Goal: Task Accomplishment & Management: Use online tool/utility

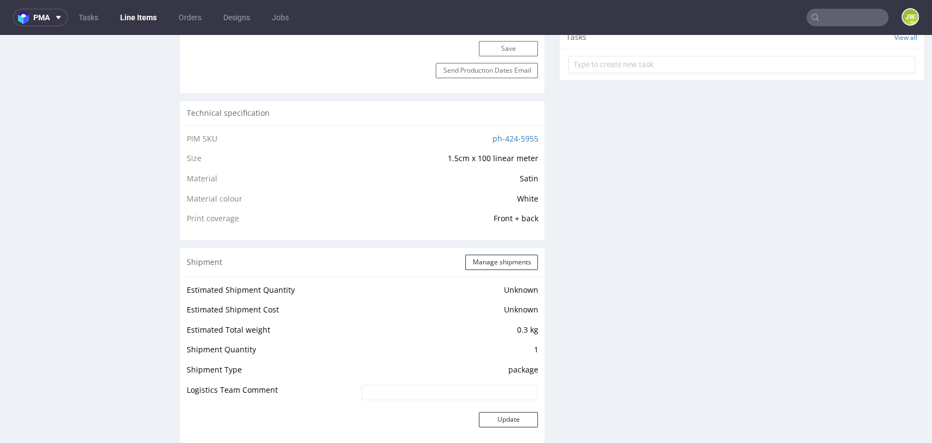
scroll to position [909, 0]
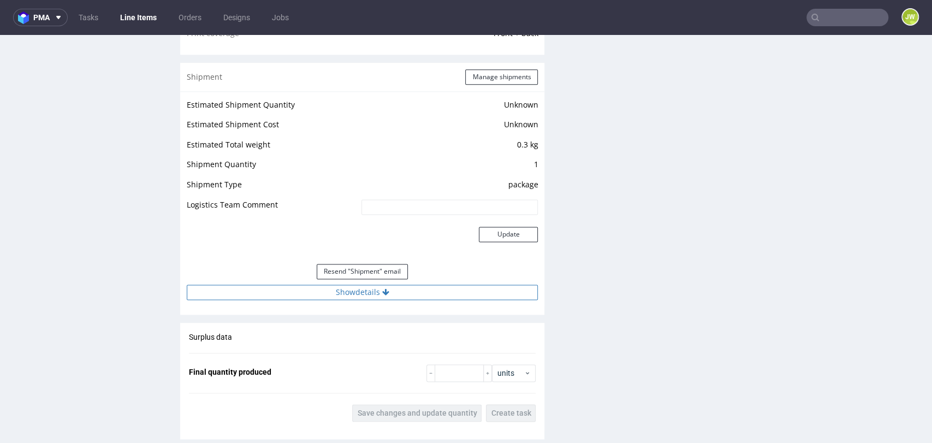
click at [340, 298] on div "Estimated Shipment Quantity Unknown Estimated Shipment Cost Unknown Estimated T…" at bounding box center [362, 198] width 364 height 215
click at [335, 289] on button "Show details" at bounding box center [362, 291] width 351 height 15
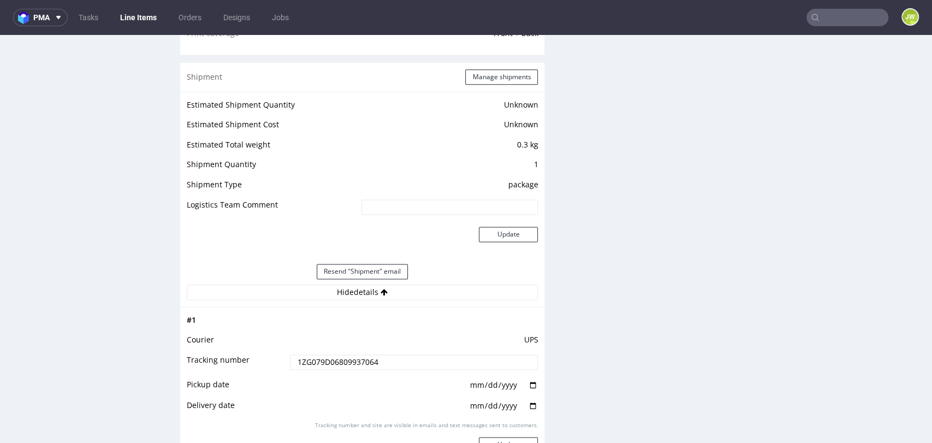
click at [306, 359] on input "1ZG079D06809937064" at bounding box center [414, 361] width 248 height 15
click at [139, 116] on div "R226404405 04.09.2025 02:01 AM ARSS DID 2256733 PDF Express Mark this line item…" at bounding box center [90, 153] width 164 height 1985
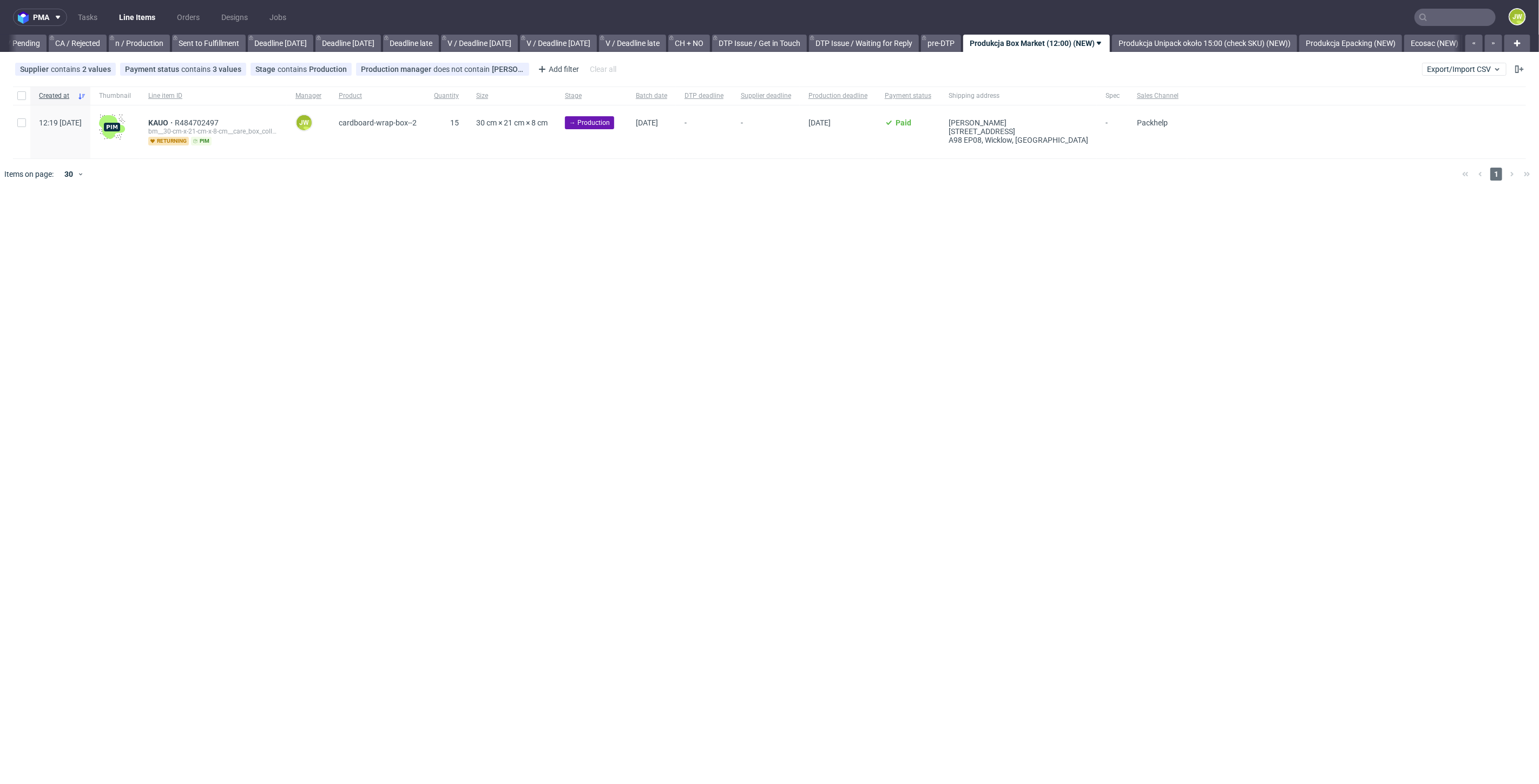
scroll to position [0, 1089]
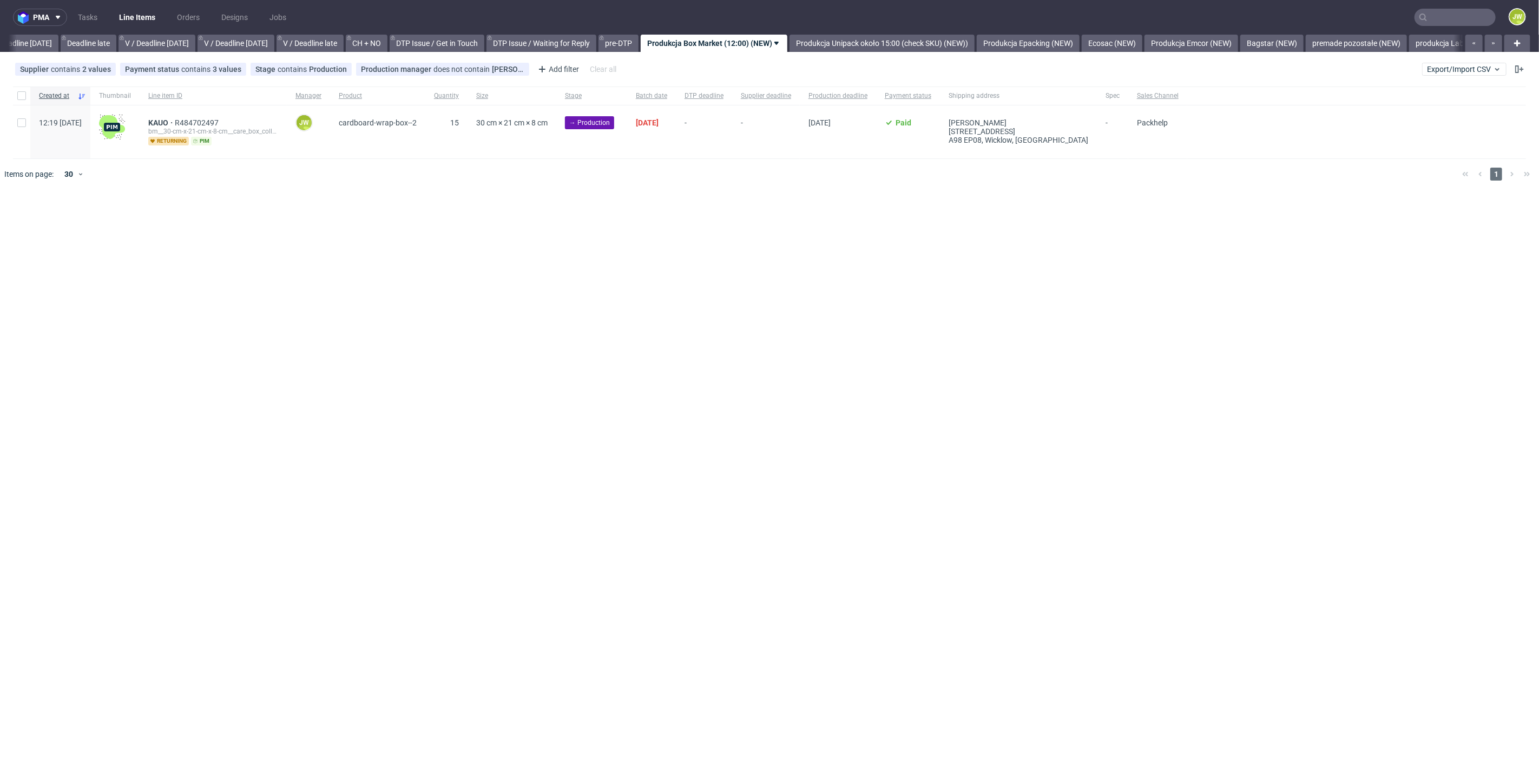
scroll to position [0, 1230]
click at [587, 260] on div "pma Tasks Line Items Orders Designs Jobs JW All DTP Late Shipped Shipments DTP …" at bounding box center [770, 392] width 1539 height 784
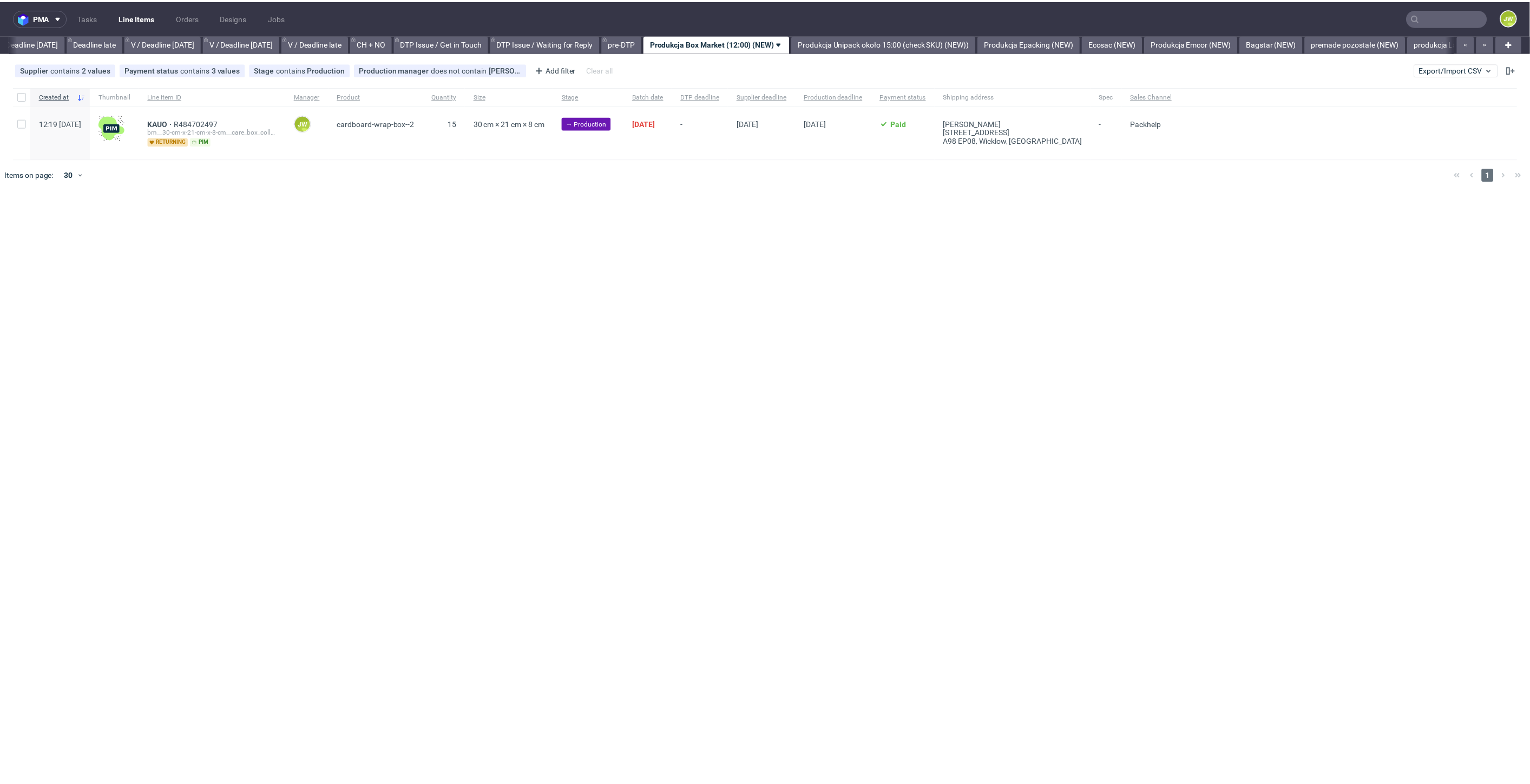
scroll to position [0, 1230]
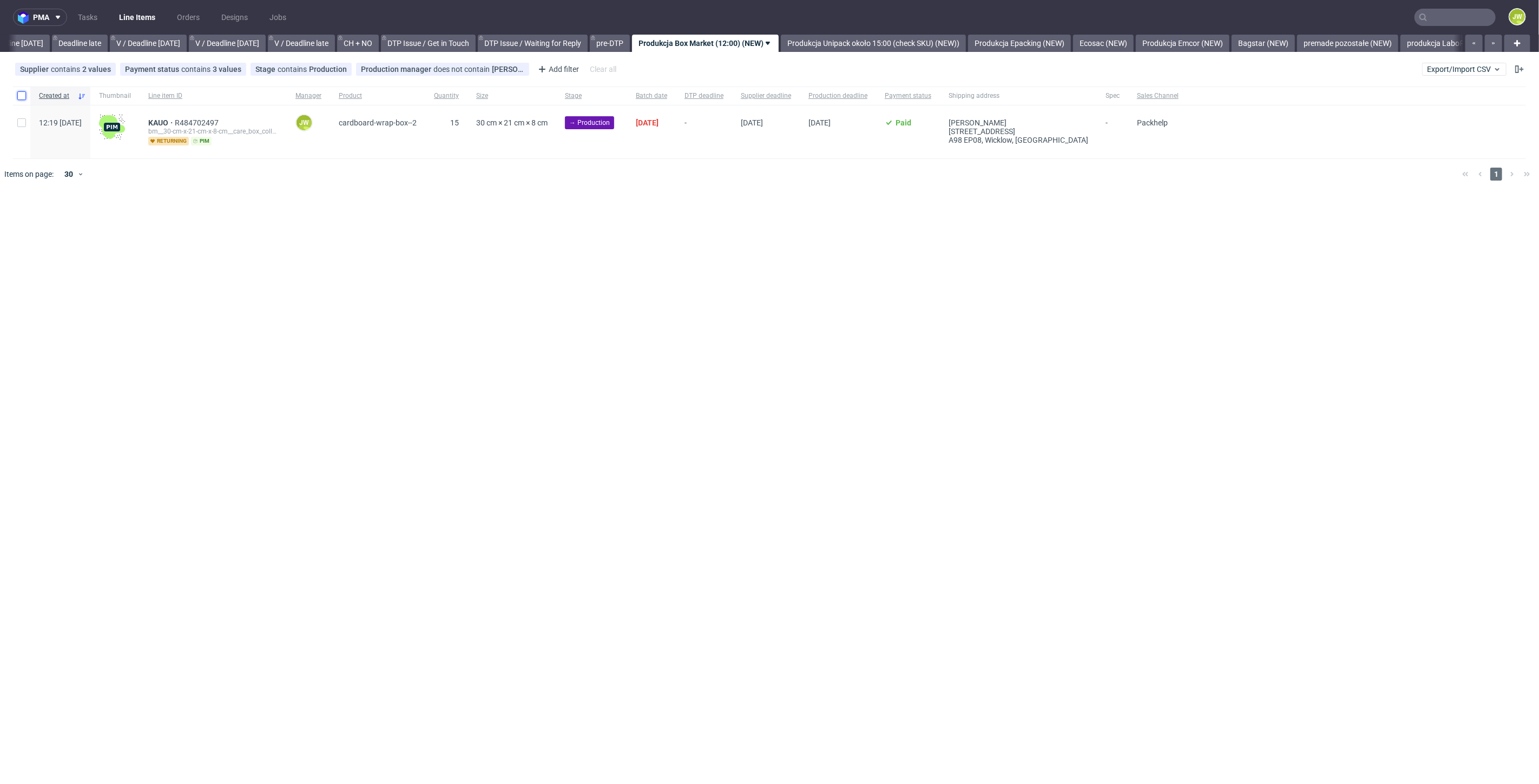
click at [22, 99] on input "checkbox" at bounding box center [21, 95] width 9 height 9
checkbox input "true"
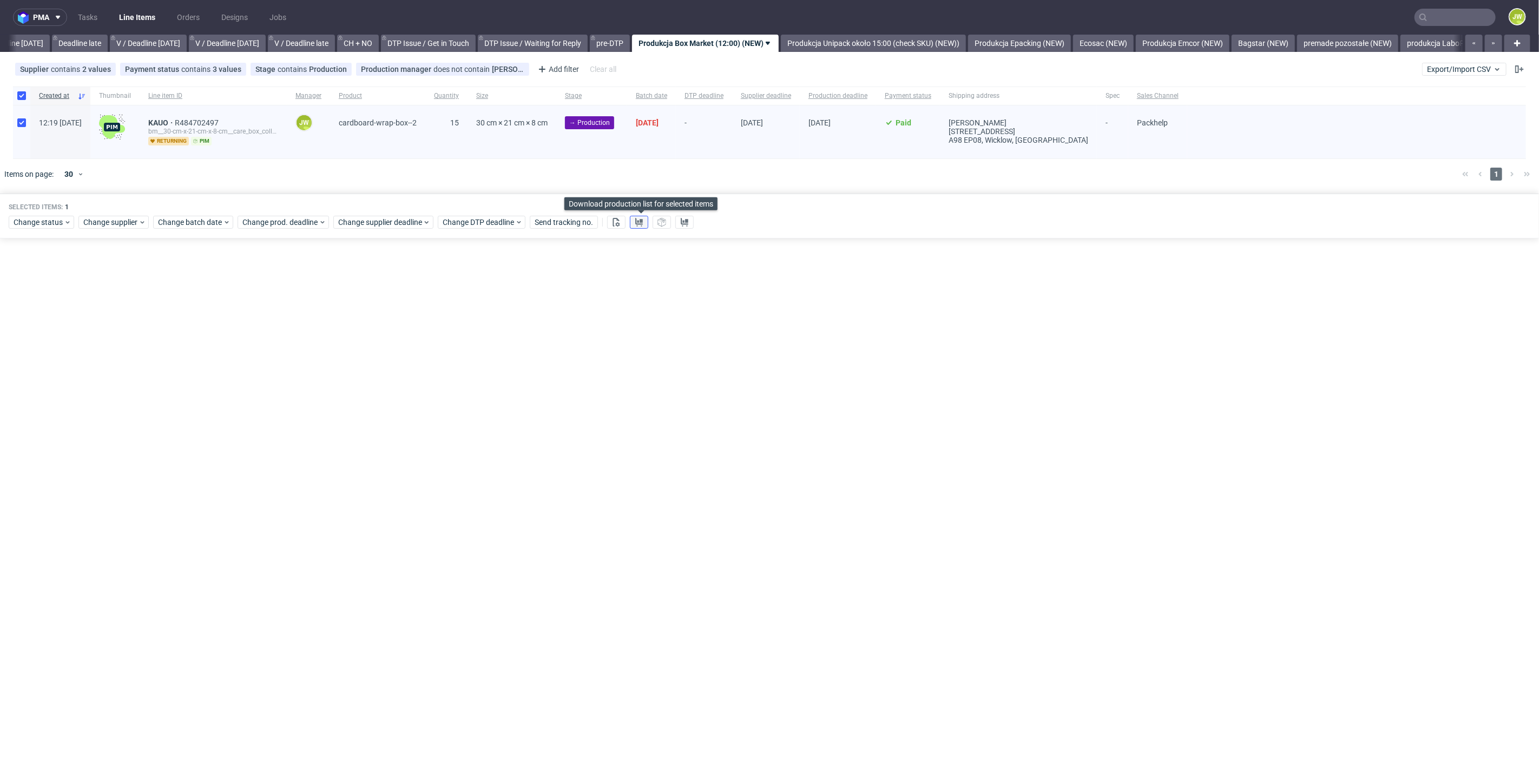
click at [641, 223] on use at bounding box center [640, 222] width 8 height 9
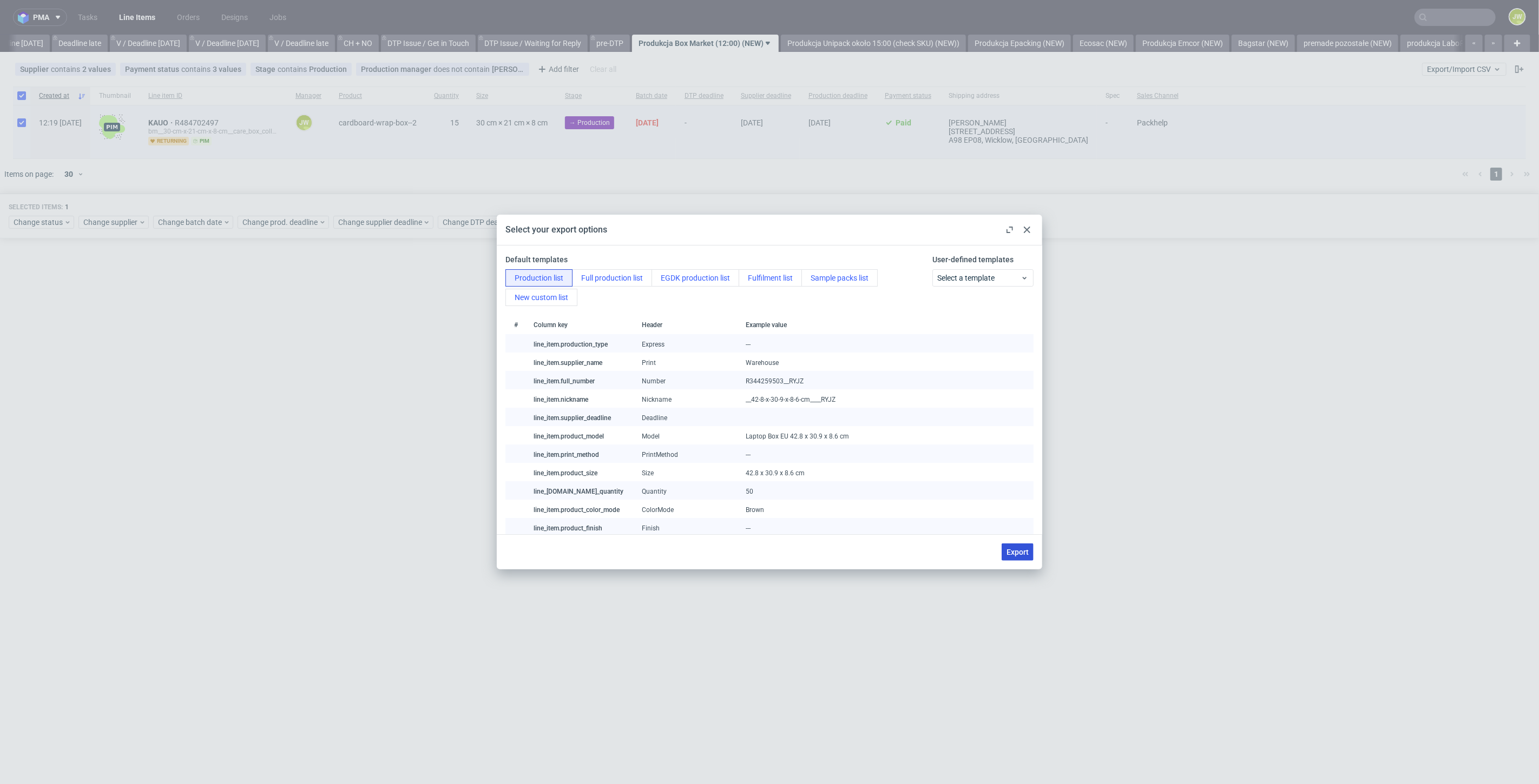
click at [1017, 553] on span "Export" at bounding box center [1017, 552] width 22 height 8
checkbox input "false"
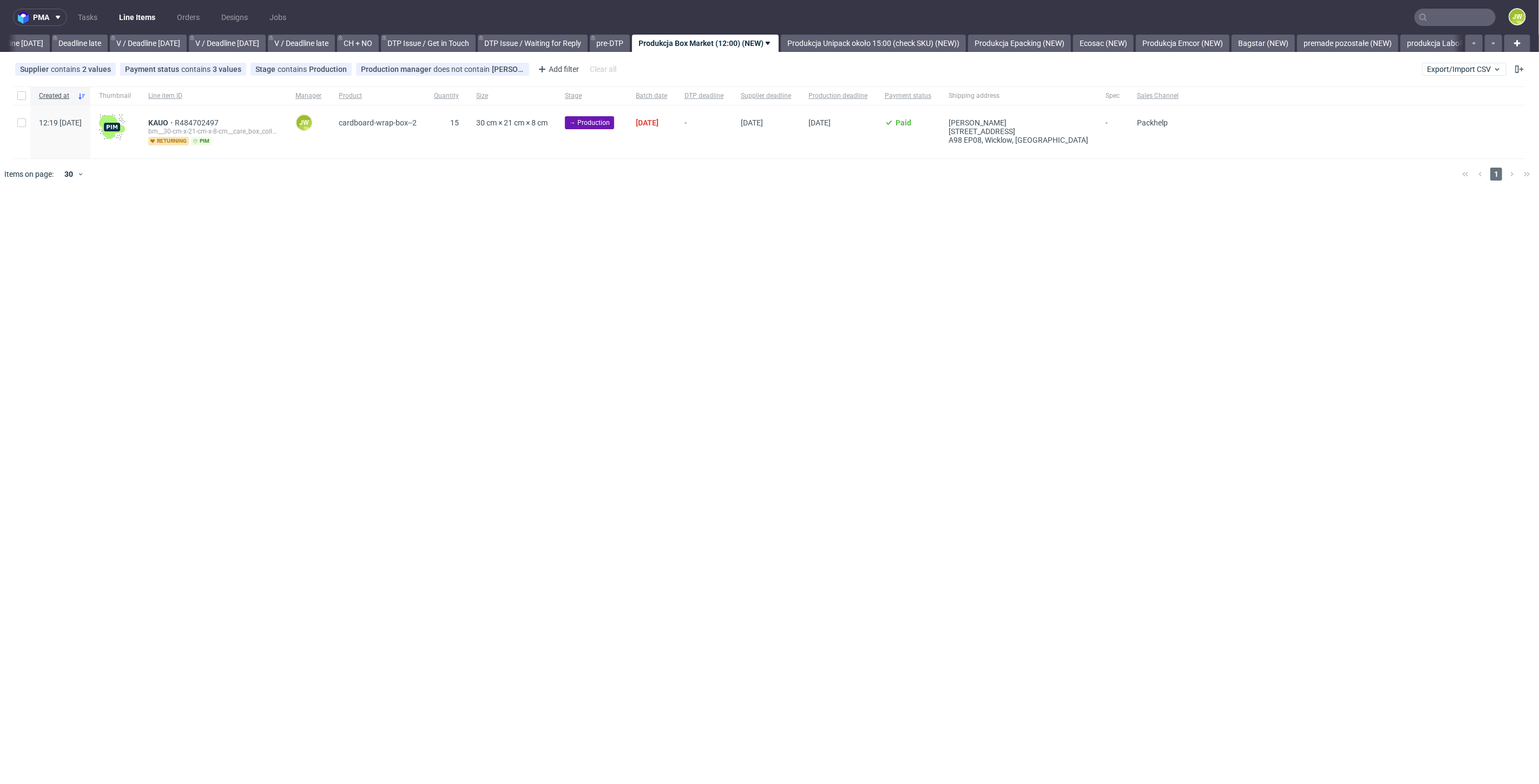
click at [429, 361] on div "pma Tasks Line Items Orders Designs Jobs JW All DTP Late Shipped Shipments DTP …" at bounding box center [770, 392] width 1539 height 784
click at [21, 91] on input "checkbox" at bounding box center [21, 95] width 9 height 9
checkbox input "true"
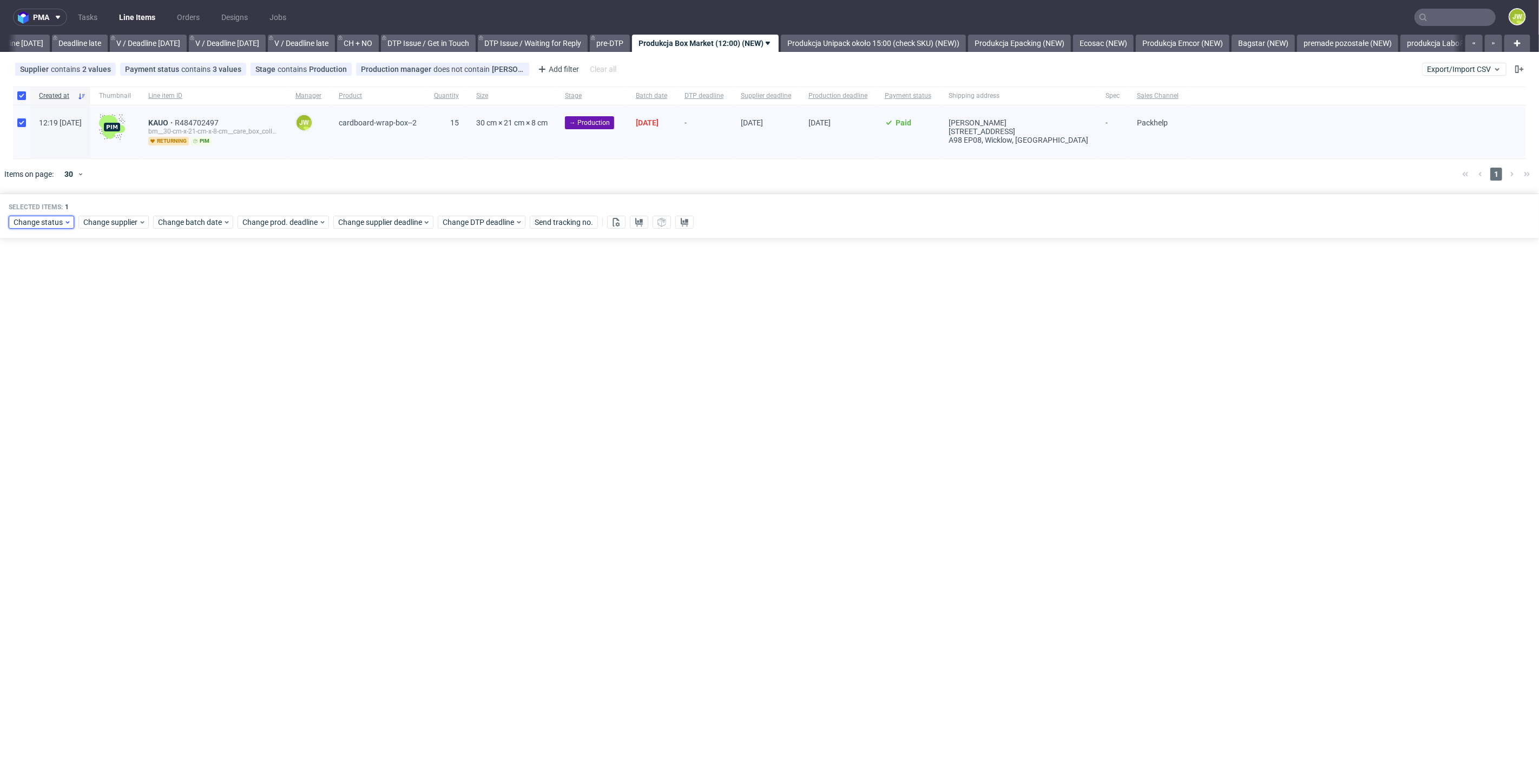
click at [38, 218] on span "Change status" at bounding box center [39, 222] width 51 height 11
click at [26, 306] on span "In Production" at bounding box center [40, 301] width 55 height 15
click at [115, 382] on span "Save" at bounding box center [123, 383] width 17 height 8
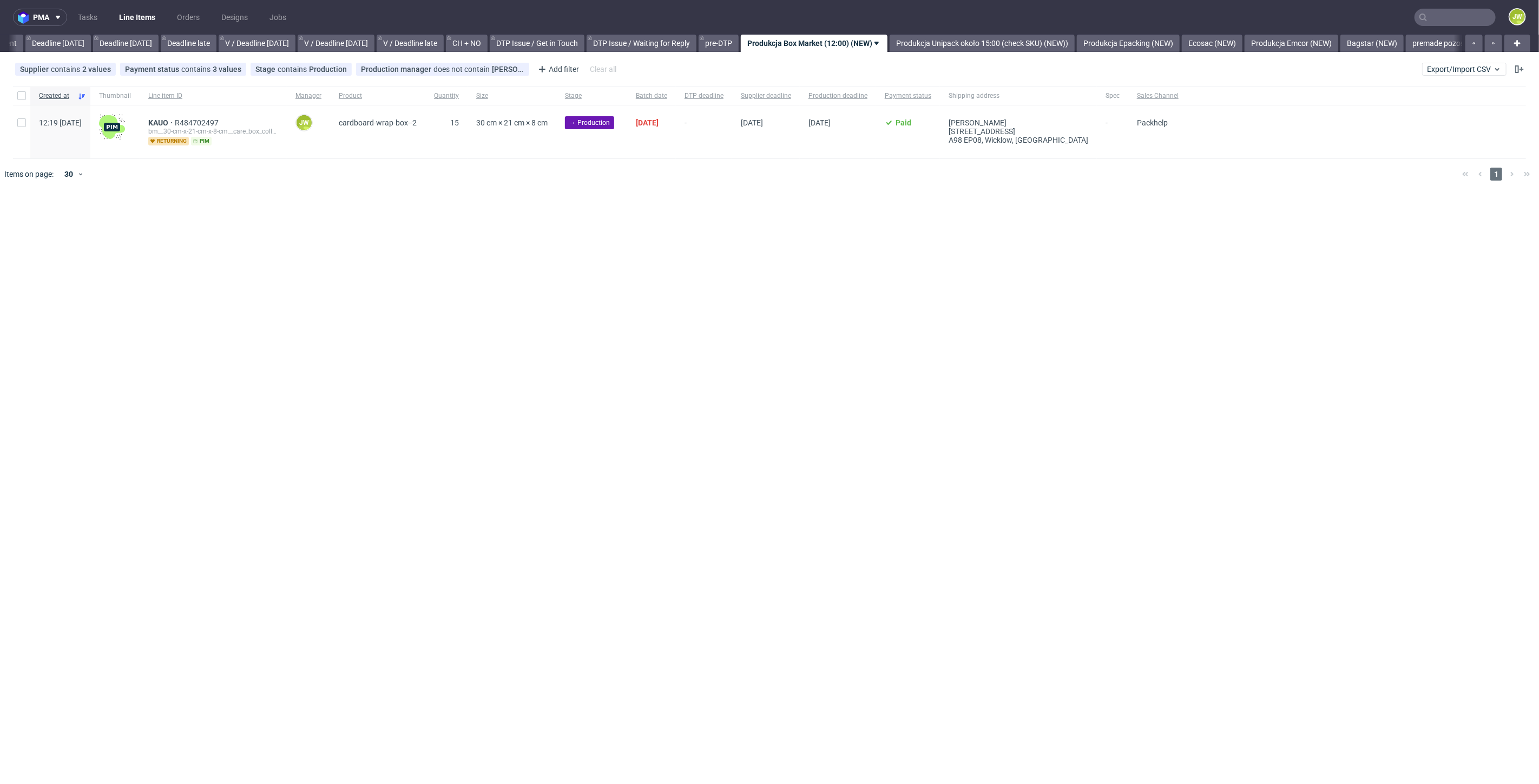
scroll to position [0, 1193]
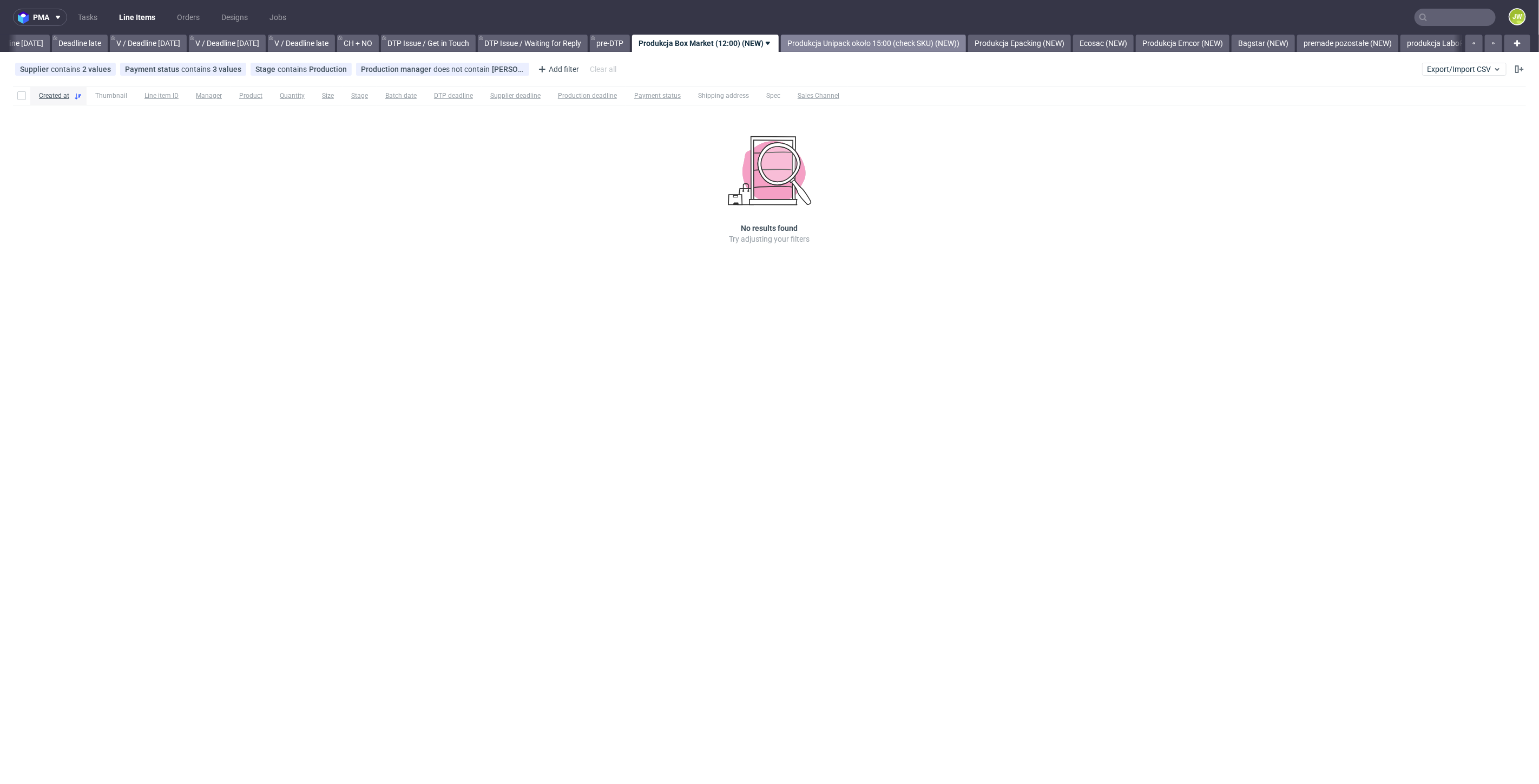
click at [834, 51] on link "Produkcja Unipack około 15:00 (check SKU) (NEW))" at bounding box center [873, 43] width 185 height 17
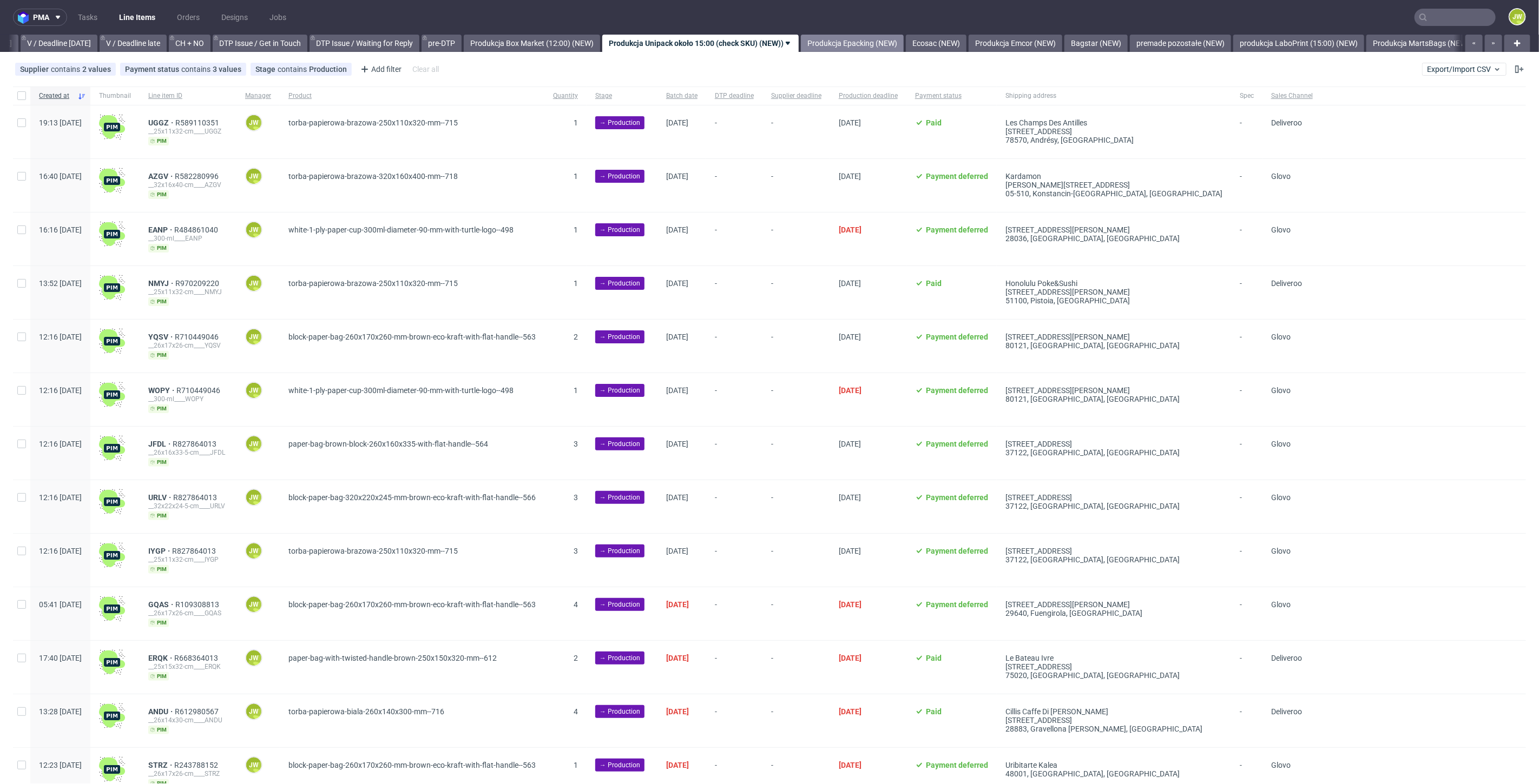
click at [873, 41] on link "Produkcja Epacking (NEW)" at bounding box center [853, 43] width 103 height 17
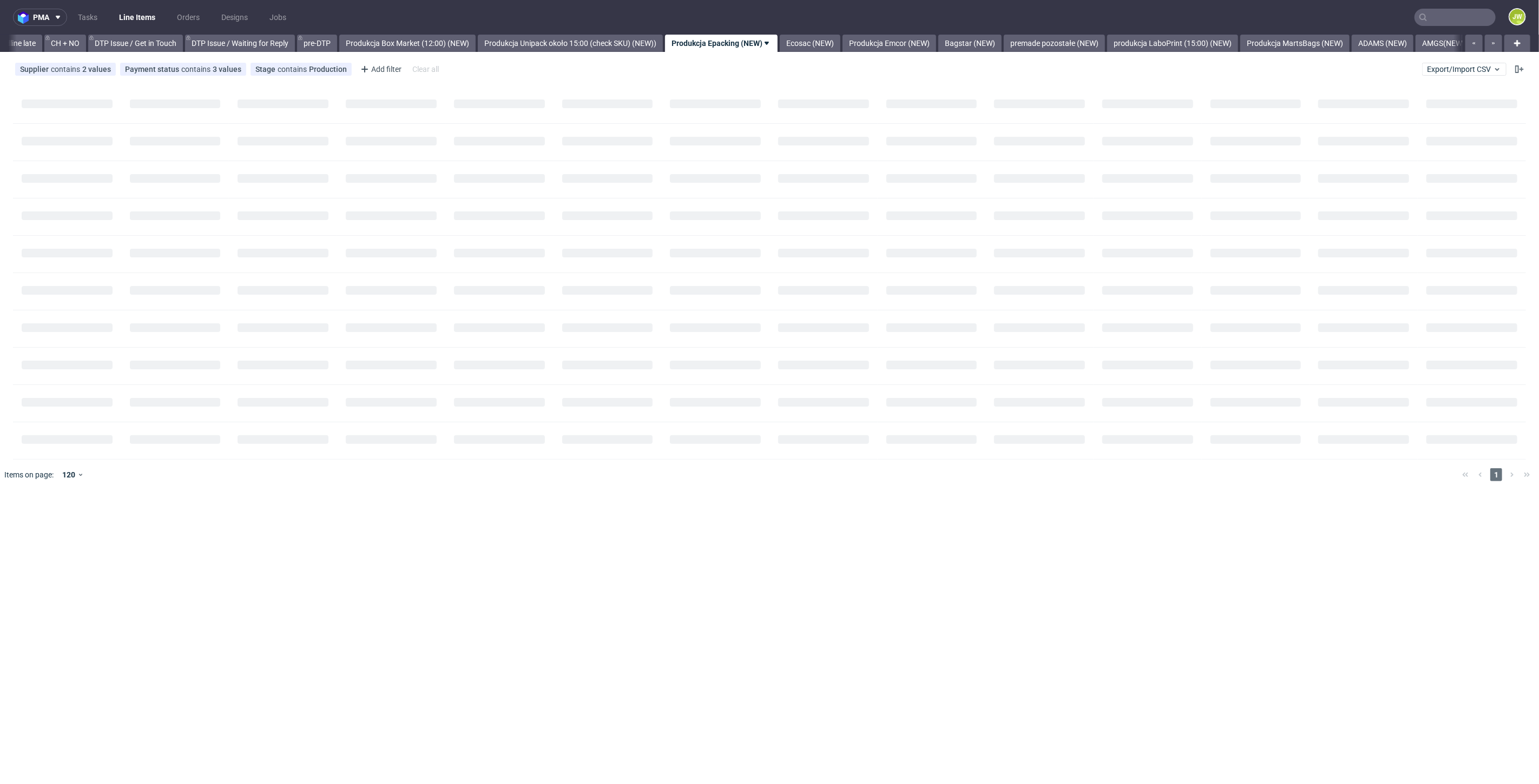
scroll to position [0, 1540]
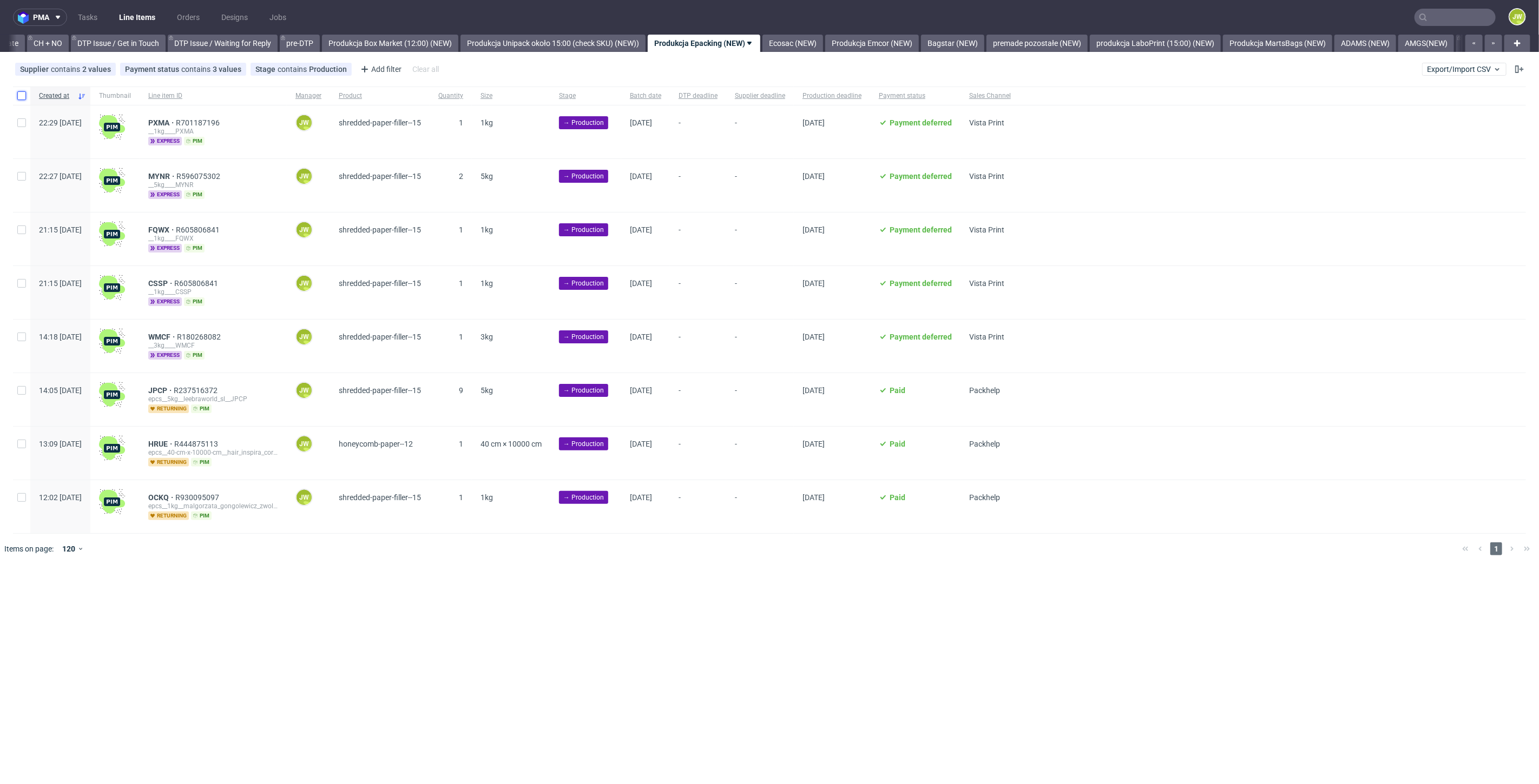
click at [22, 99] on input "checkbox" at bounding box center [21, 95] width 9 height 9
checkbox input "true"
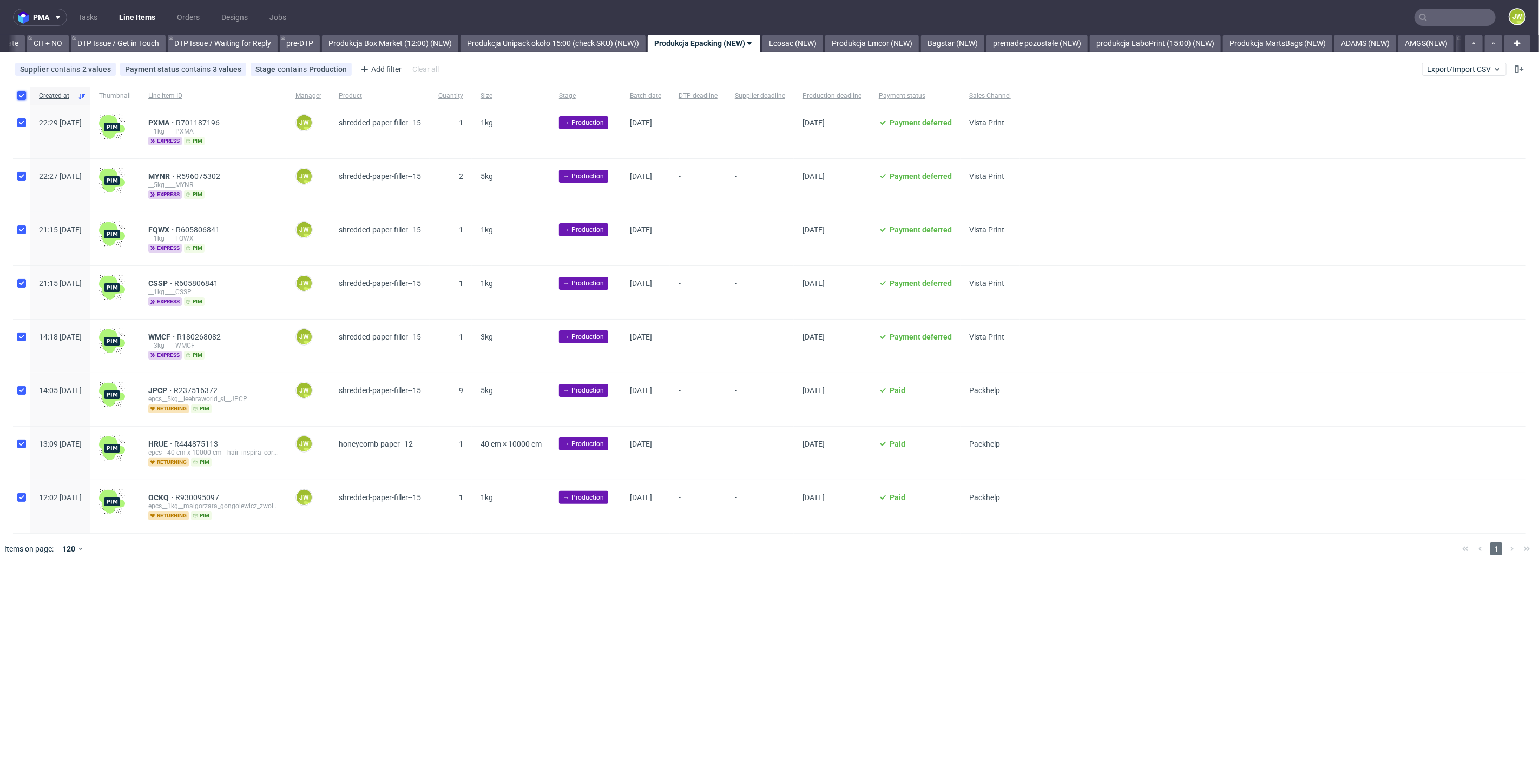
checkbox input "true"
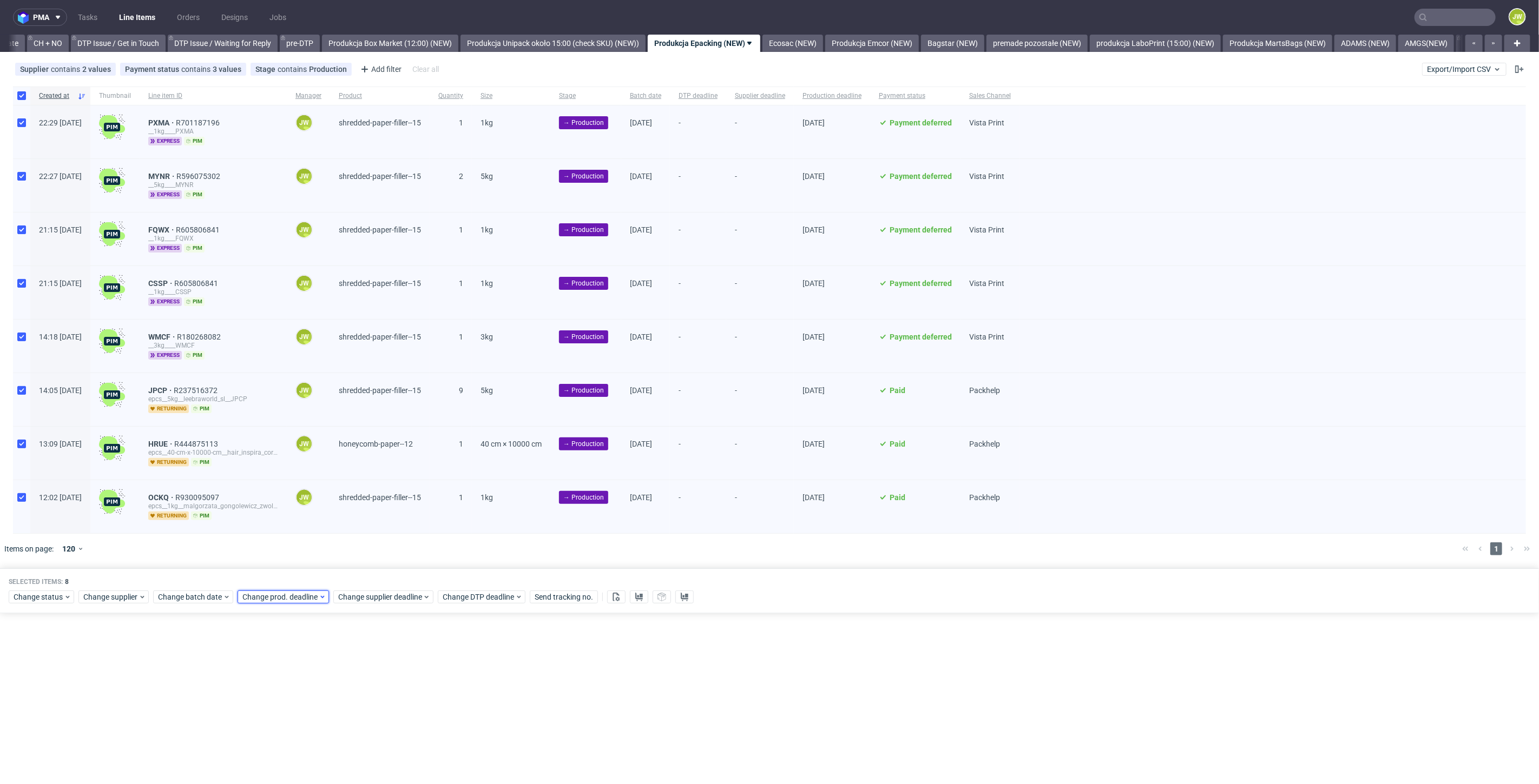
click at [257, 593] on span "Change prod. deadline" at bounding box center [280, 597] width 76 height 11
click at [177, 603] on div "Selected items: 8 Change status Change supplier Change batch date Change prod. …" at bounding box center [770, 591] width 1539 height 45
click at [175, 597] on span "Change batch date" at bounding box center [189, 597] width 64 height 11
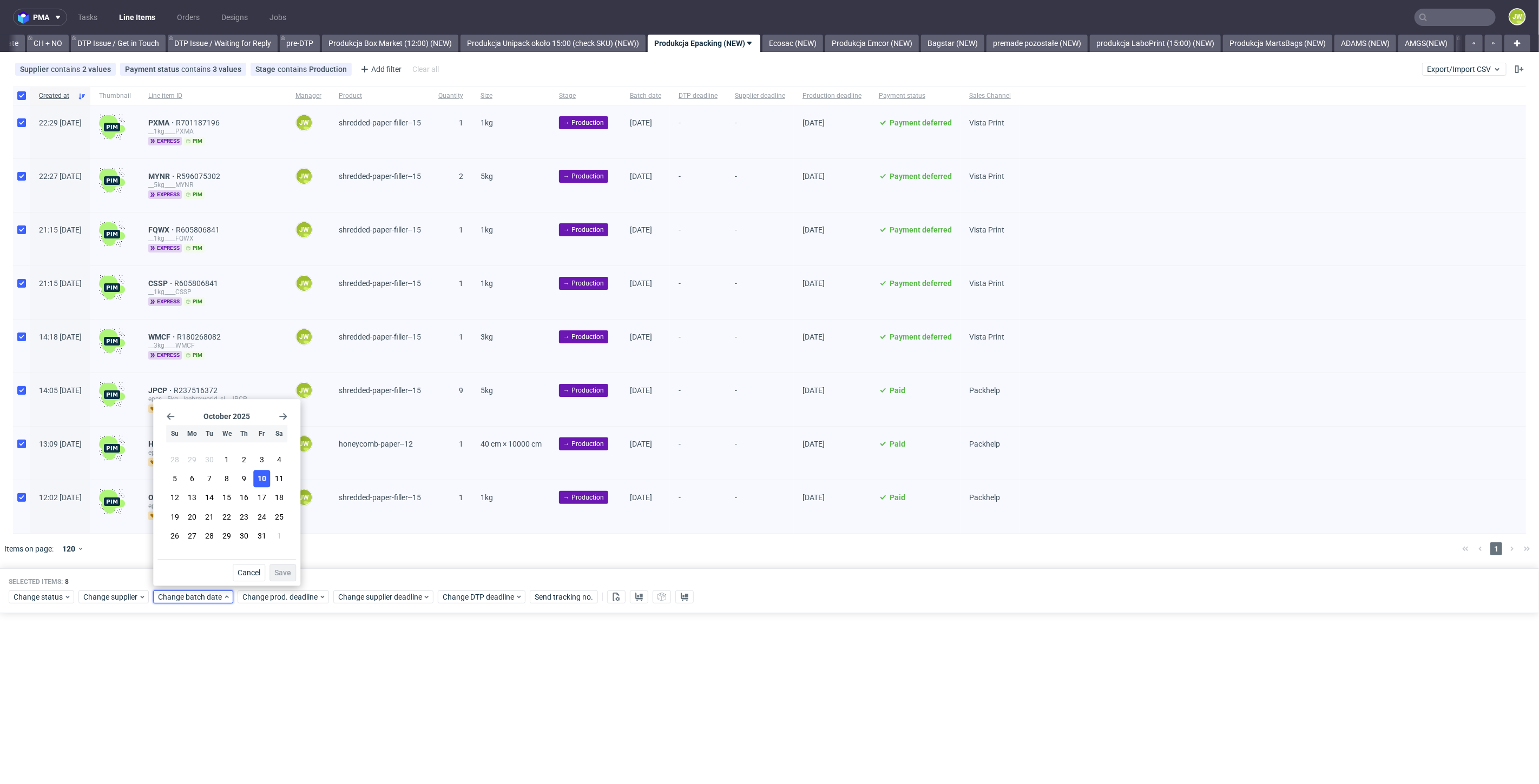
click at [262, 482] on span "10" at bounding box center [262, 479] width 9 height 11
drag, startPoint x: 285, startPoint y: 570, endPoint x: 285, endPoint y: 577, distance: 7.0
click at [285, 569] on span "Save" at bounding box center [283, 573] width 17 height 8
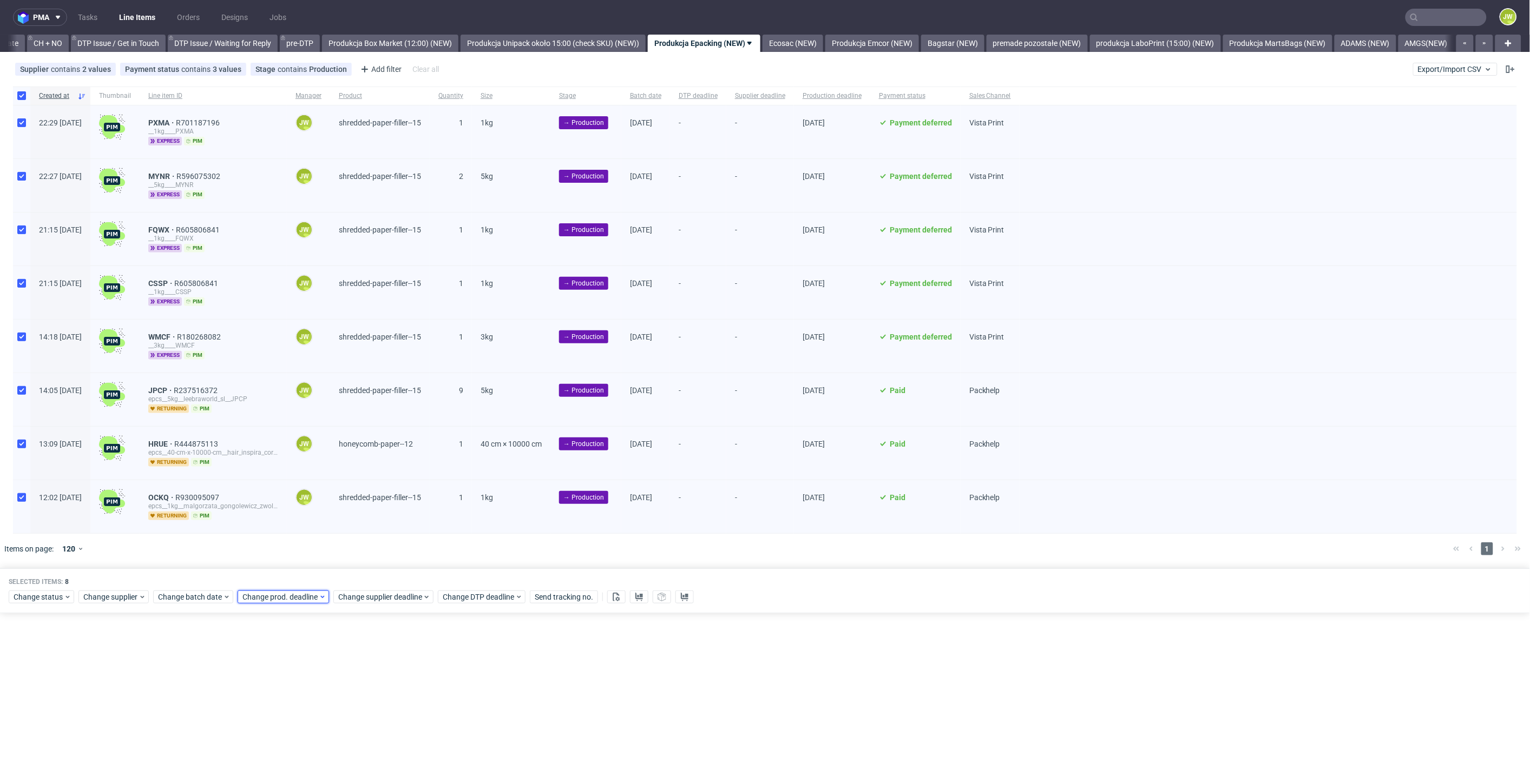
click at [284, 596] on span "Change prod. deadline" at bounding box center [280, 597] width 76 height 11
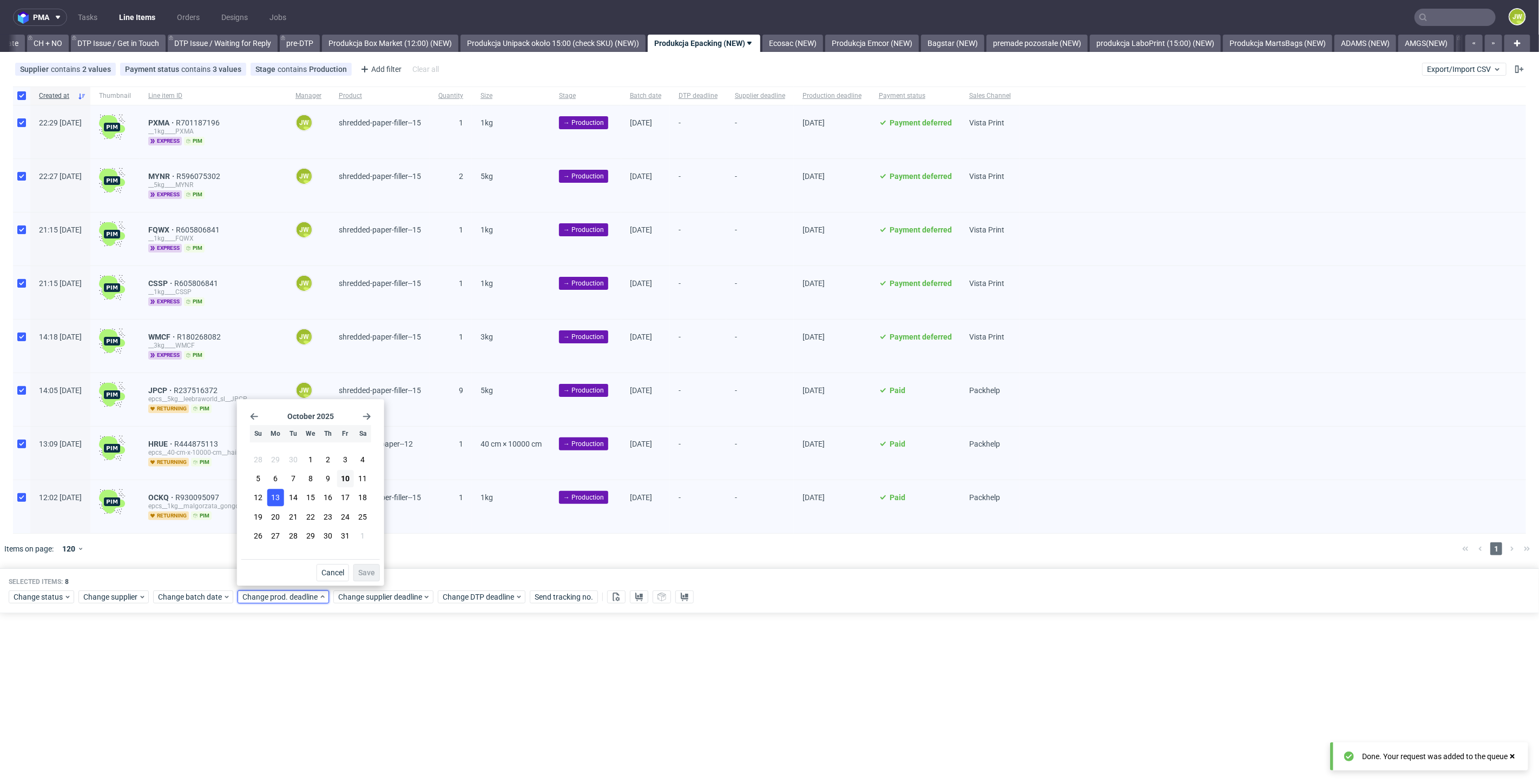
click at [277, 499] on span "13" at bounding box center [275, 498] width 9 height 11
drag, startPoint x: 356, startPoint y: 569, endPoint x: 359, endPoint y: 599, distance: 30.1
click at [357, 569] on button "Save" at bounding box center [366, 572] width 27 height 17
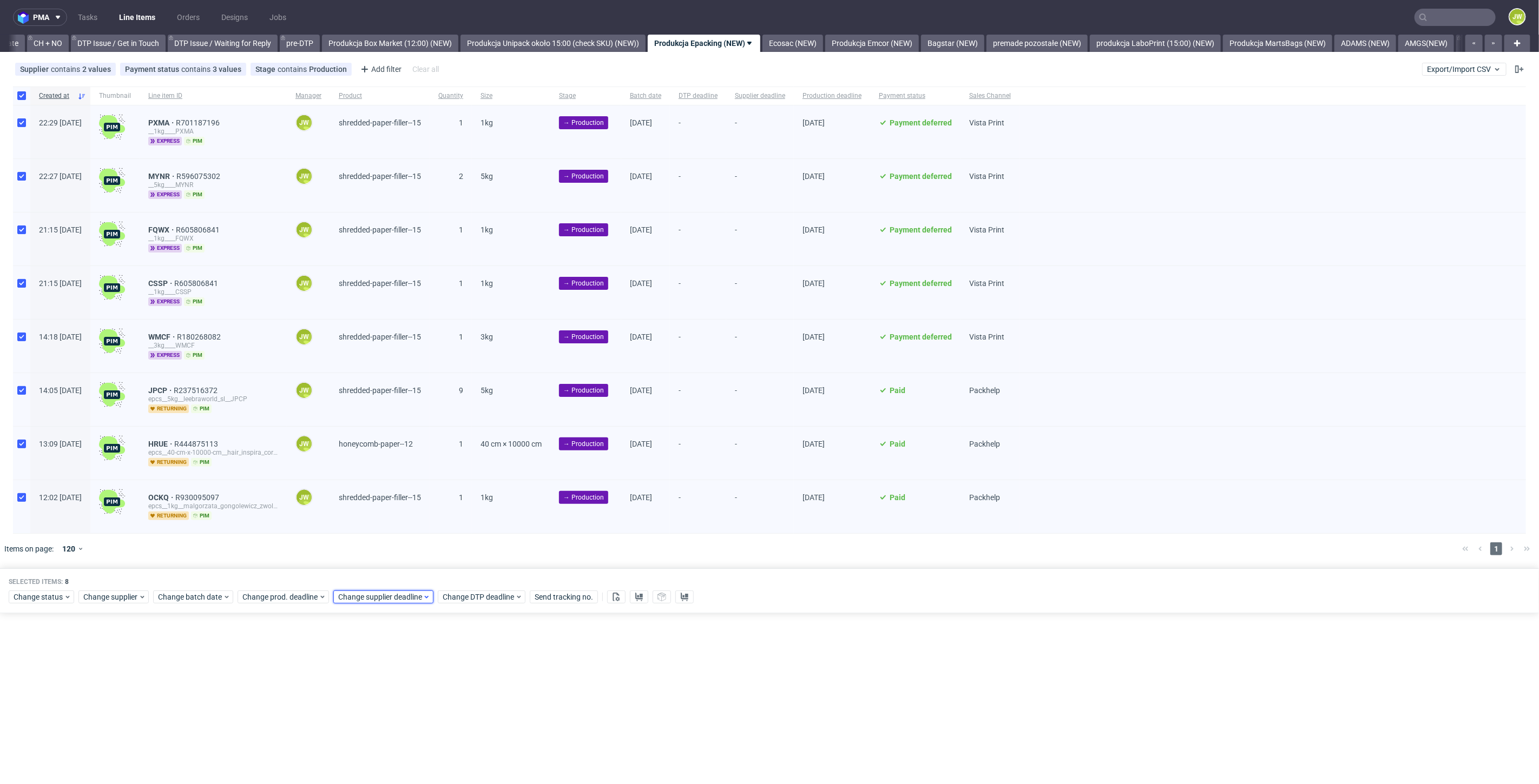
click at [359, 601] on div "Change supplier deadline" at bounding box center [383, 597] width 100 height 13
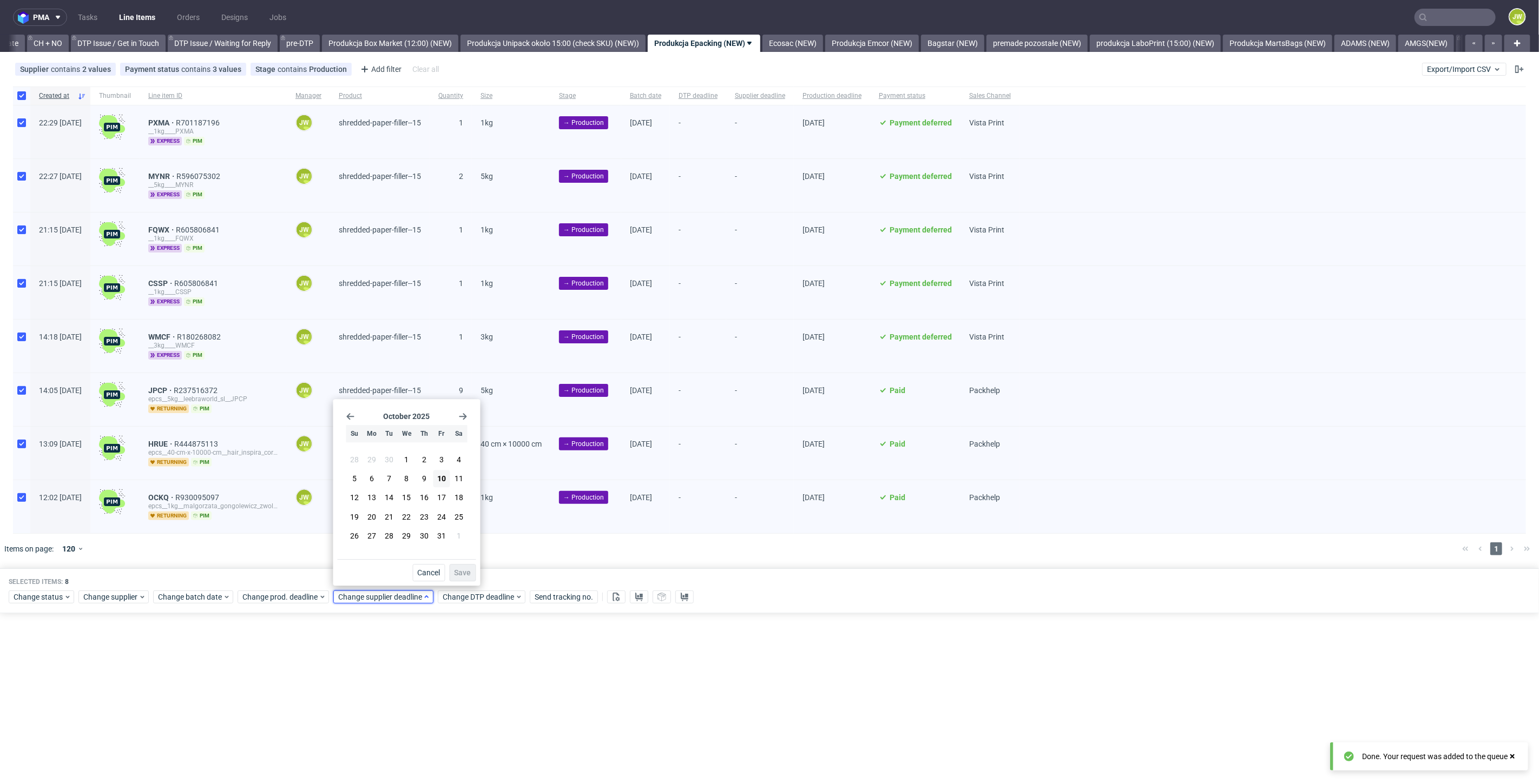
click at [356, 592] on span "Change supplier deadline" at bounding box center [380, 597] width 84 height 11
drag, startPoint x: 366, startPoint y: 597, endPoint x: 364, endPoint y: 587, distance: 10.2
click at [366, 597] on span "Change supplier deadline" at bounding box center [380, 597] width 84 height 11
click at [374, 508] on button "20" at bounding box center [372, 516] width 17 height 17
click at [372, 502] on span "13" at bounding box center [372, 498] width 9 height 11
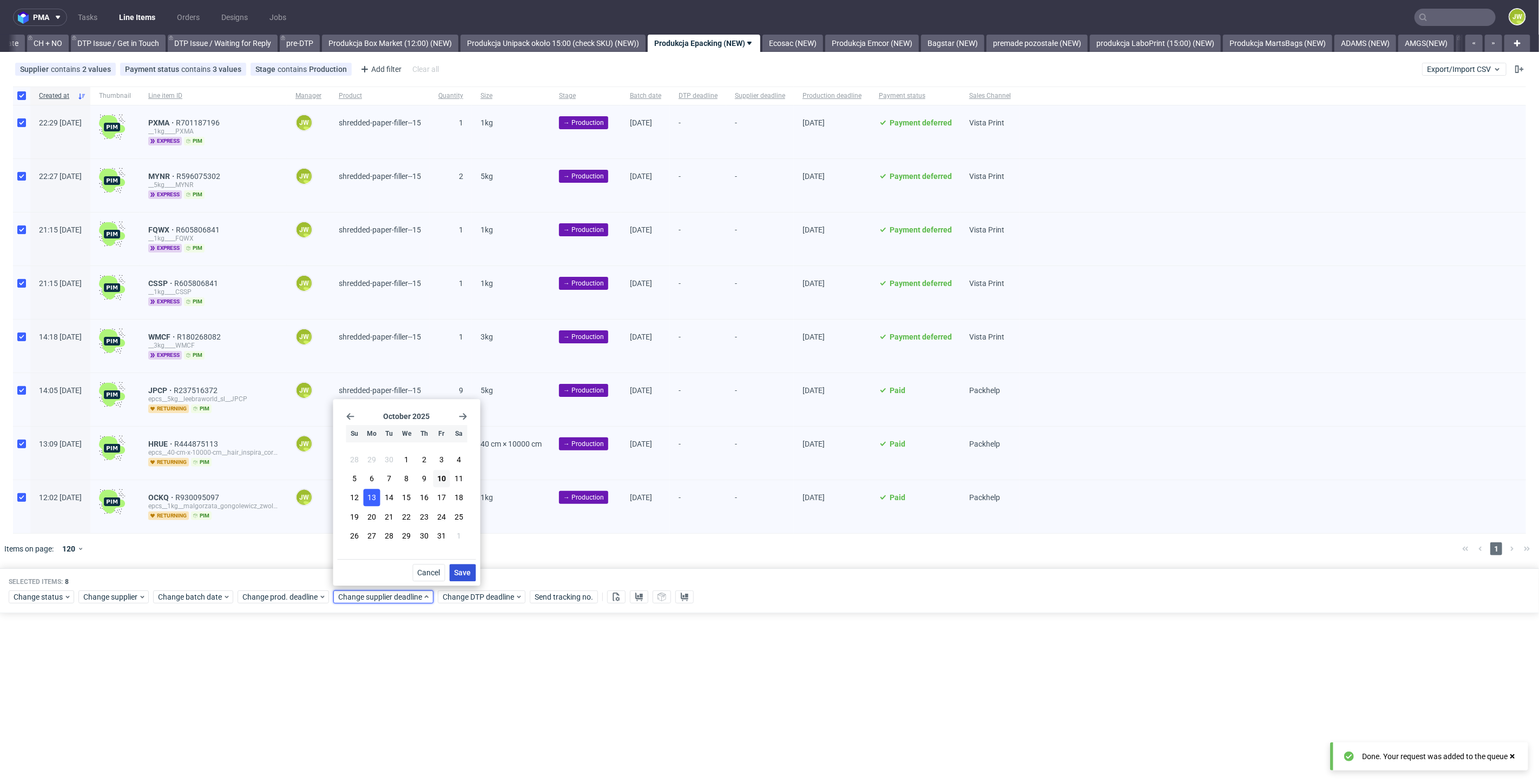
click at [454, 569] on span "Save" at bounding box center [462, 573] width 17 height 8
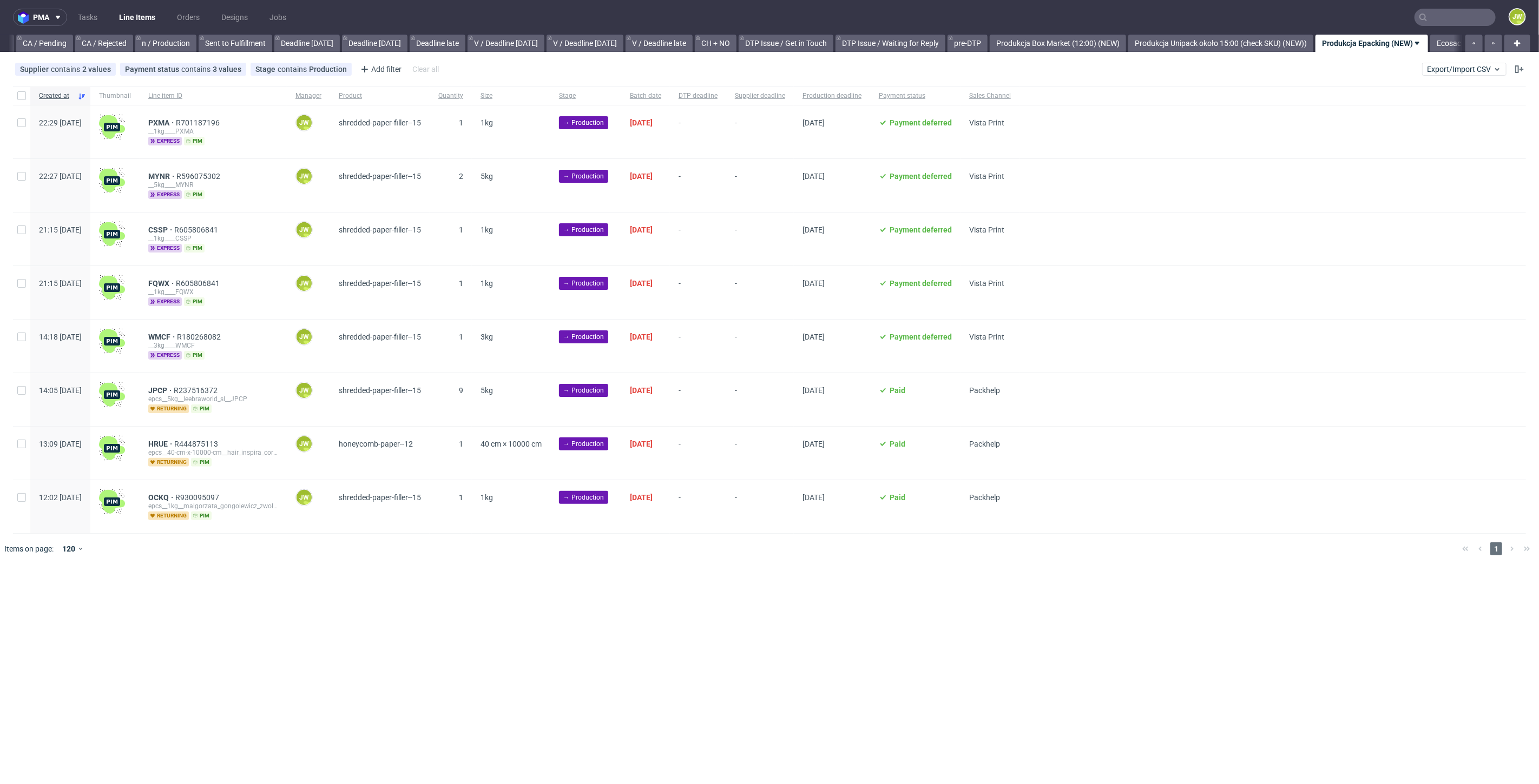
scroll to position [0, 1431]
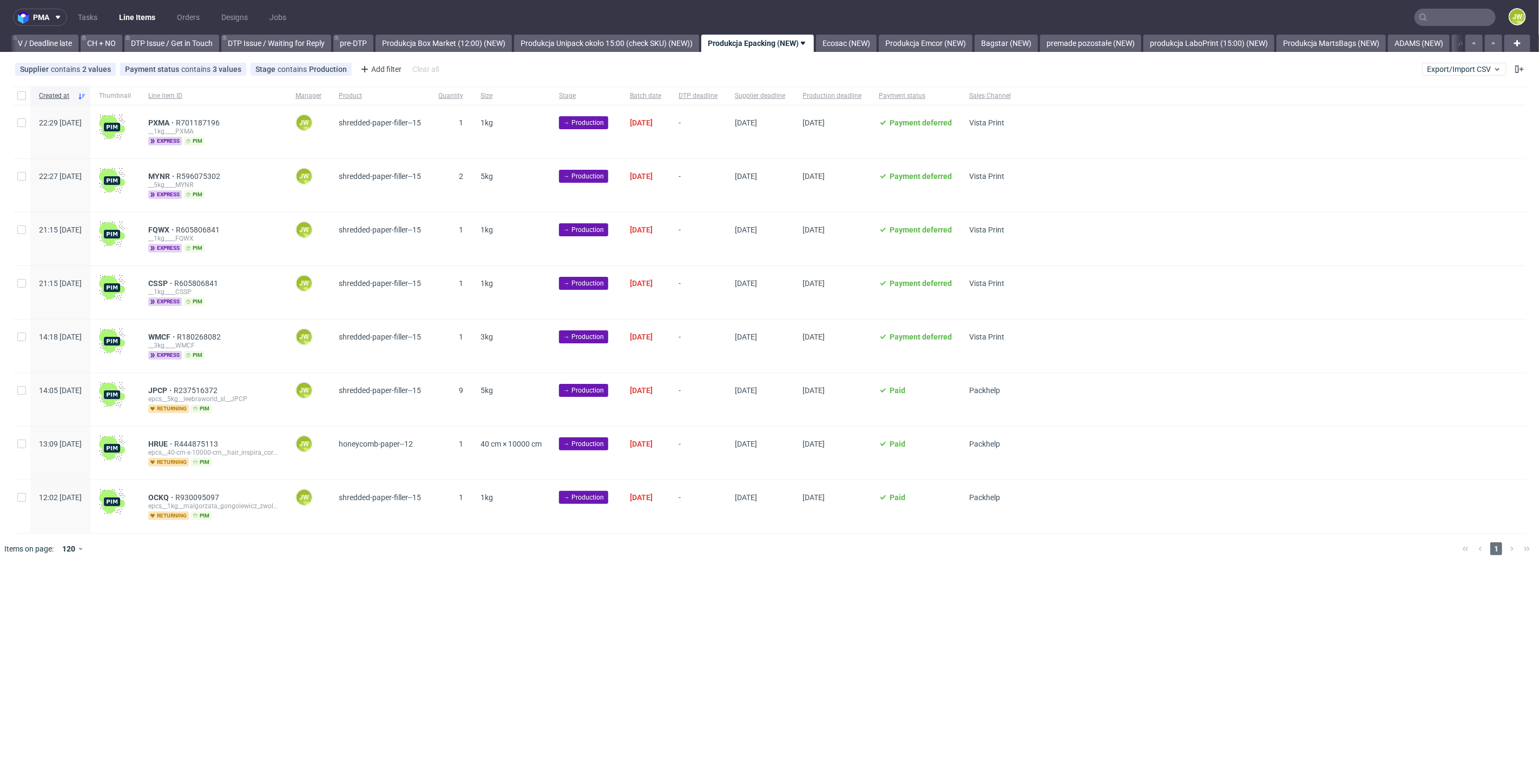
scroll to position [0, 1540]
click at [20, 99] on input "checkbox" at bounding box center [21, 95] width 9 height 9
checkbox input "true"
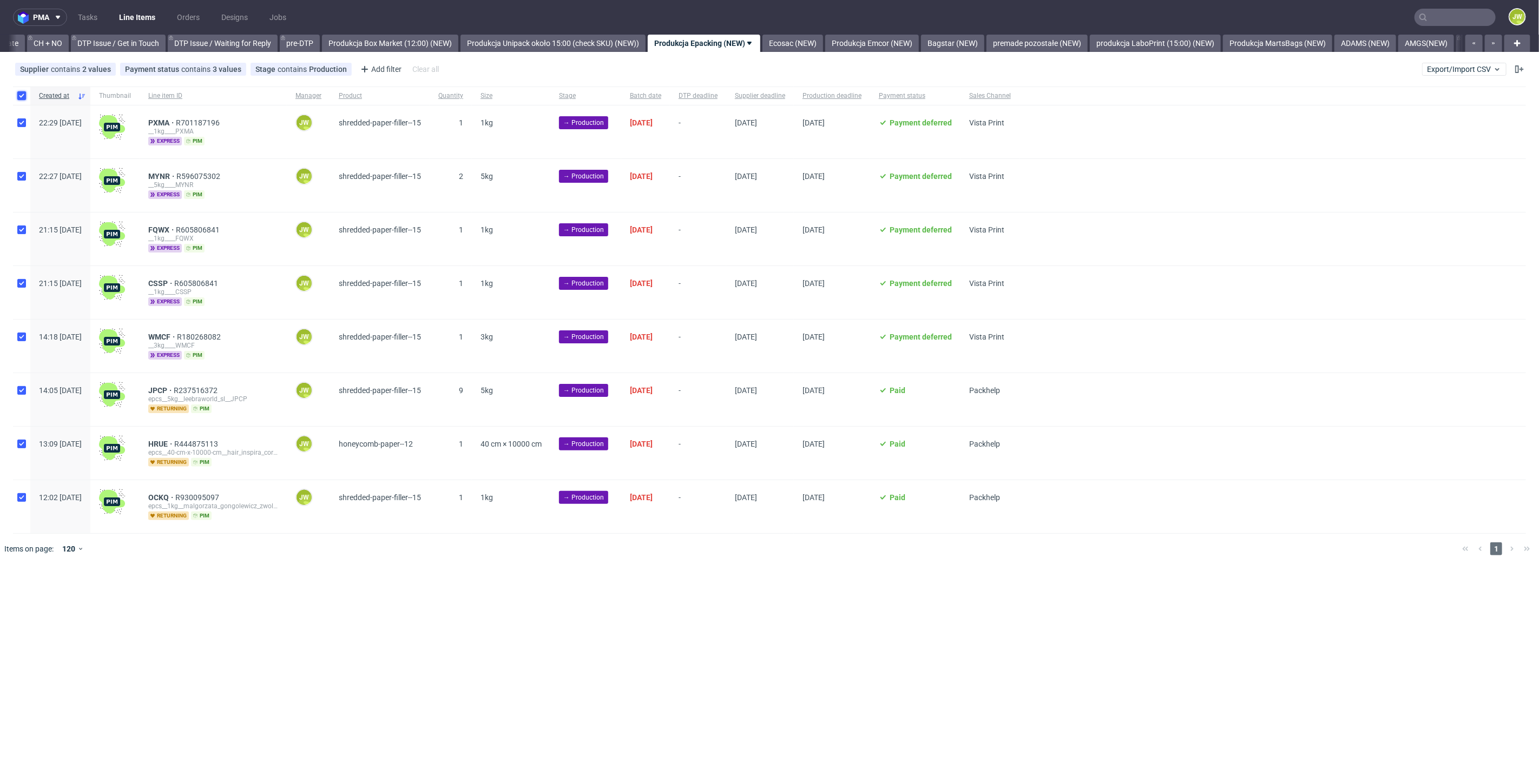
checkbox input "true"
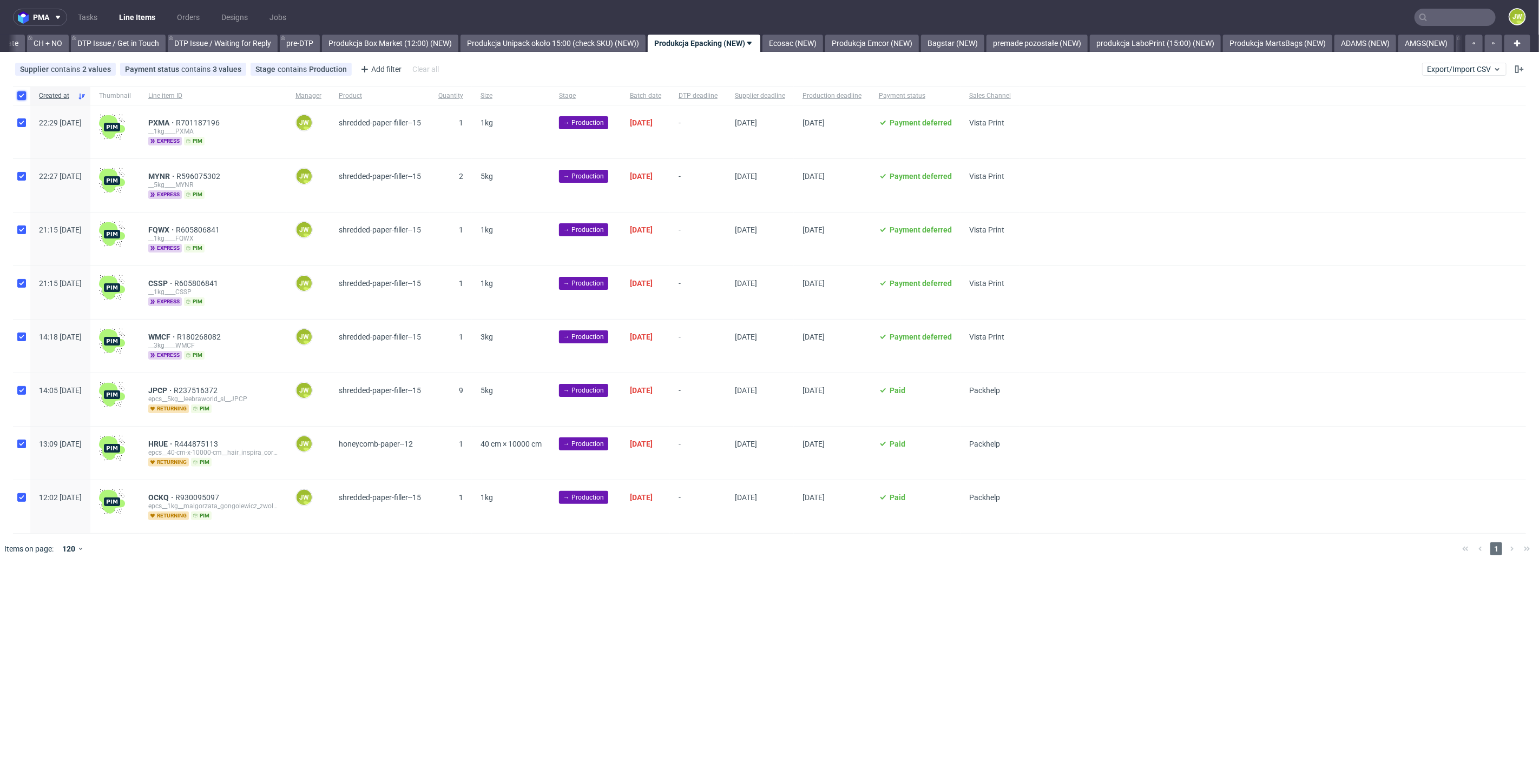
checkbox input "true"
click at [641, 593] on use at bounding box center [640, 597] width 8 height 9
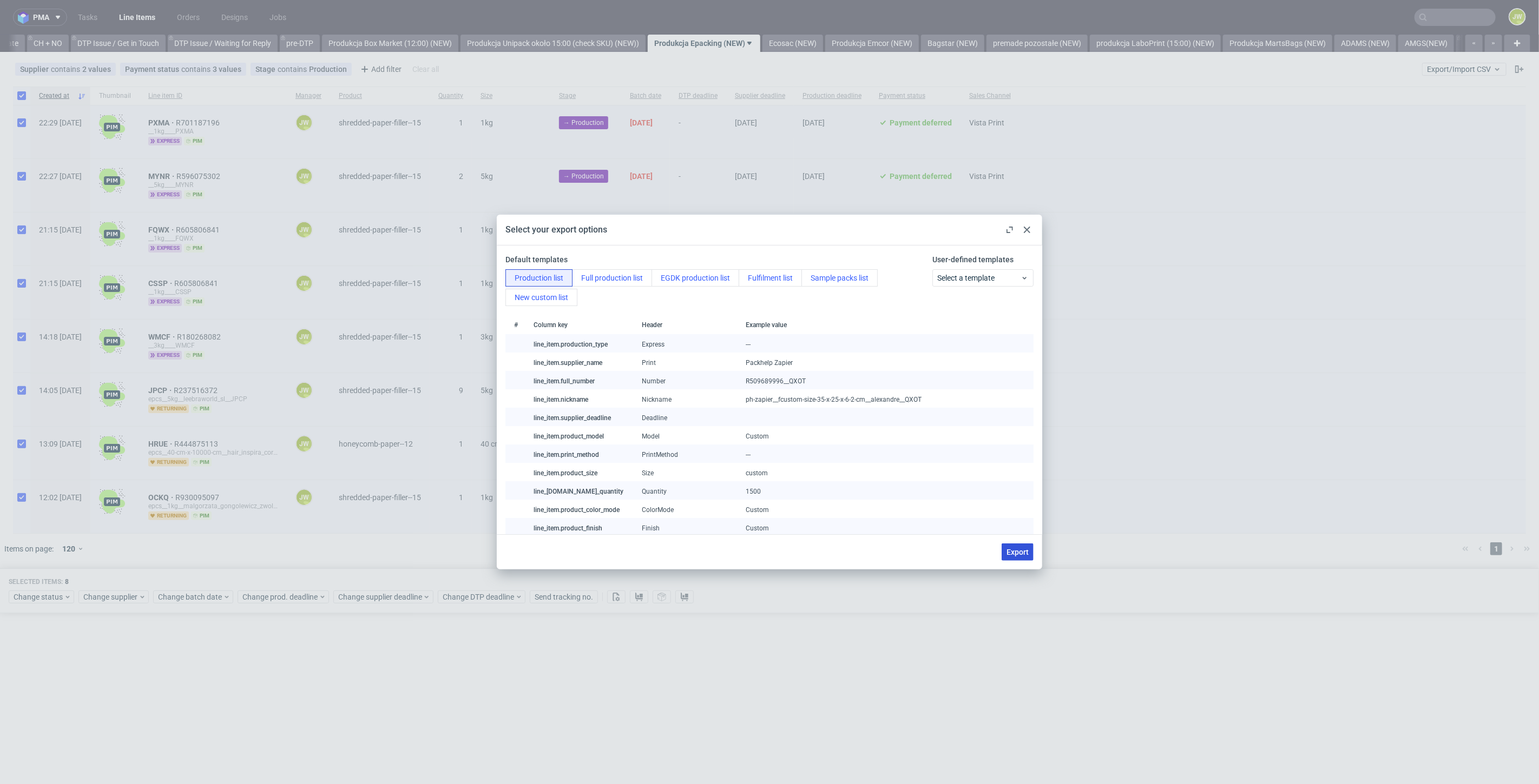
drag, startPoint x: 1023, startPoint y: 549, endPoint x: 825, endPoint y: 758, distance: 287.9
click at [1024, 549] on span "Export" at bounding box center [1017, 552] width 22 height 8
checkbox input "false"
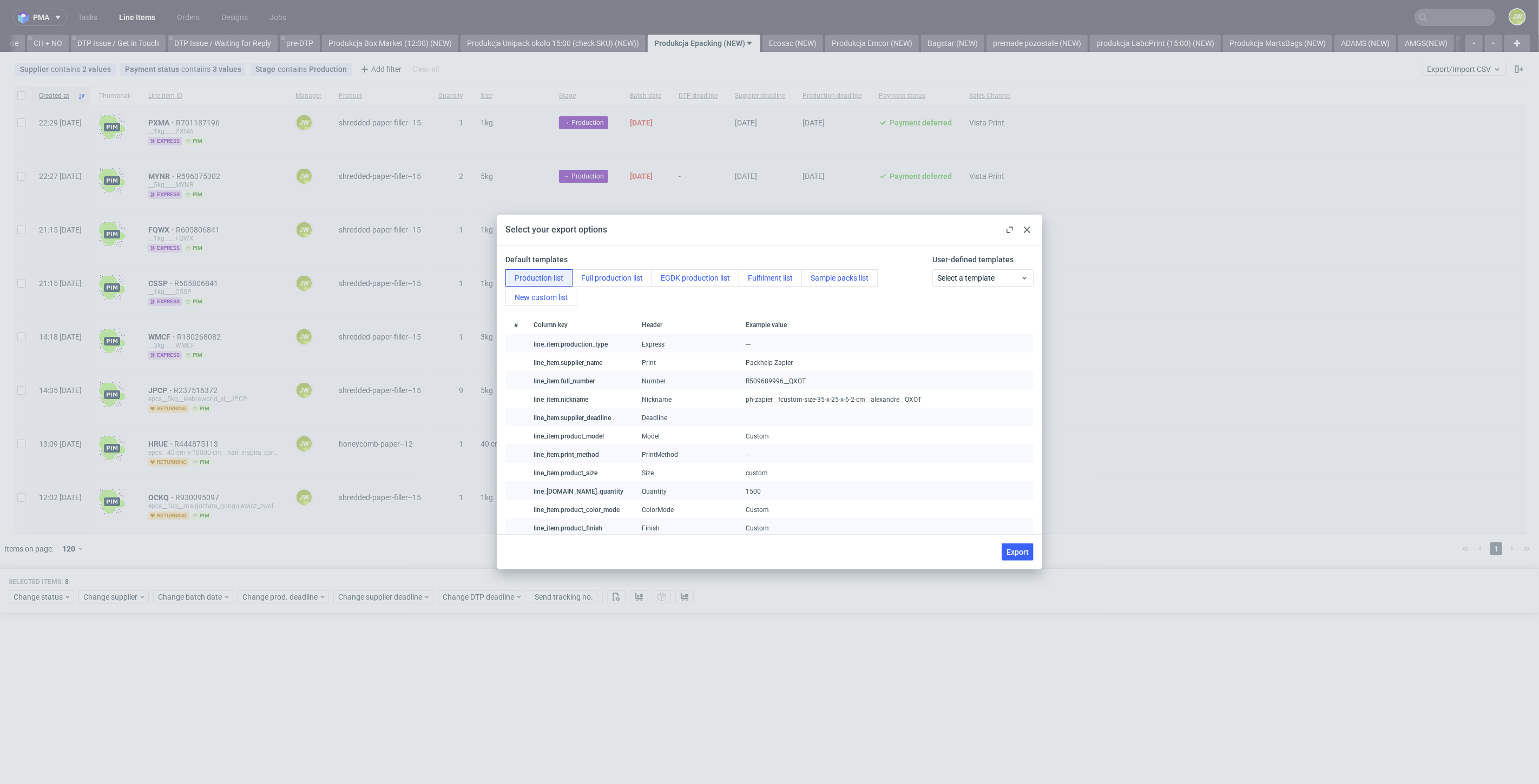
checkbox input "false"
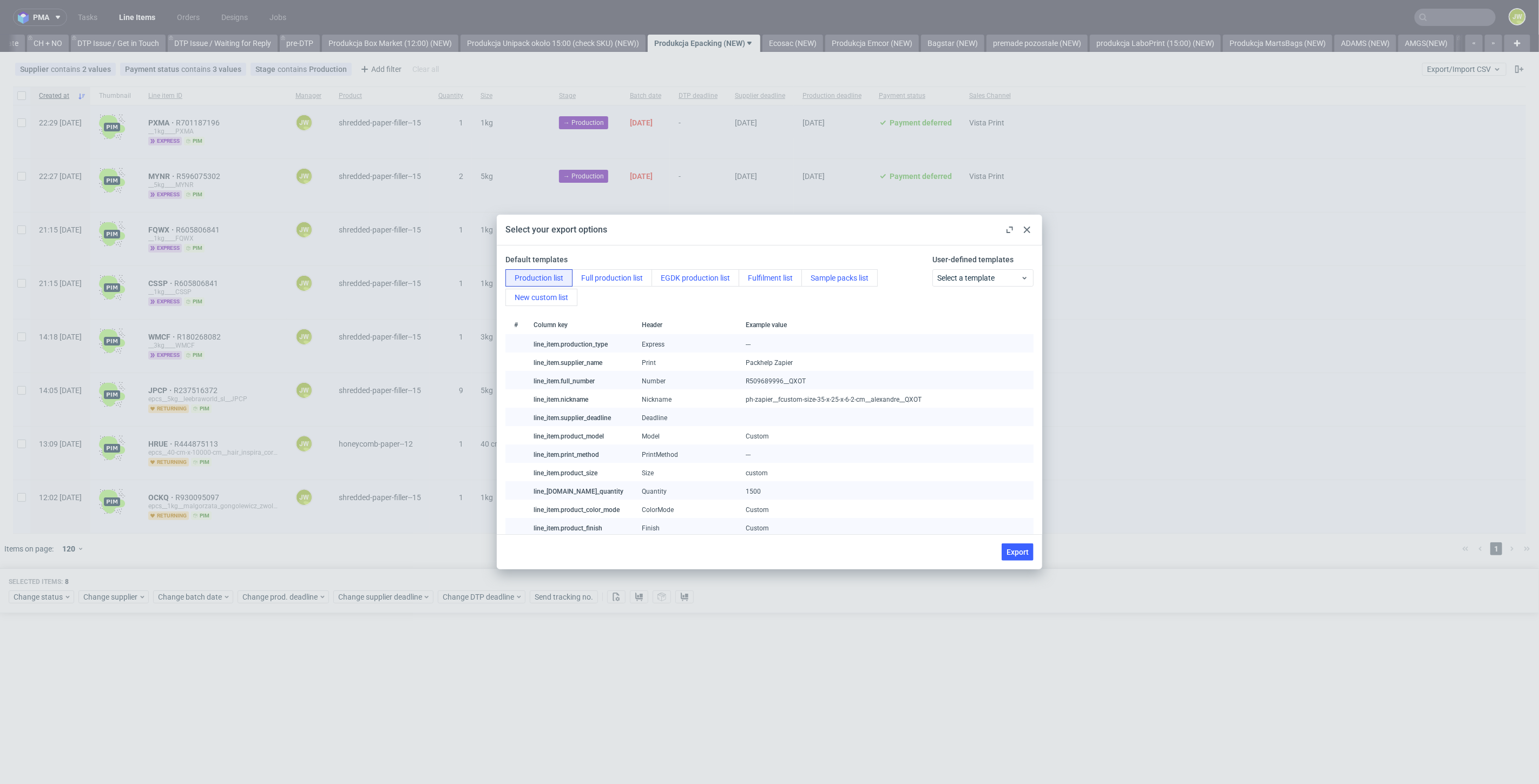
checkbox input "false"
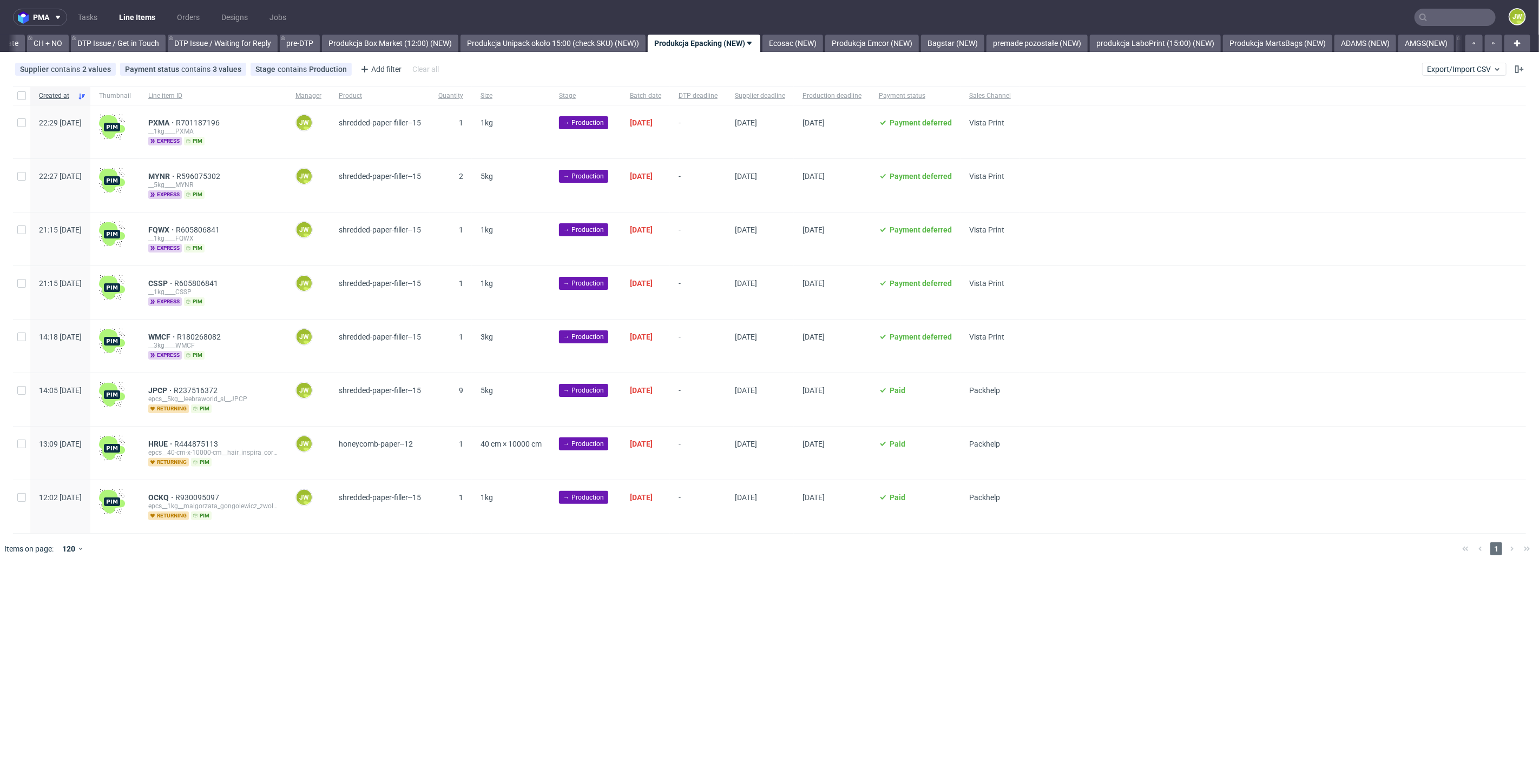
click at [15, 98] on div at bounding box center [21, 95] width 17 height 19
checkbox input "true"
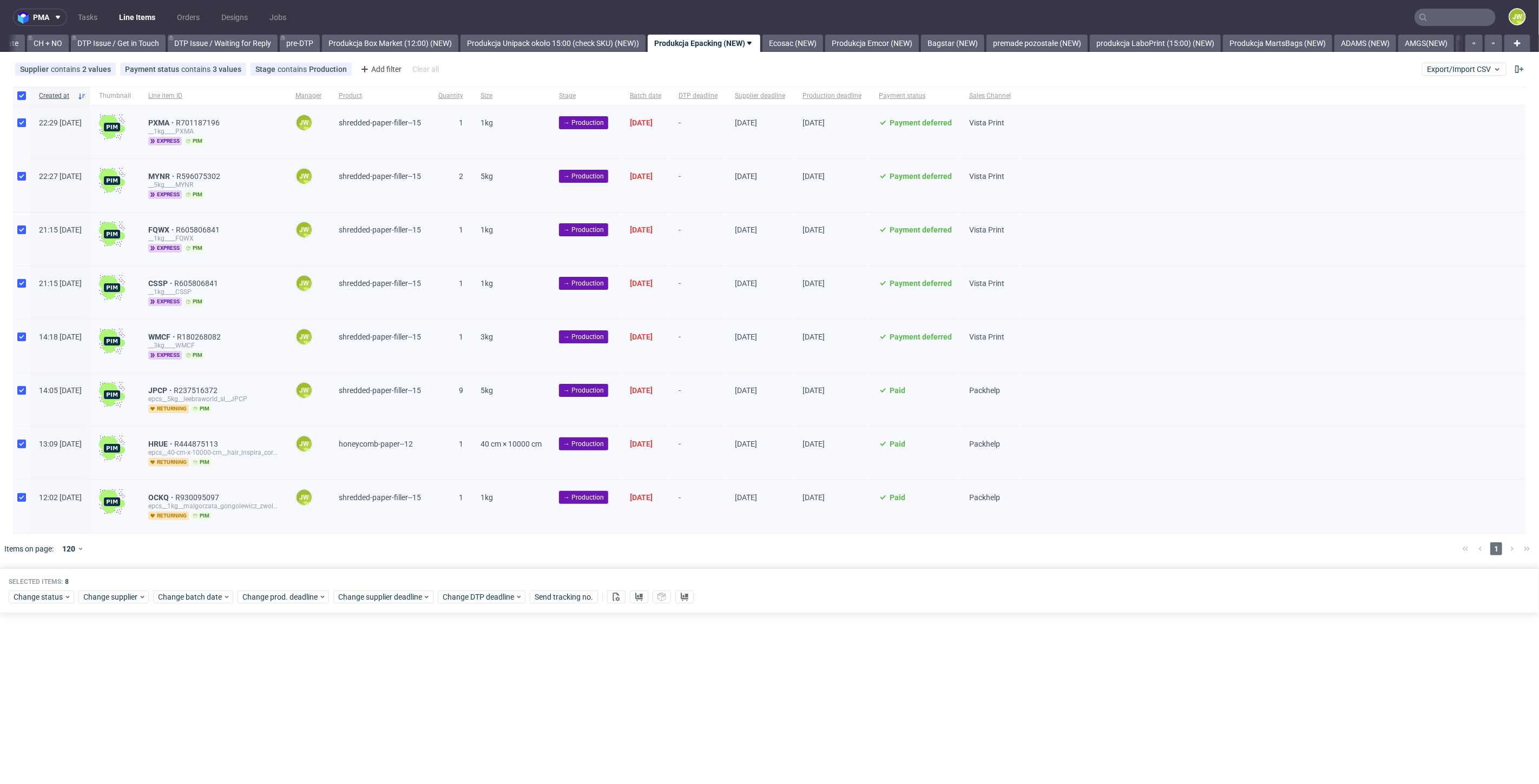
checkbox input "true"
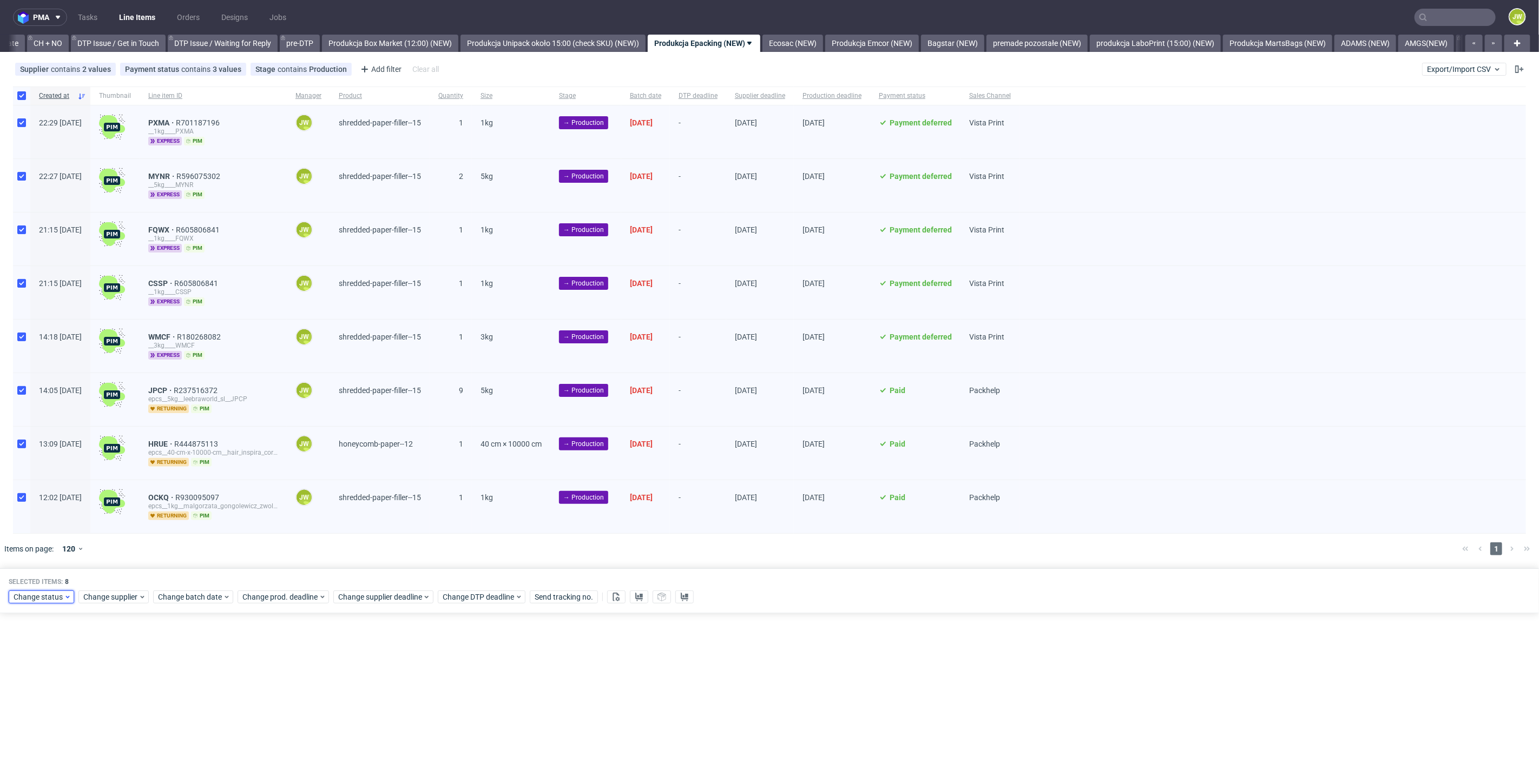
click at [31, 599] on span "Change status" at bounding box center [39, 597] width 51 height 11
click at [27, 677] on span "In Production" at bounding box center [40, 674] width 55 height 15
click at [120, 759] on button "Save" at bounding box center [123, 754] width 27 height 17
click at [803, 49] on link "Ecosac (NEW)" at bounding box center [792, 43] width 60 height 17
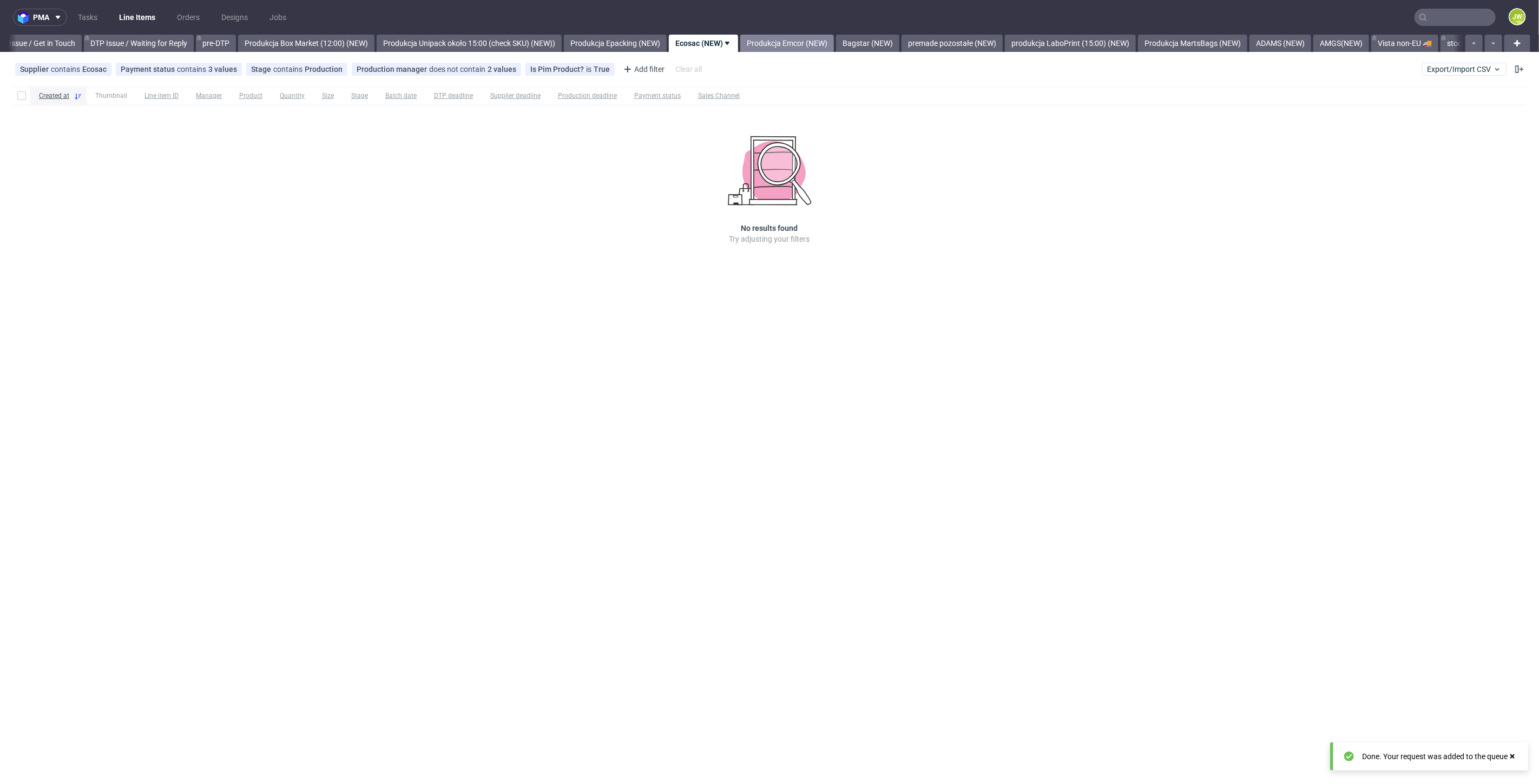
click at [780, 41] on link "Produkcja Emcor (NEW)" at bounding box center [787, 43] width 93 height 17
click at [587, 40] on link "Produkcja Epacking (NEW)" at bounding box center [535, 43] width 103 height 17
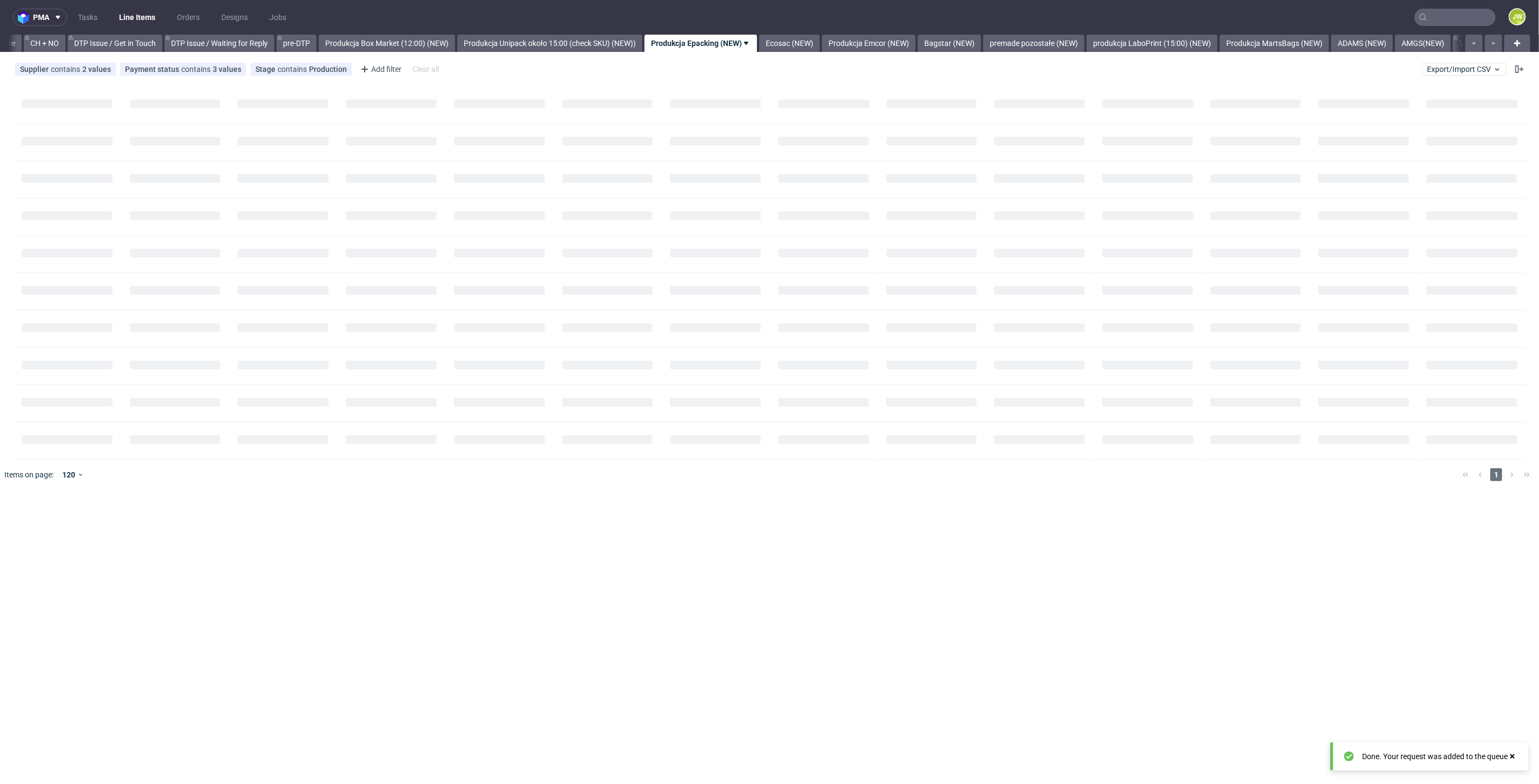
scroll to position [0, 1540]
click at [978, 38] on link "Bagstar (NEW)" at bounding box center [953, 43] width 63 height 17
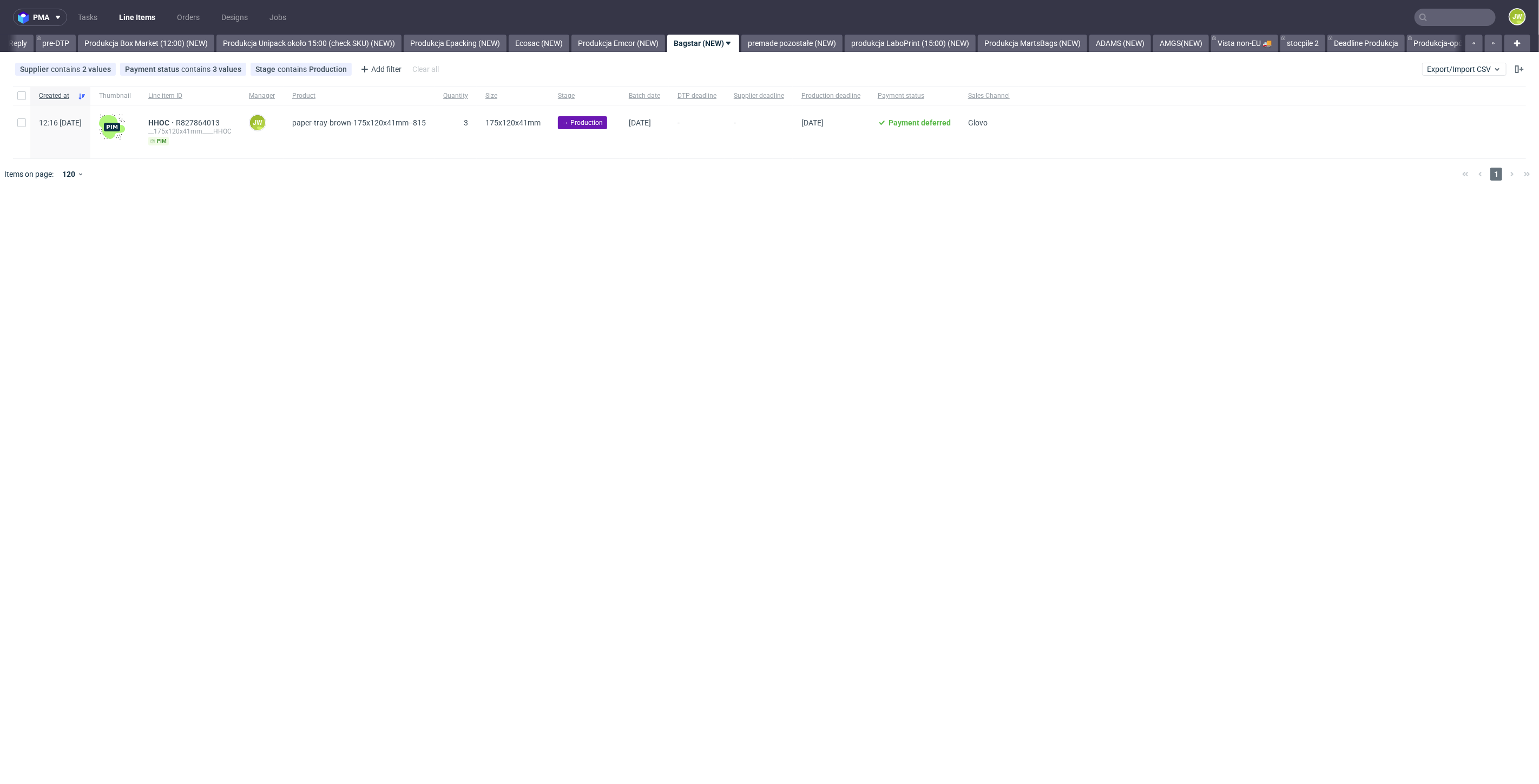
click at [594, 228] on div "pma Tasks Line Items Orders Designs Jobs JW All DTP Late Shipped Shipments DTP …" at bounding box center [770, 392] width 1539 height 784
click at [18, 94] on input "checkbox" at bounding box center [21, 95] width 9 height 9
checkbox input "true"
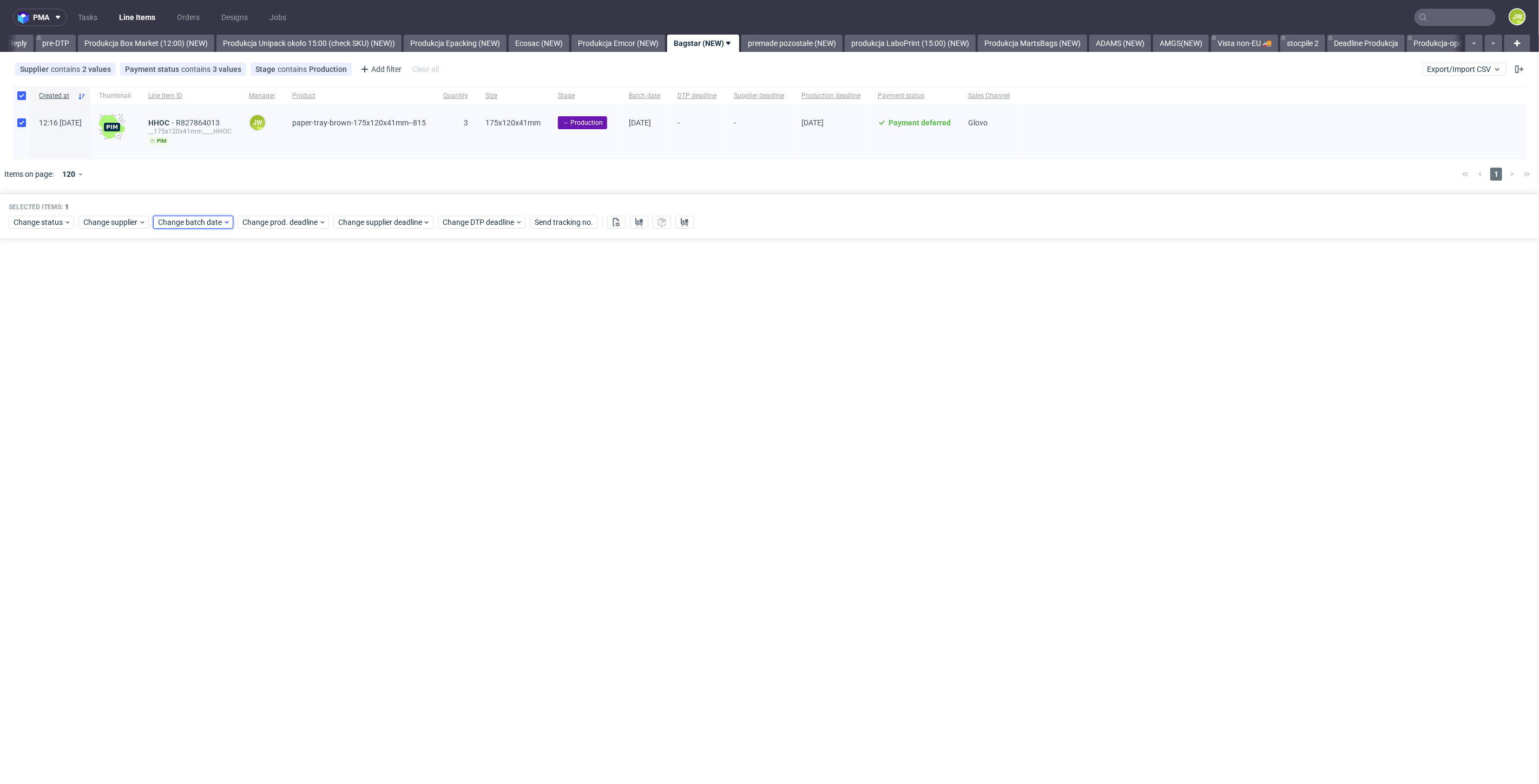
click at [205, 218] on span "Change batch date" at bounding box center [189, 222] width 64 height 11
click at [263, 306] on span "10" at bounding box center [262, 310] width 9 height 11
click at [272, 397] on button "Save" at bounding box center [283, 403] width 27 height 17
click at [268, 222] on span "Change prod. deadline" at bounding box center [280, 222] width 76 height 11
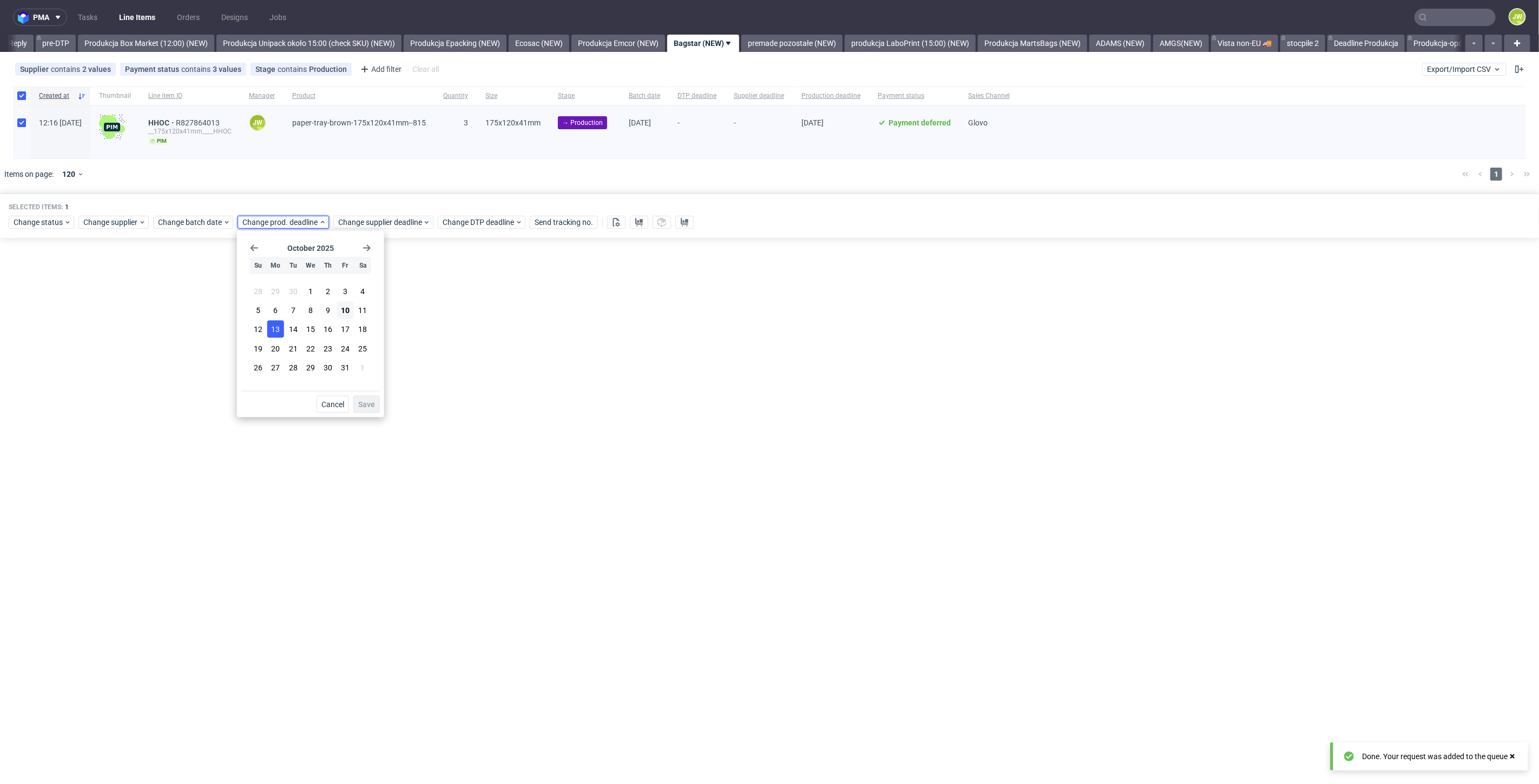
click at [277, 327] on span "13" at bounding box center [275, 329] width 9 height 11
click at [363, 400] on span "Save" at bounding box center [366, 404] width 17 height 8
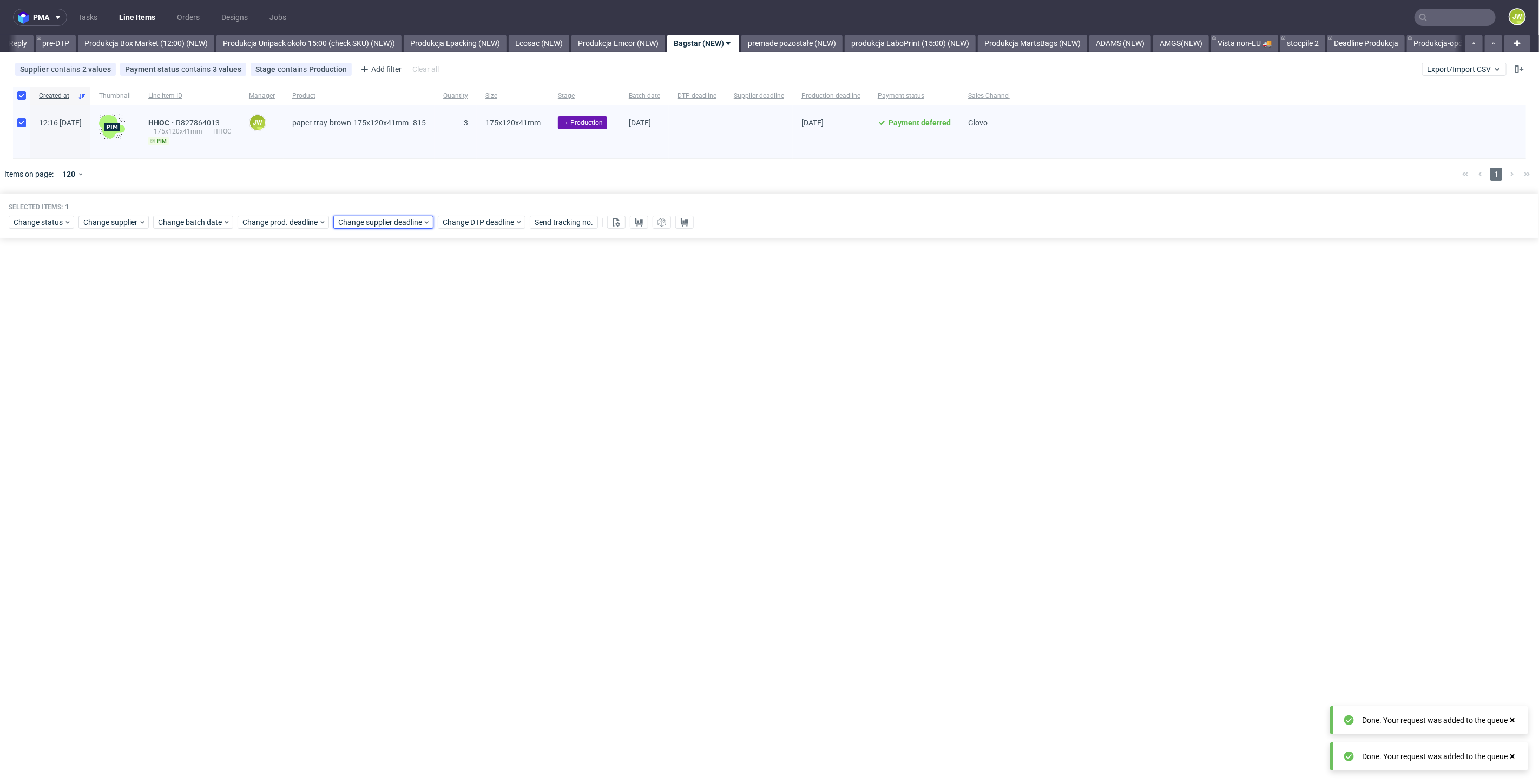
drag, startPoint x: 349, startPoint y: 224, endPoint x: 353, endPoint y: 229, distance: 6.4
click at [352, 224] on span "Change supplier deadline" at bounding box center [380, 222] width 84 height 11
click at [368, 332] on span "13" at bounding box center [372, 329] width 9 height 11
click at [464, 403] on span "Save" at bounding box center [462, 404] width 17 height 8
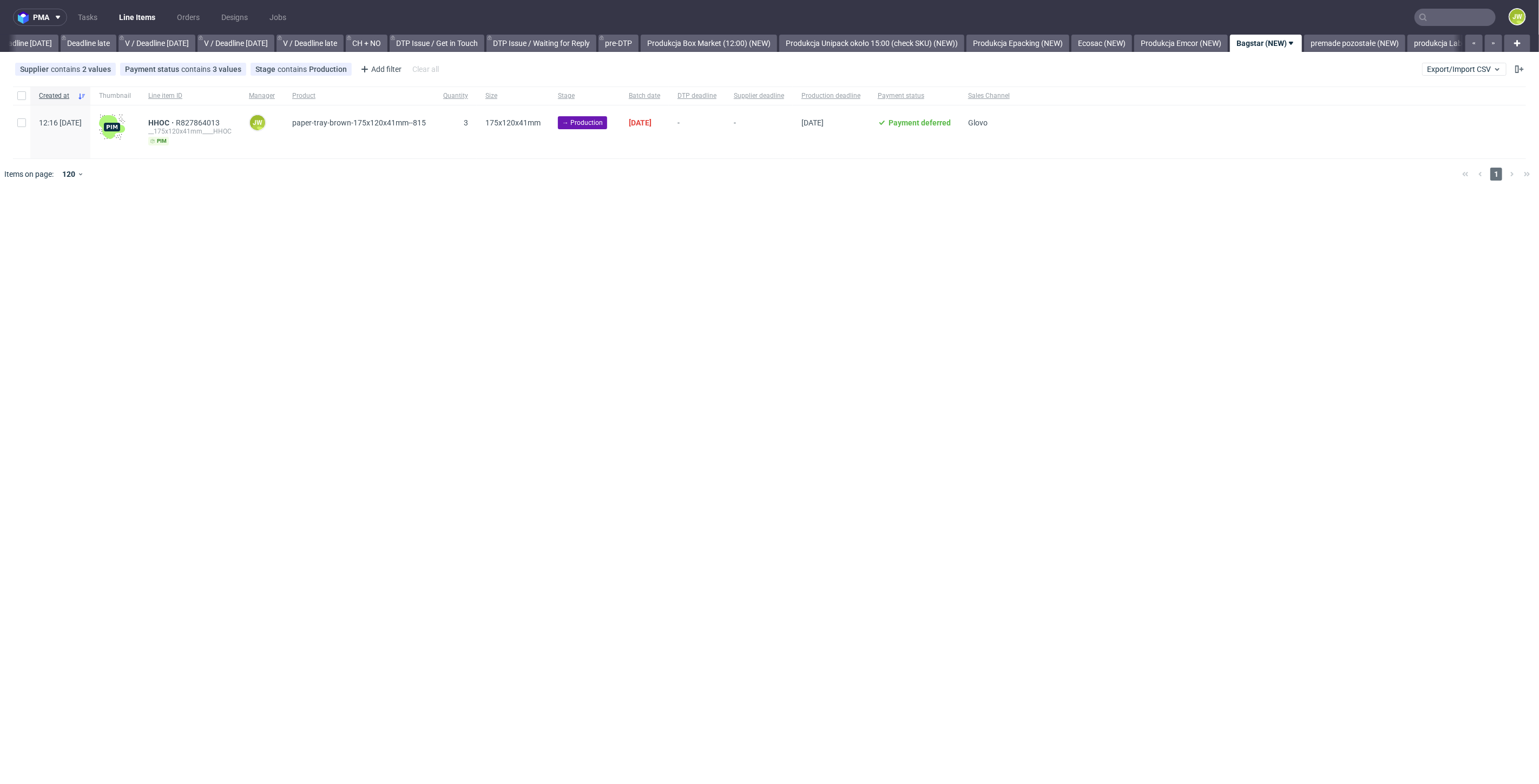
scroll to position [0, 1506]
click at [18, 93] on input "checkbox" at bounding box center [21, 95] width 9 height 9
checkbox input "true"
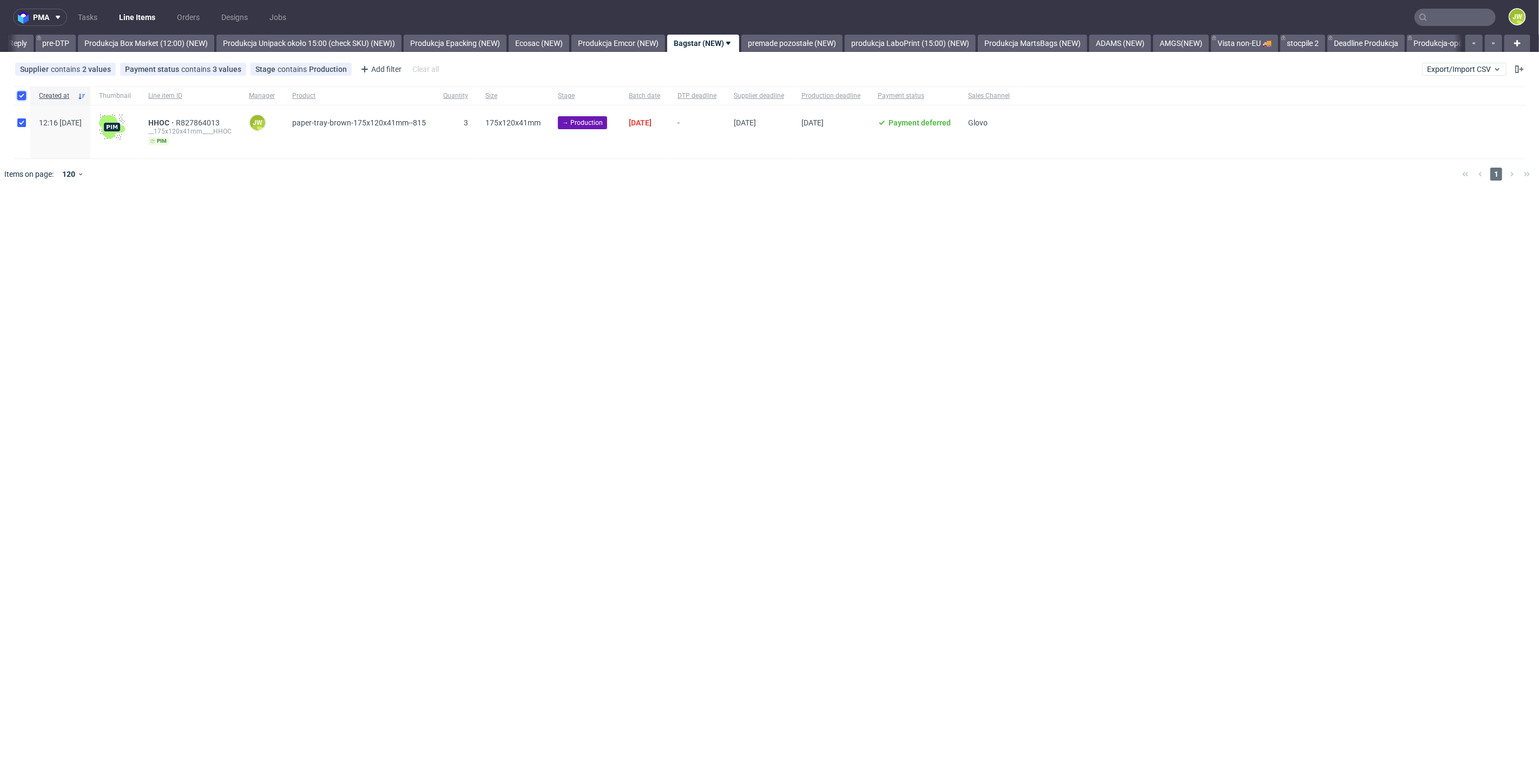
checkbox input "true"
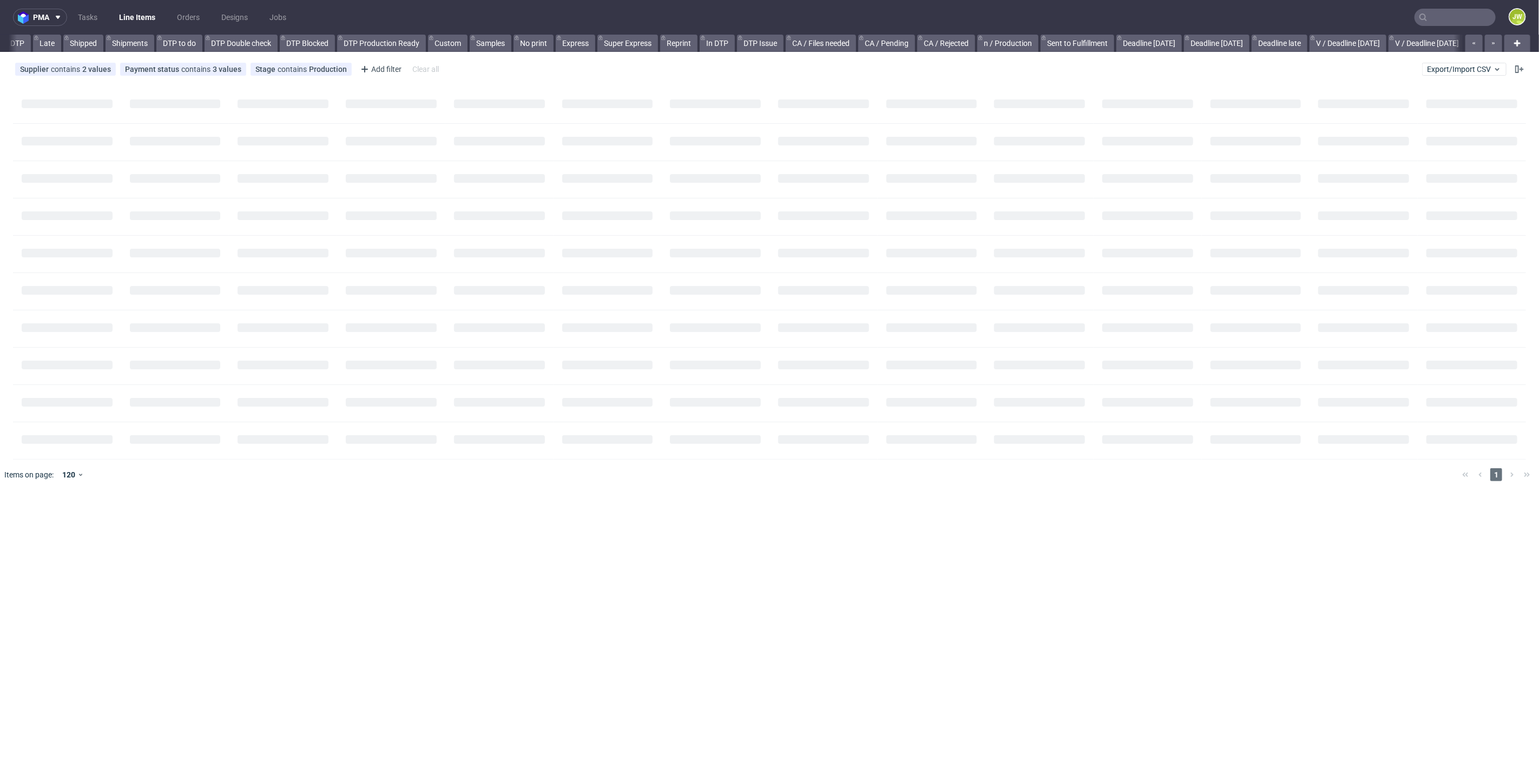
scroll to position [0, 383]
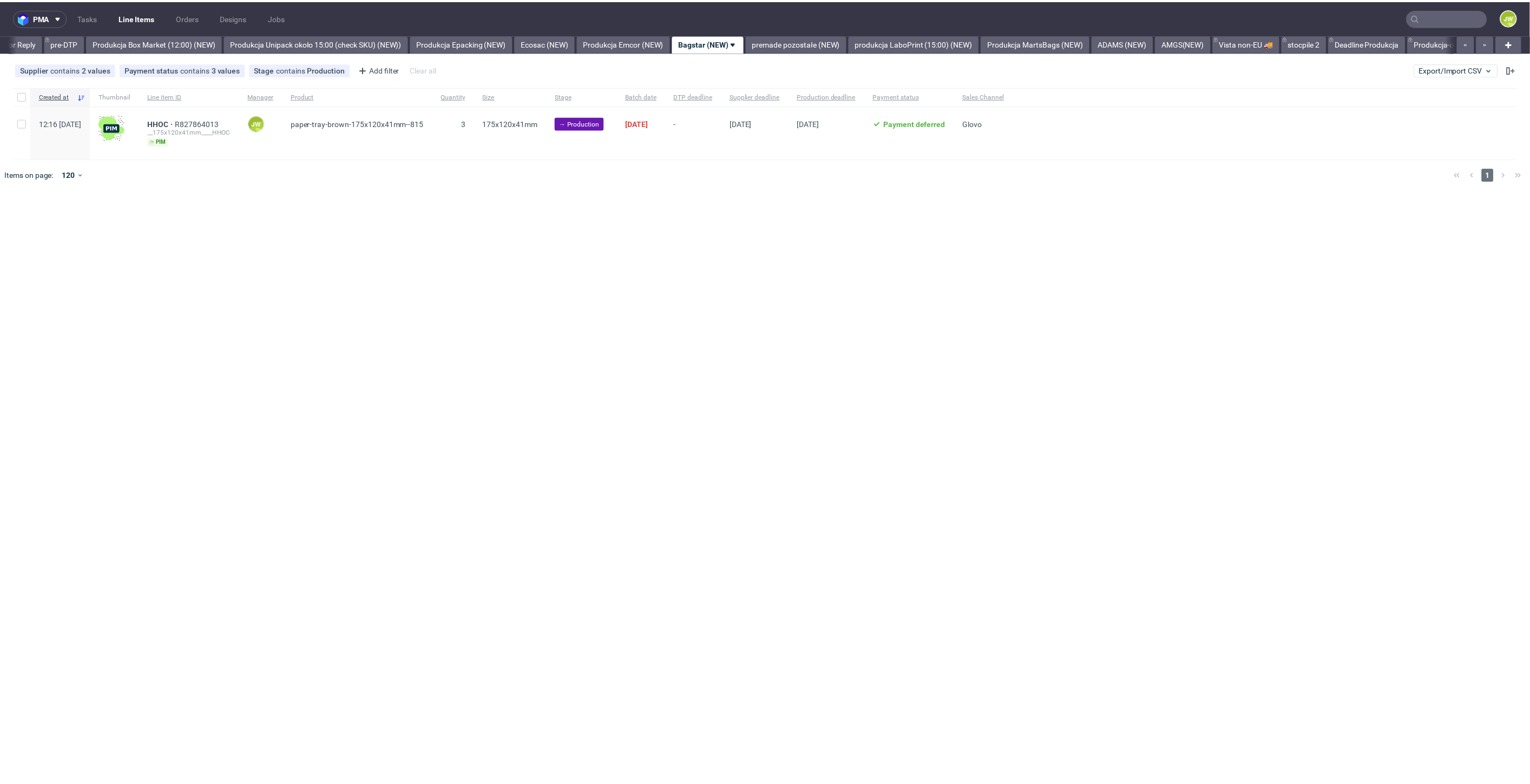
scroll to position [0, 1784]
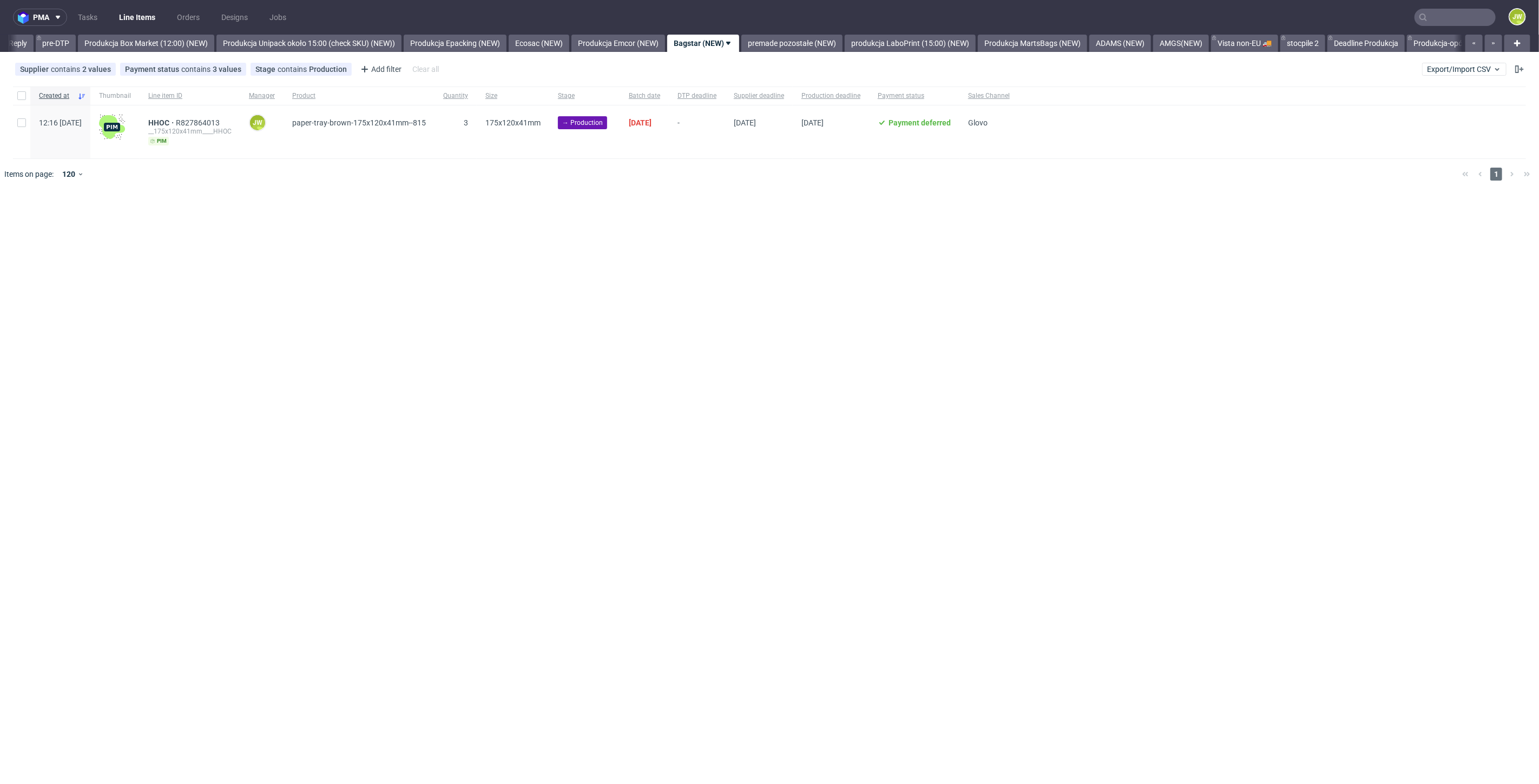
click at [541, 411] on div "pma Tasks Line Items Orders Designs Jobs JW All DTP Late Shipped Shipments DTP …" at bounding box center [770, 392] width 1539 height 784
drag, startPoint x: 18, startPoint y: 98, endPoint x: 133, endPoint y: 134, distance: 120.5
click at [20, 99] on input "checkbox" at bounding box center [21, 95] width 9 height 9
checkbox input "true"
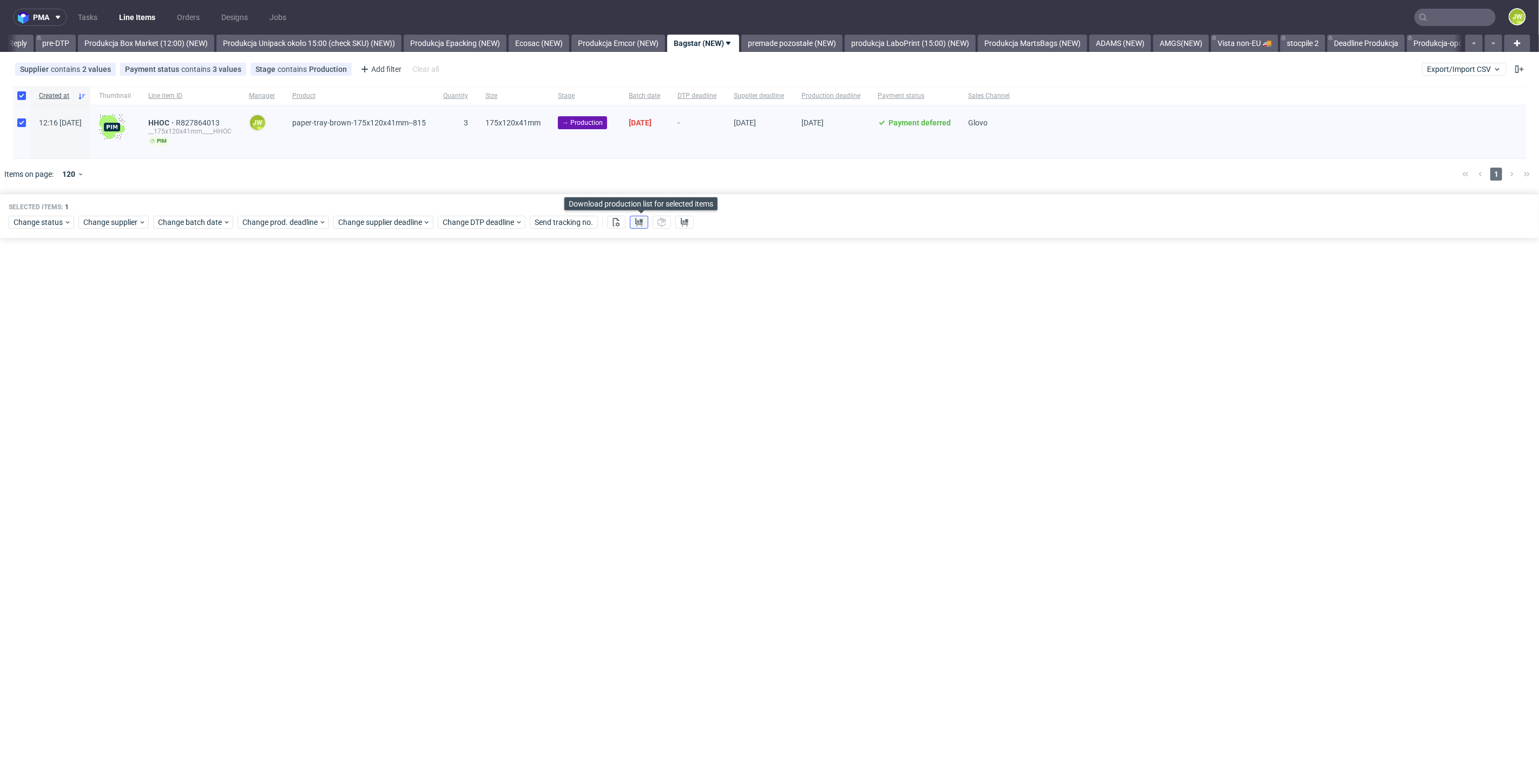
click at [637, 218] on icon at bounding box center [639, 222] width 9 height 9
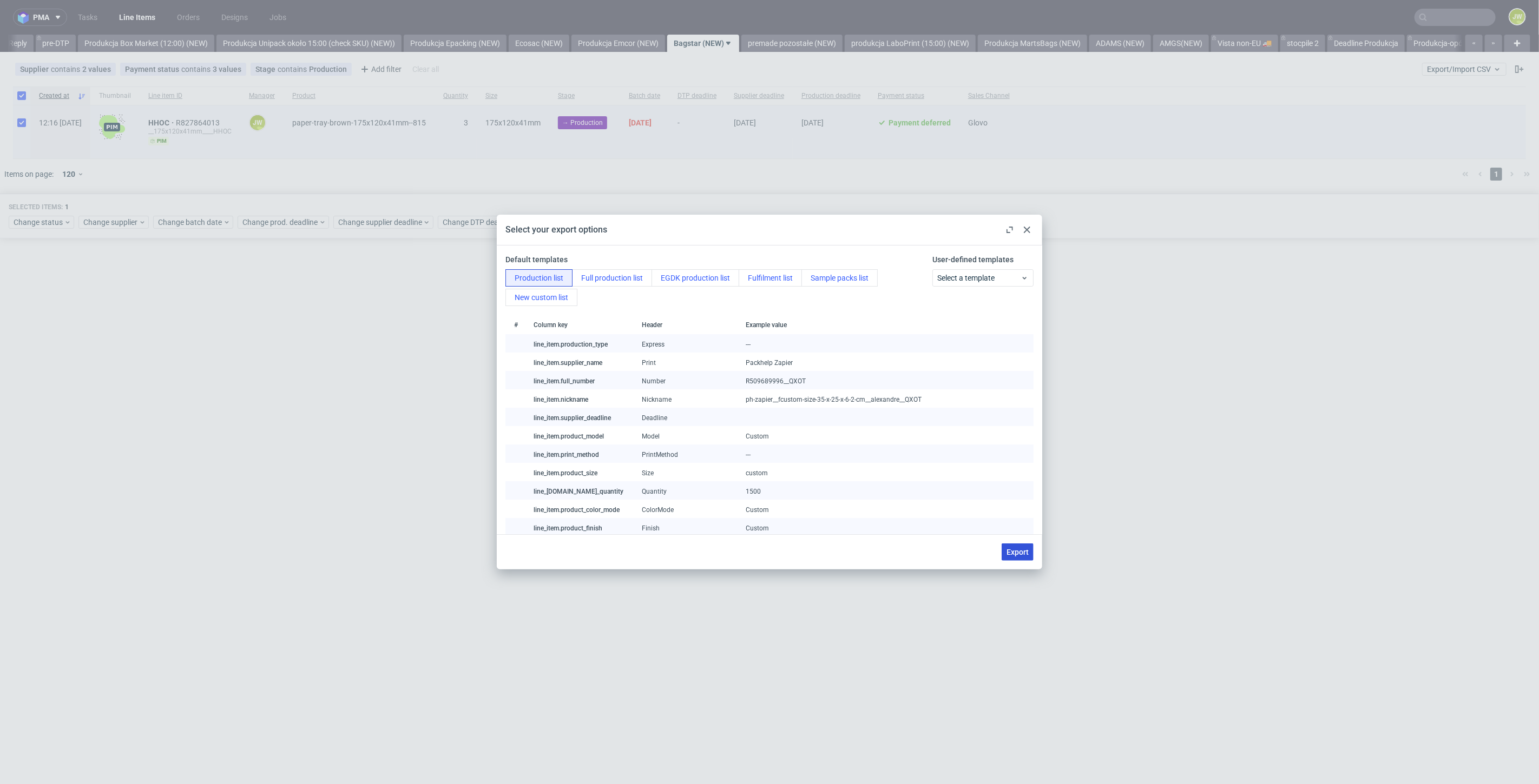
click at [1013, 552] on span "Export" at bounding box center [1017, 552] width 22 height 8
checkbox input "false"
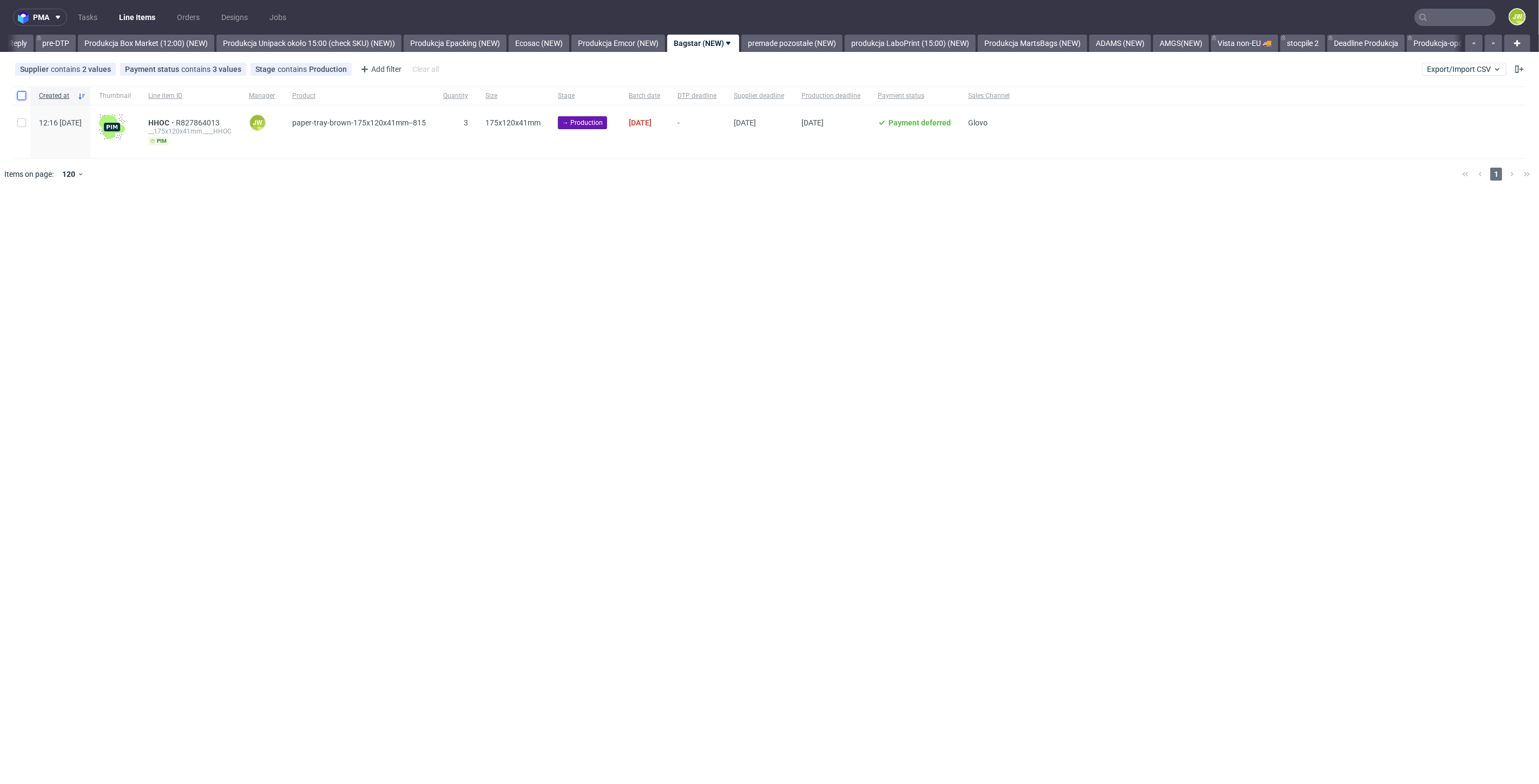
click at [21, 92] on input "checkbox" at bounding box center [21, 95] width 9 height 9
checkbox input "true"
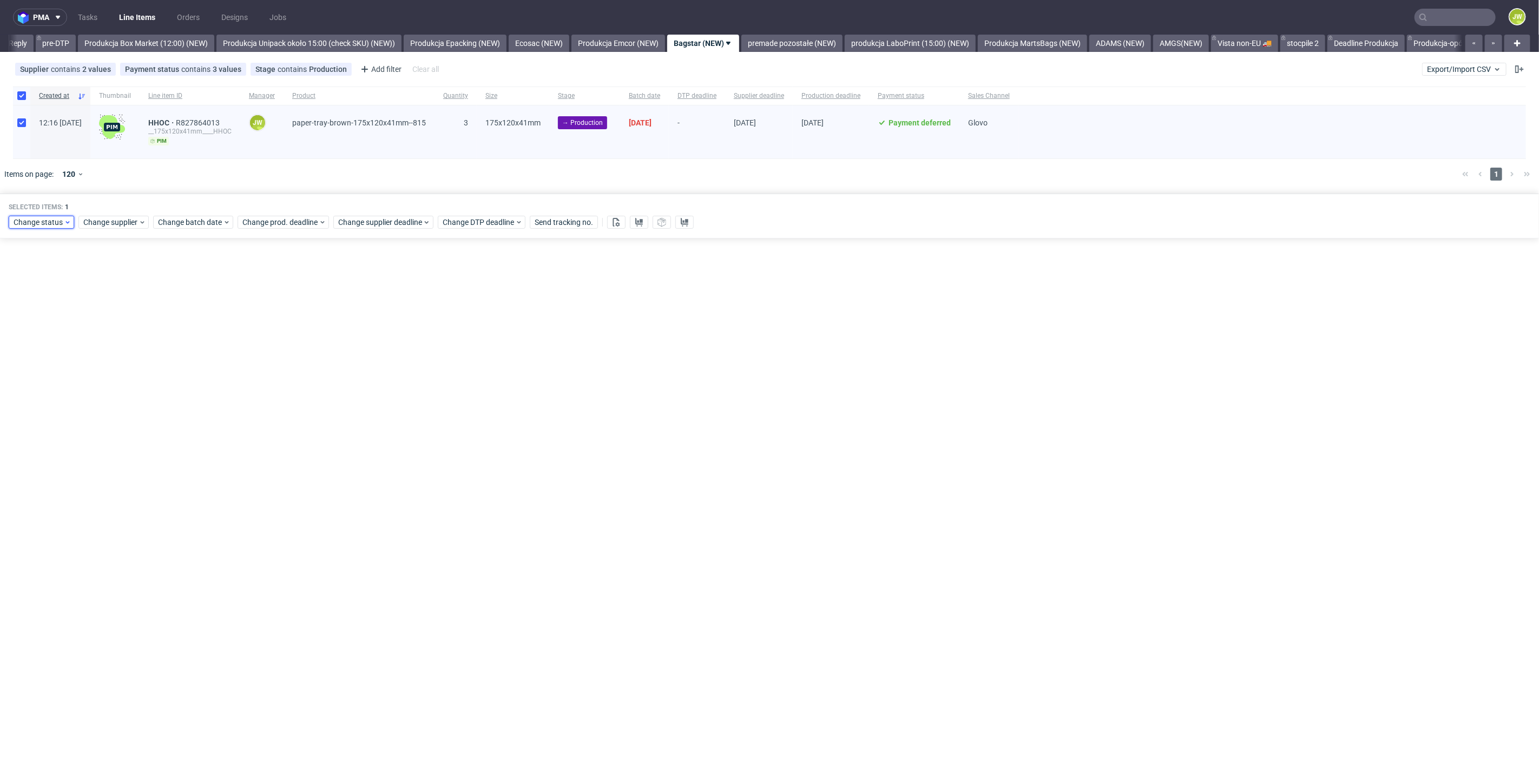
click at [33, 218] on span "Change status" at bounding box center [39, 222] width 51 height 11
click at [38, 303] on span "In Production" at bounding box center [40, 301] width 55 height 15
click at [110, 376] on button "Save" at bounding box center [123, 382] width 27 height 17
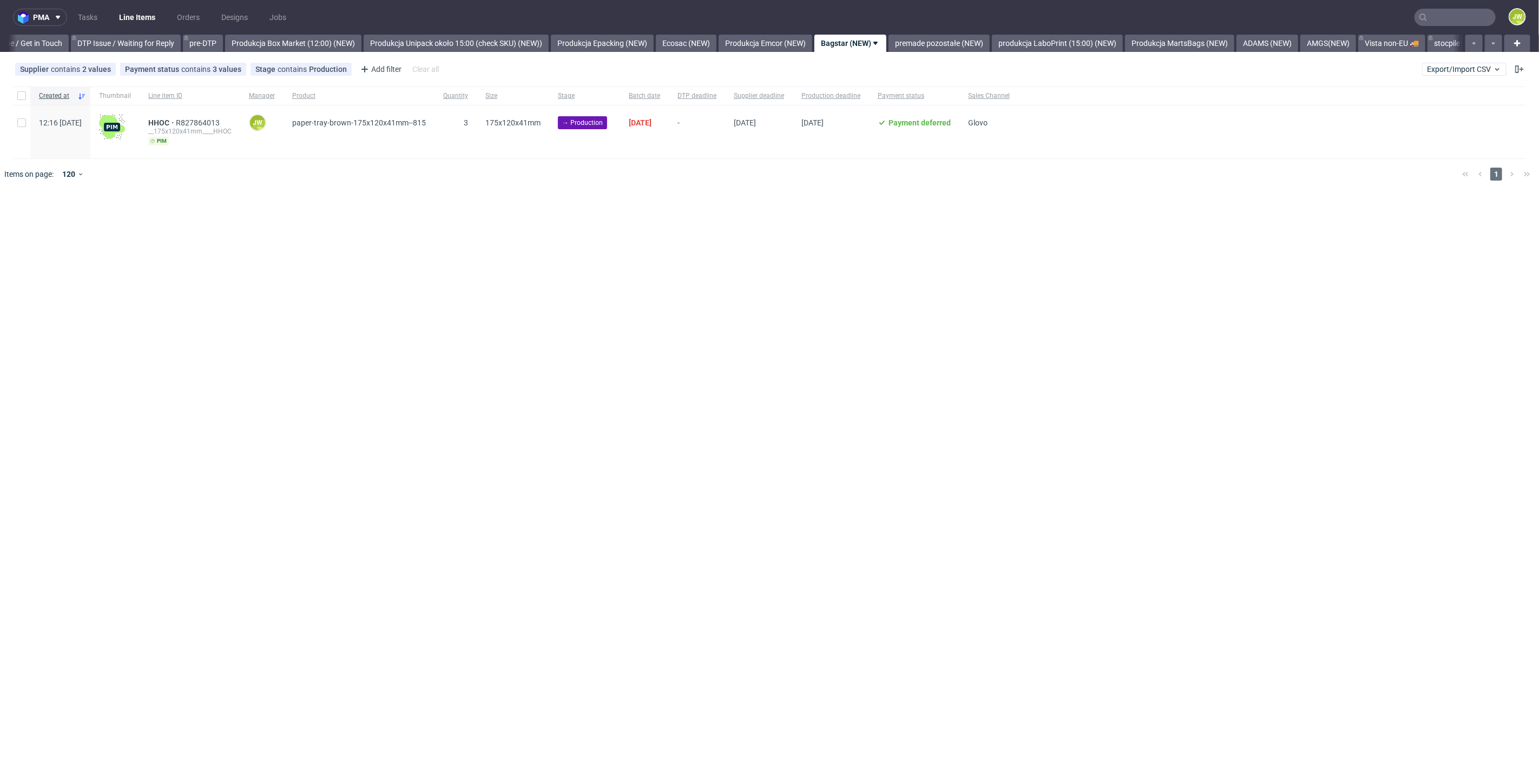
scroll to position [0, 1724]
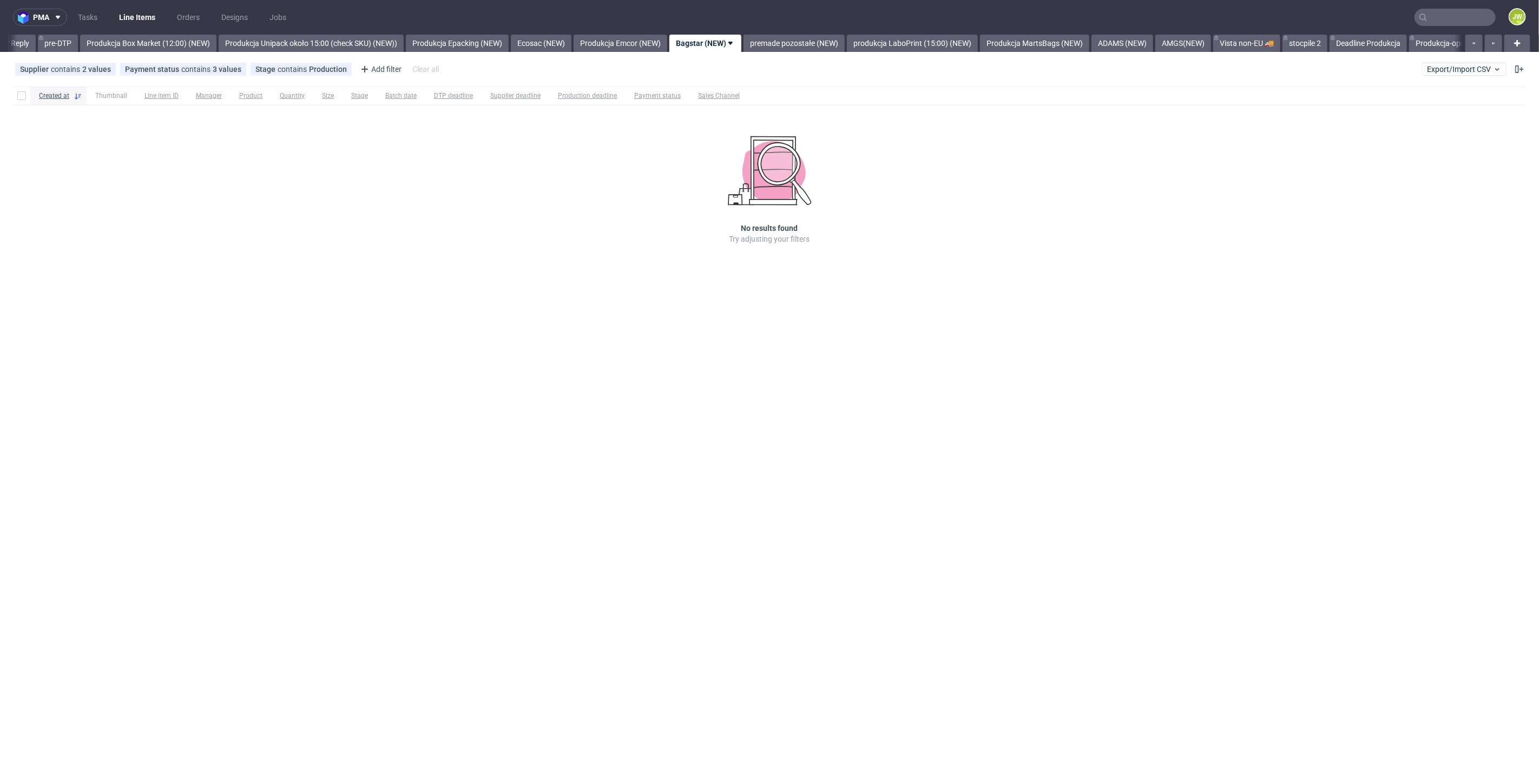
scroll to position [0, 1784]
click at [565, 226] on div "Created at Thumbnail Line item ID Manager Product Quantity Size Stage Batch dat…" at bounding box center [770, 180] width 1539 height 197
click at [814, 39] on link "premade pozostałe (NEW)" at bounding box center [792, 43] width 101 height 17
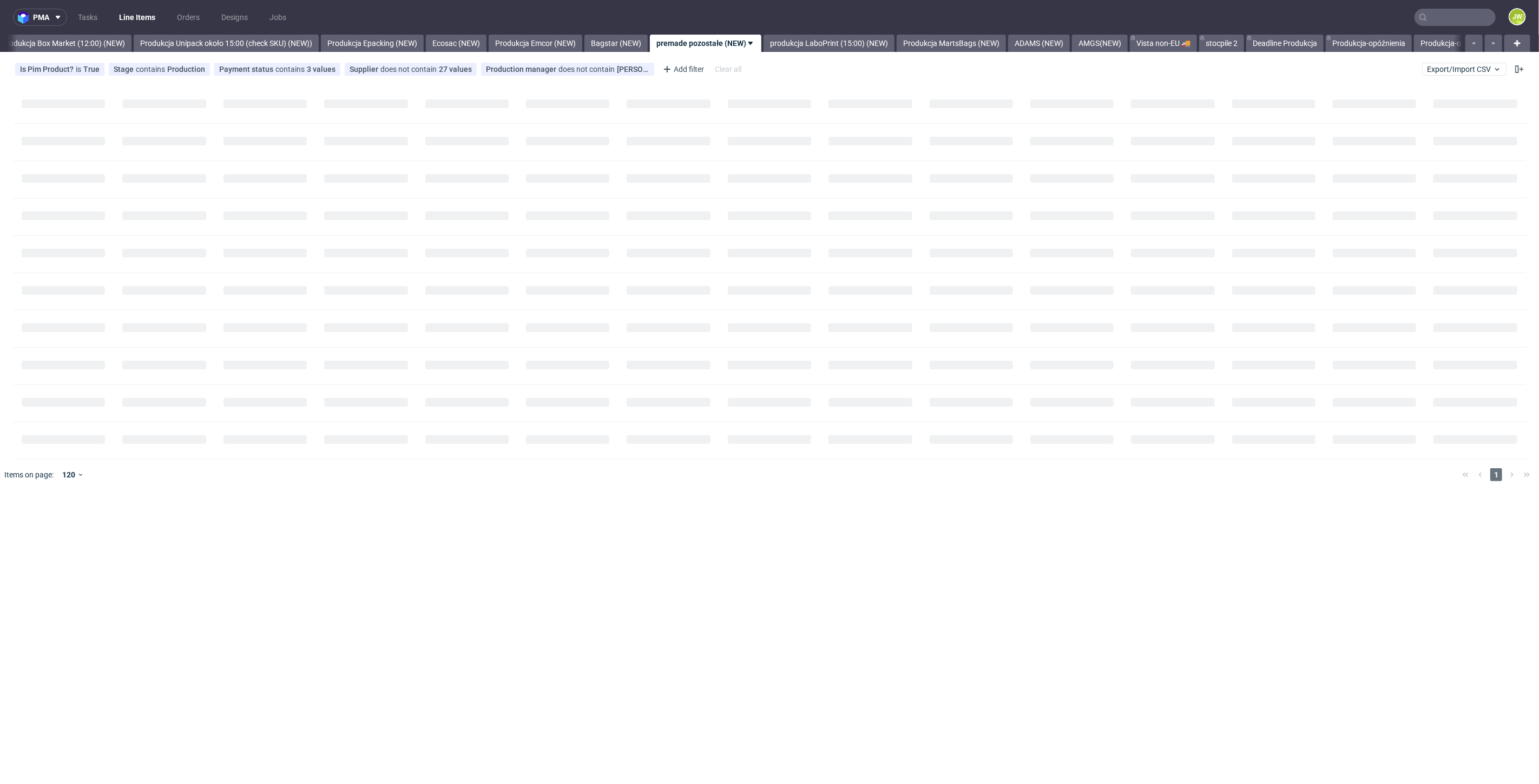
scroll to position [0, 1868]
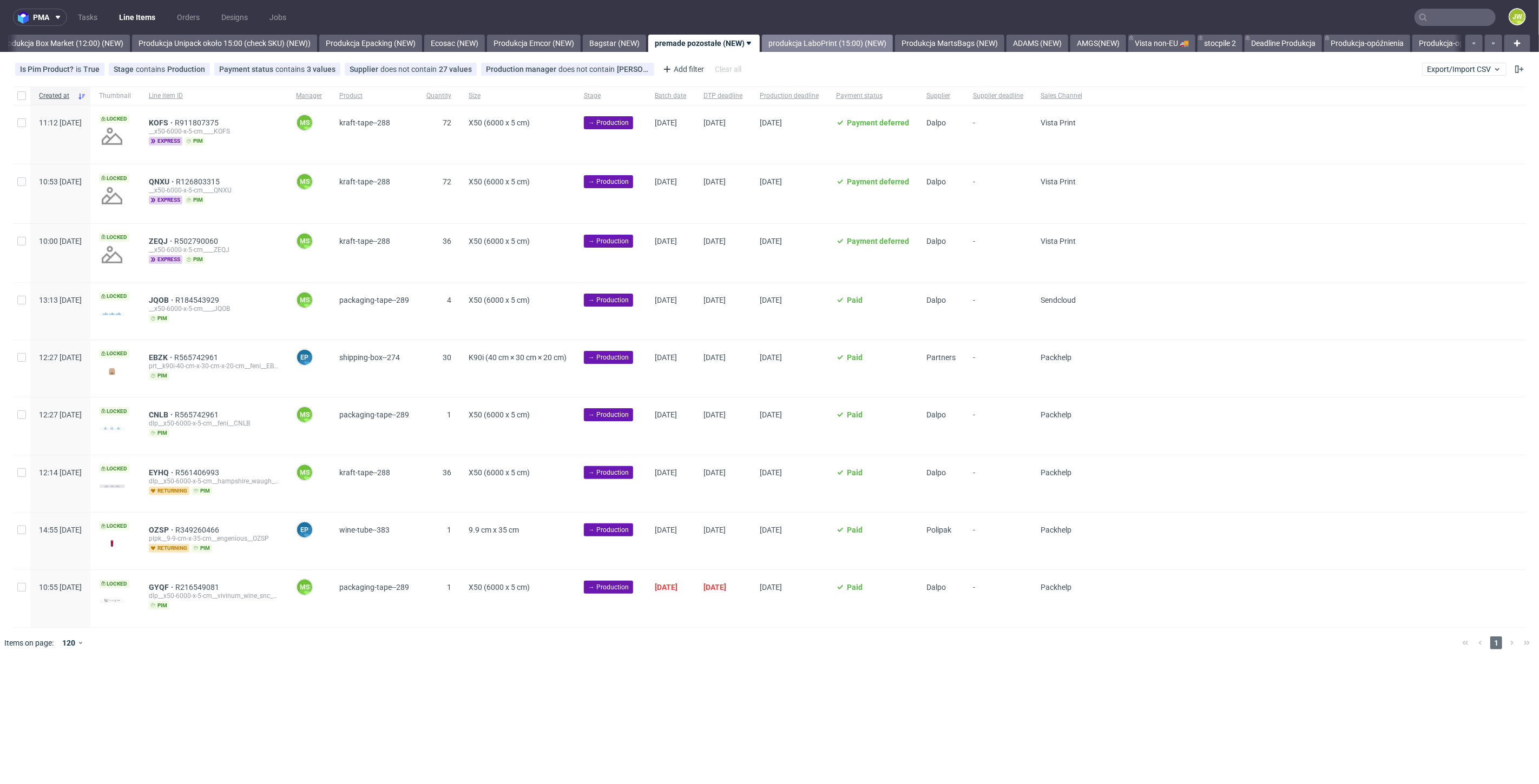
click at [821, 49] on link "produkcja LaboPrint (15:00) (NEW)" at bounding box center [827, 43] width 131 height 17
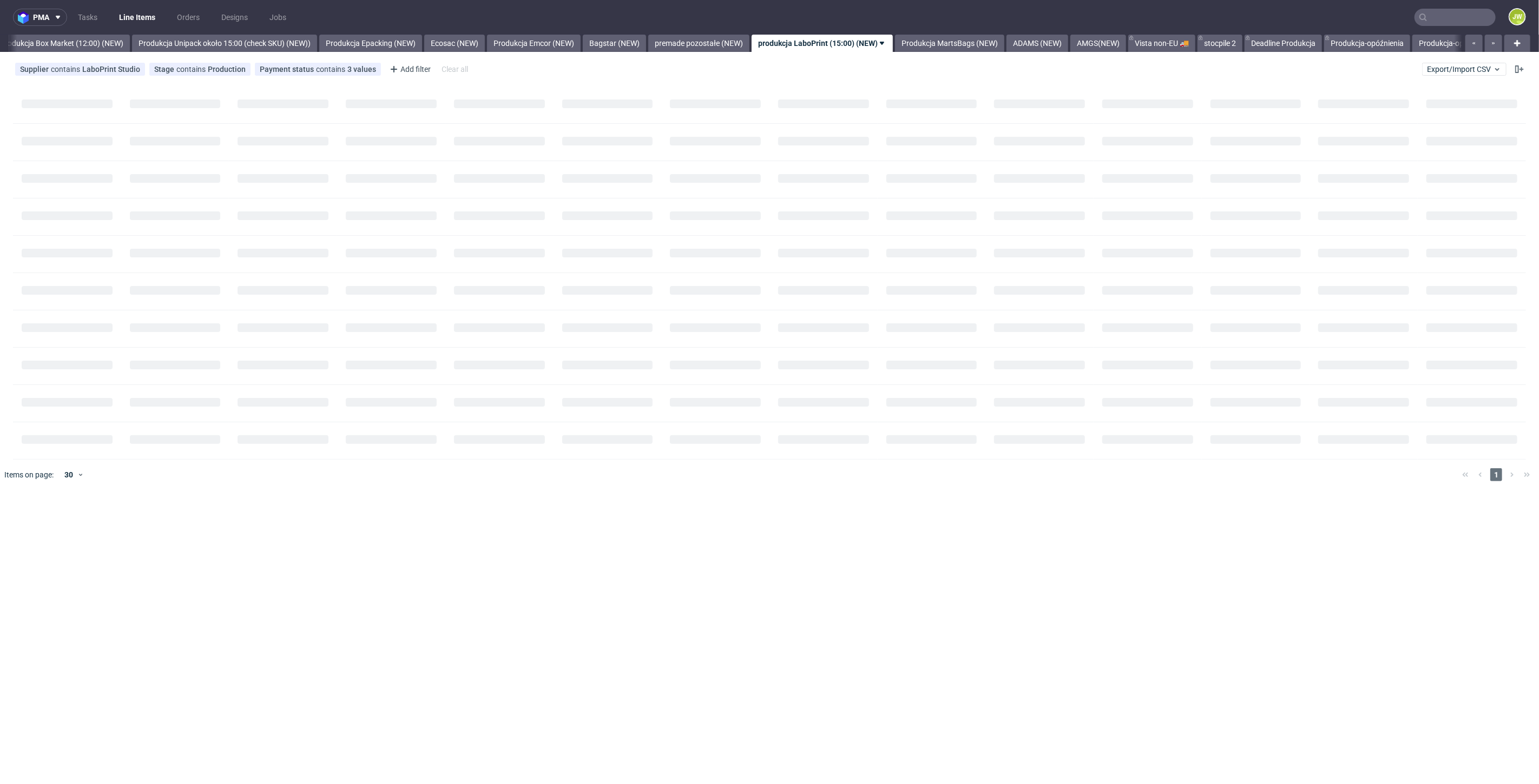
scroll to position [0, 1987]
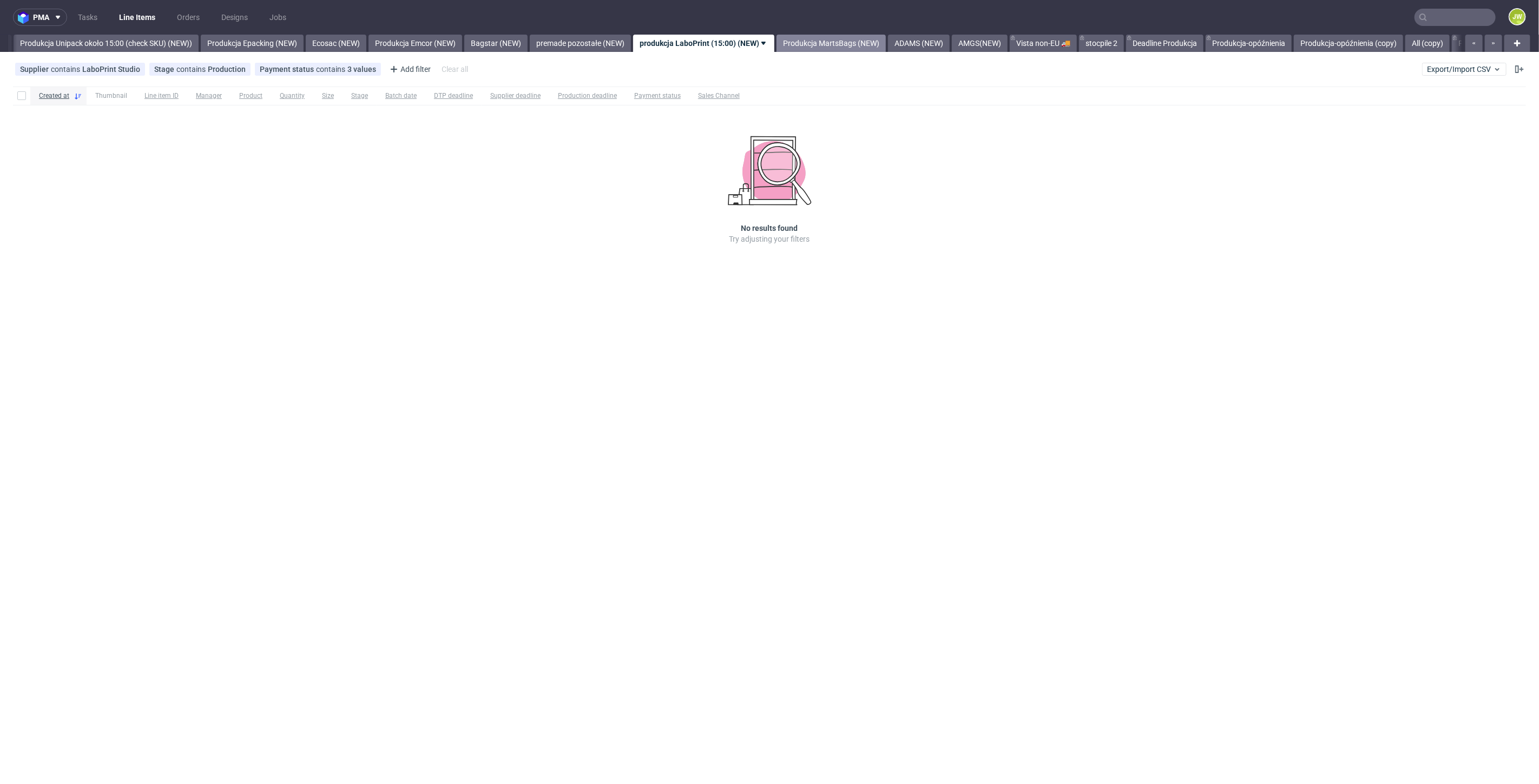
click at [837, 45] on link "Produkcja MartsBags (NEW)" at bounding box center [831, 43] width 109 height 17
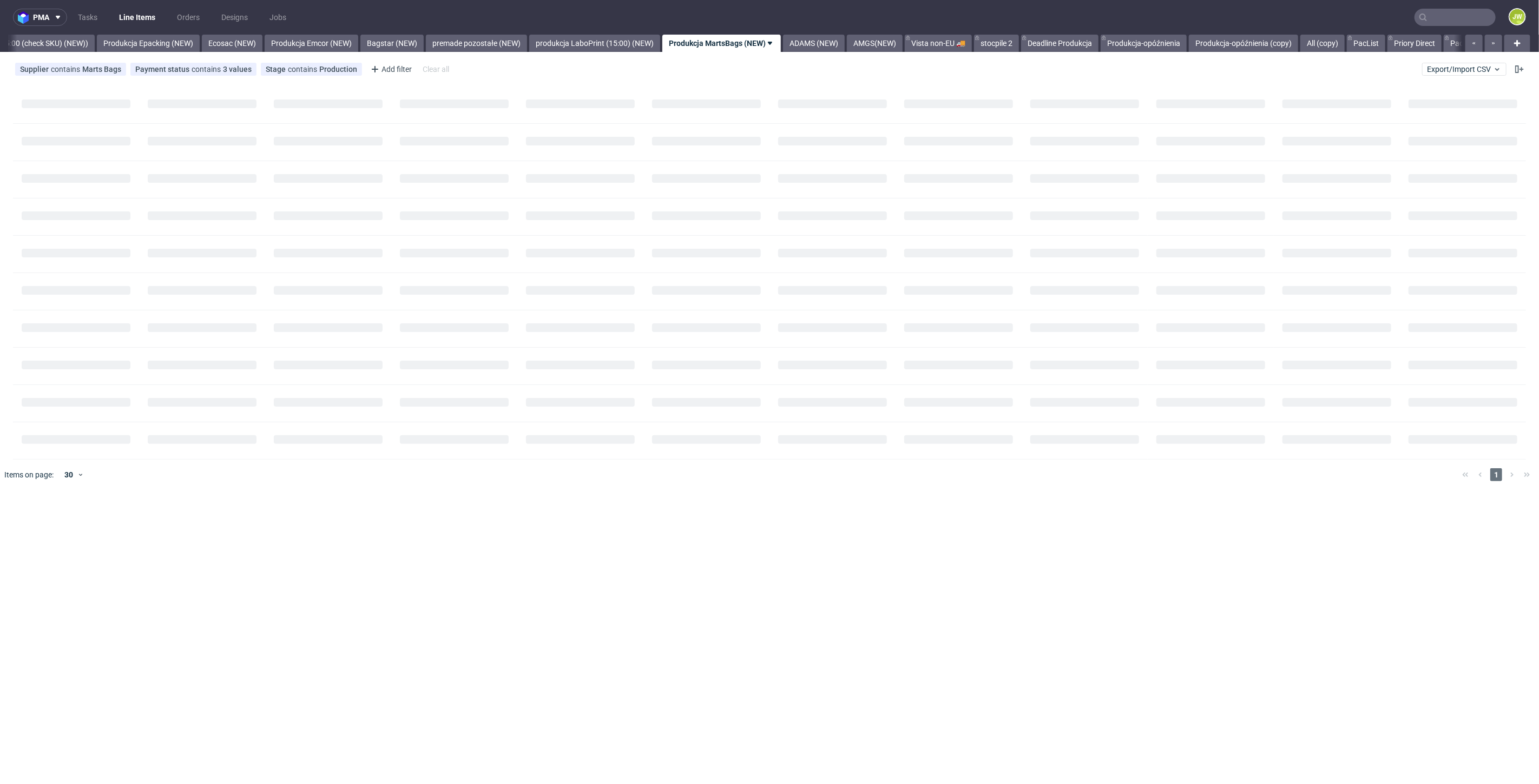
scroll to position [0, 2108]
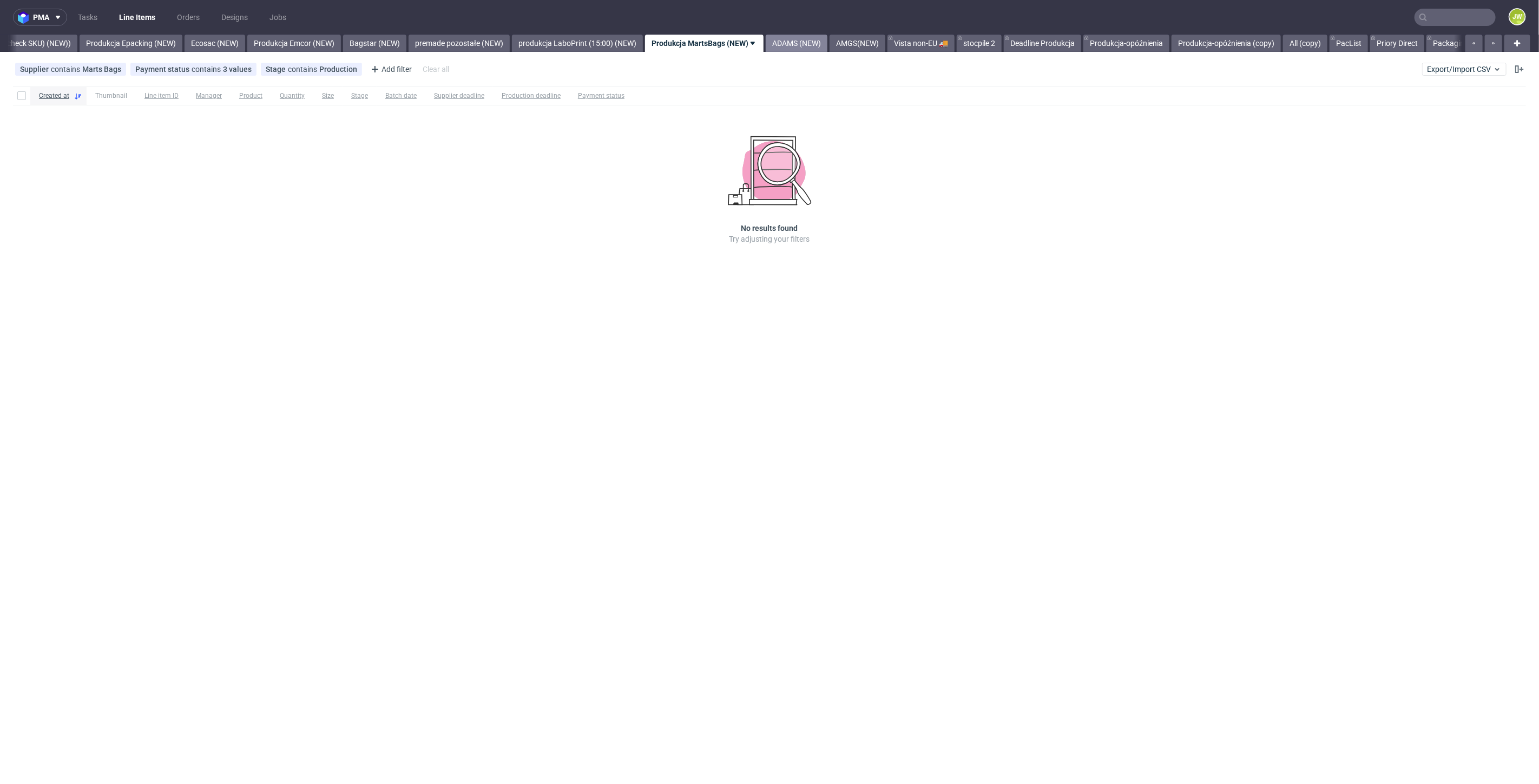
click at [817, 47] on link "ADAMS (NEW)" at bounding box center [796, 43] width 61 height 17
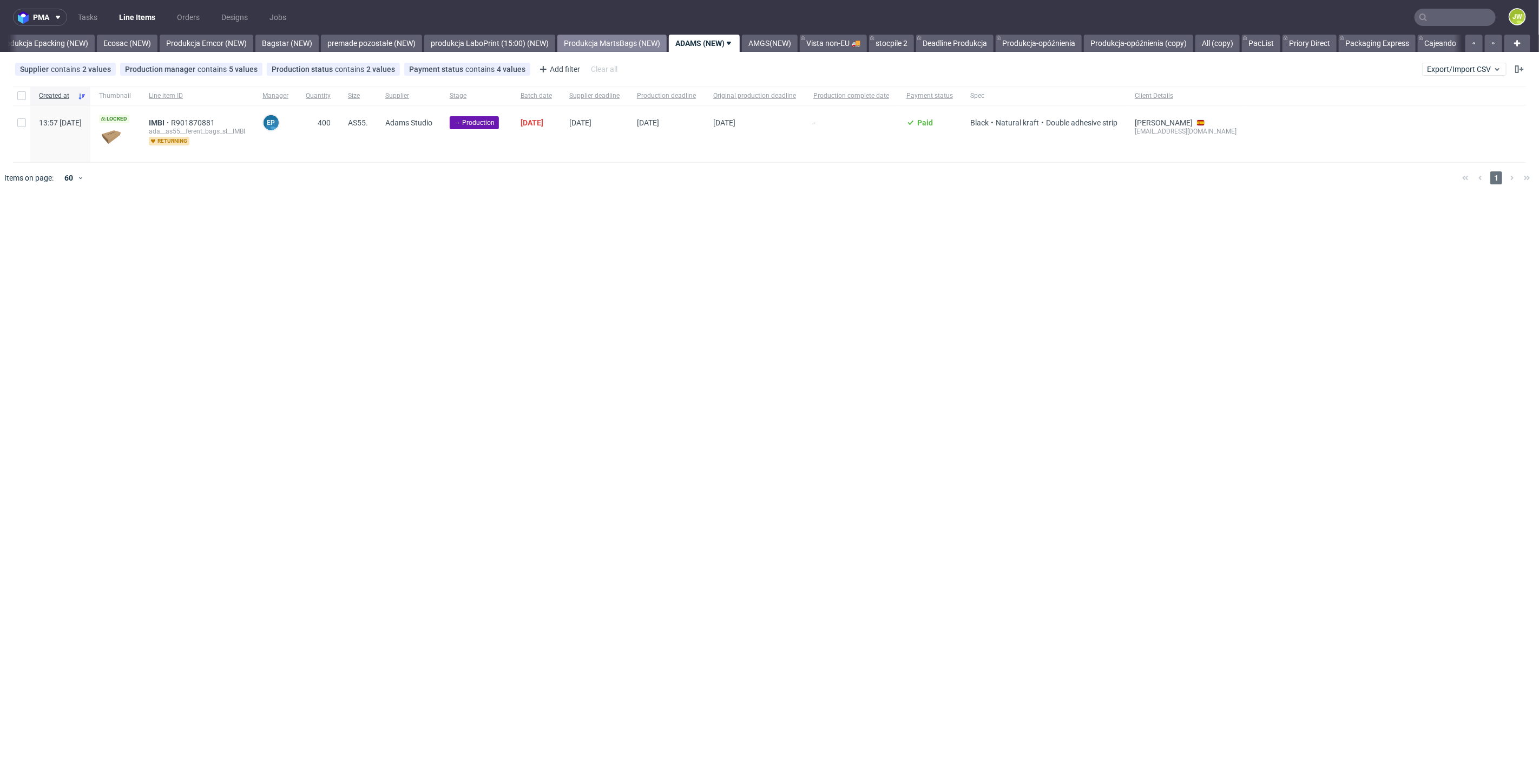
click at [642, 45] on link "Produkcja MartsBags (NEW)" at bounding box center [612, 43] width 109 height 17
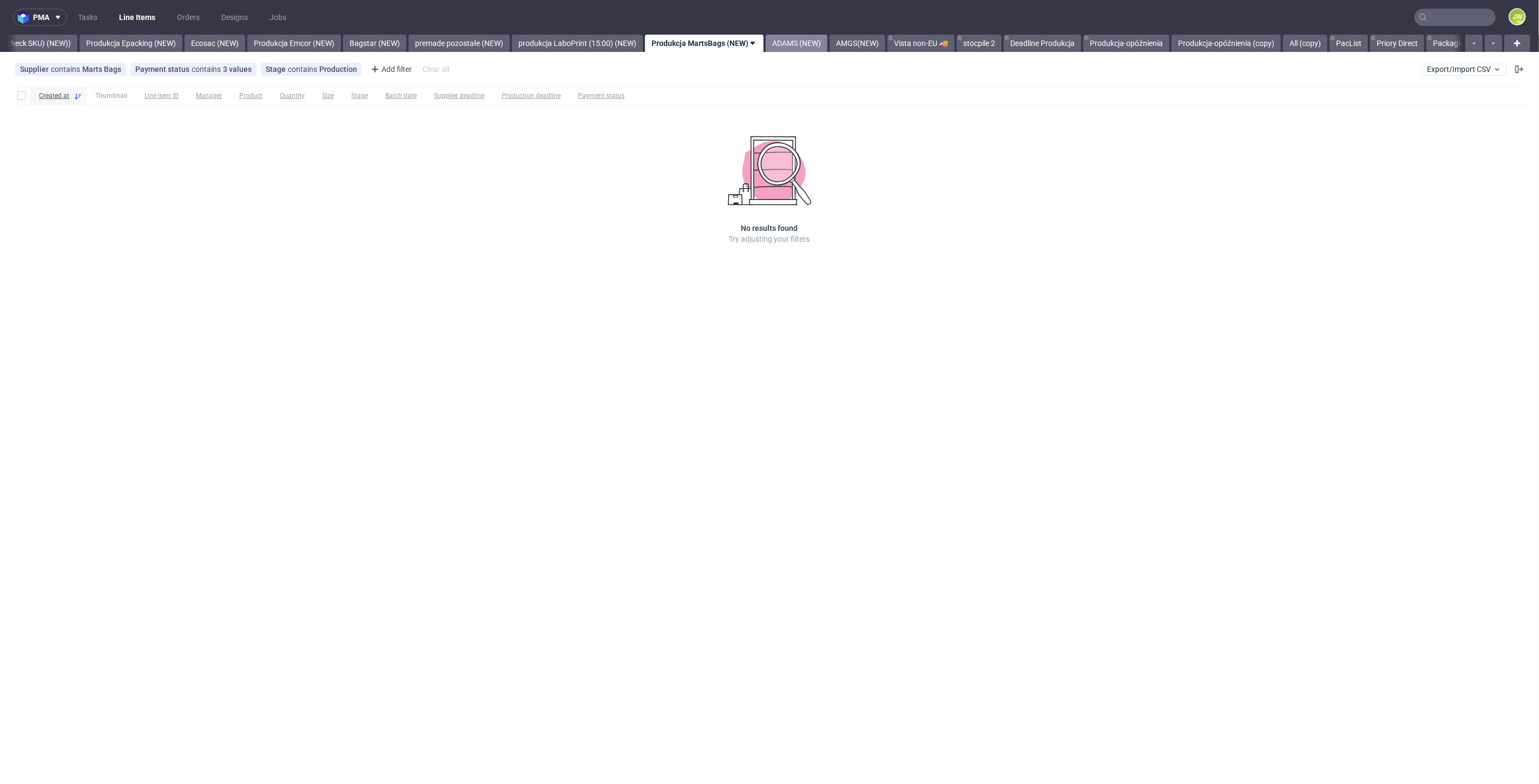
click at [821, 51] on link "ADAMS (NEW)" at bounding box center [796, 43] width 61 height 17
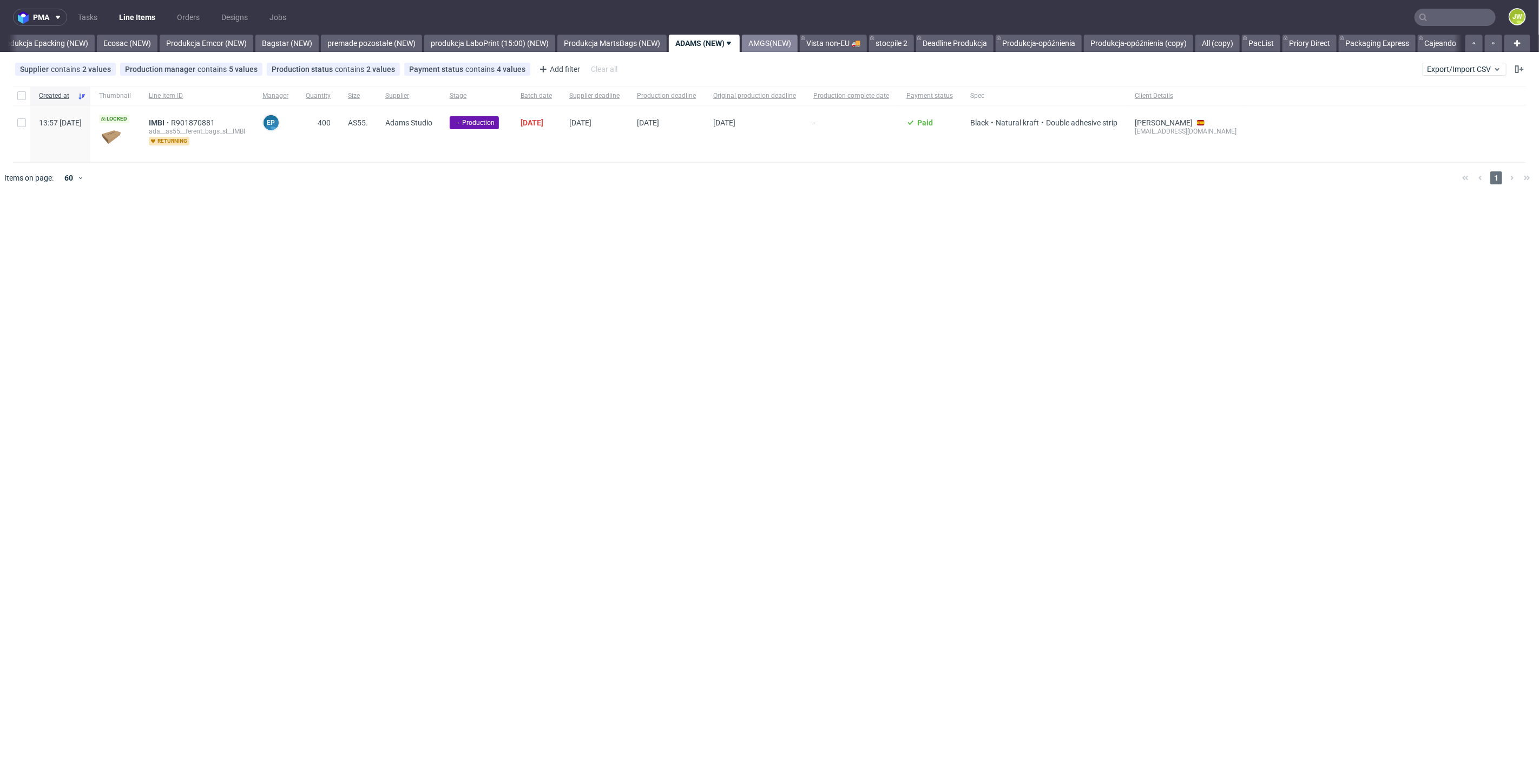
click at [785, 46] on link "AMGS(NEW)" at bounding box center [770, 43] width 56 height 17
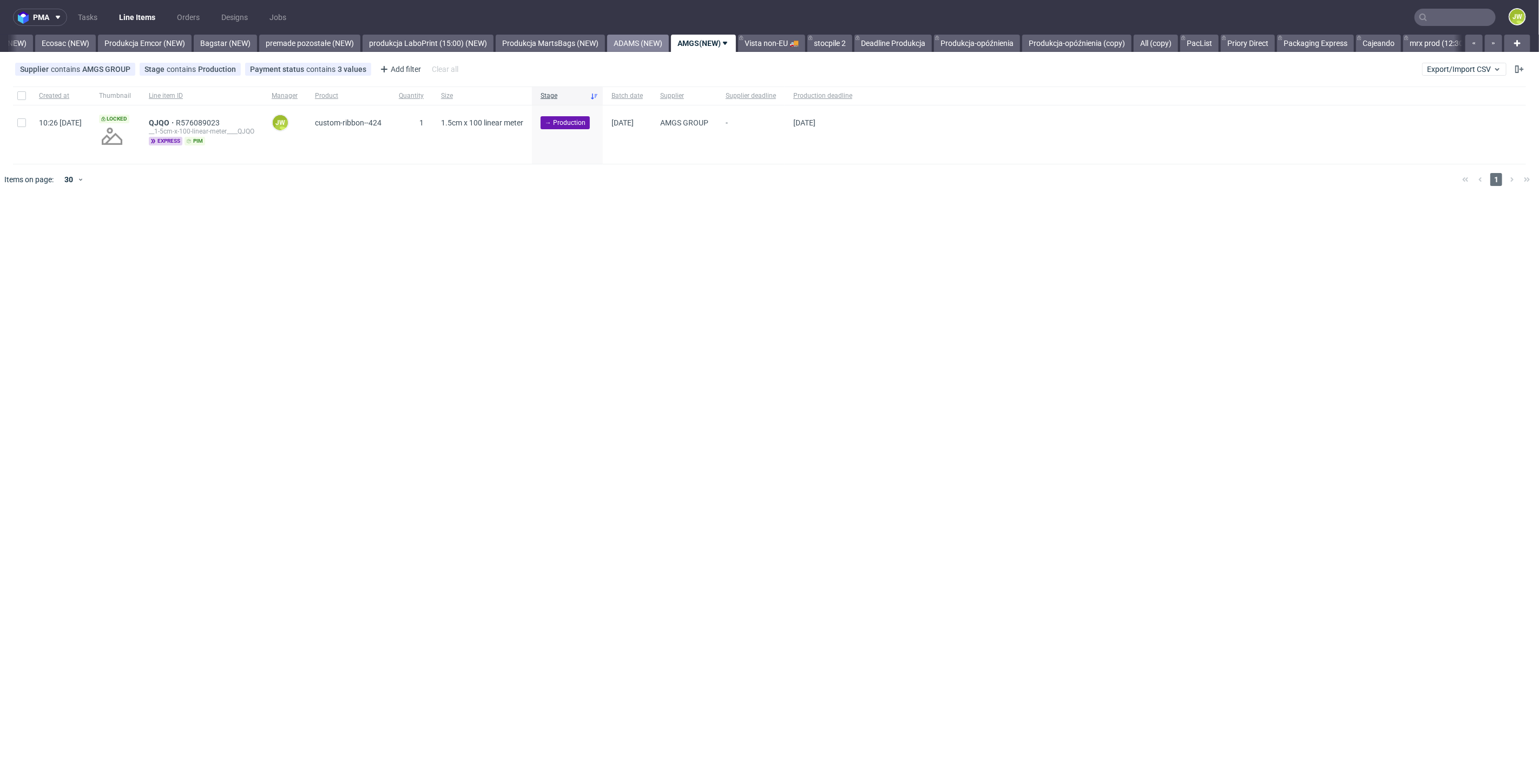
click at [651, 46] on link "ADAMS (NEW)" at bounding box center [638, 43] width 61 height 17
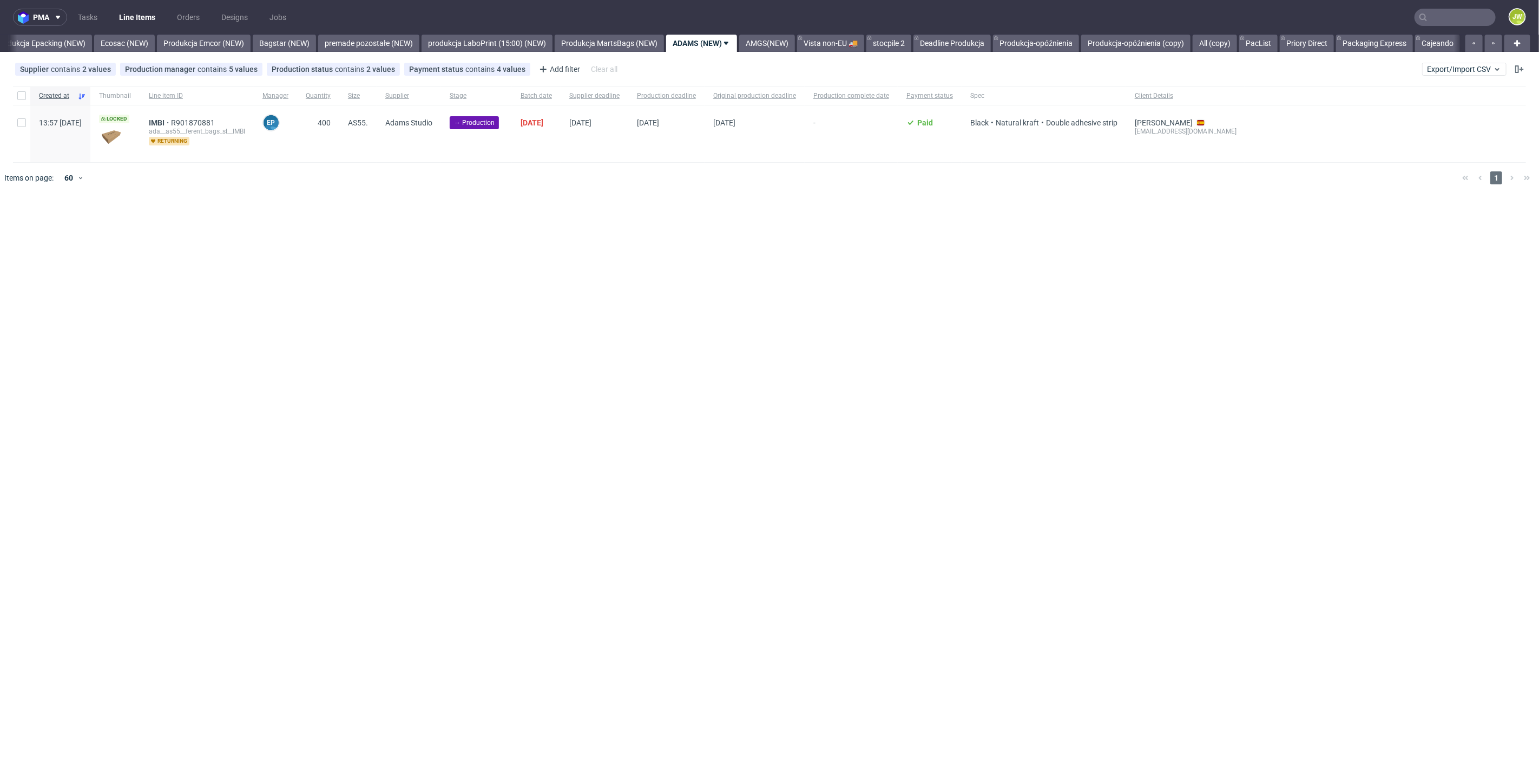
scroll to position [0, 2195]
click at [19, 93] on input "checkbox" at bounding box center [21, 95] width 9 height 9
checkbox input "true"
click at [187, 228] on span "Change batch date" at bounding box center [189, 226] width 64 height 11
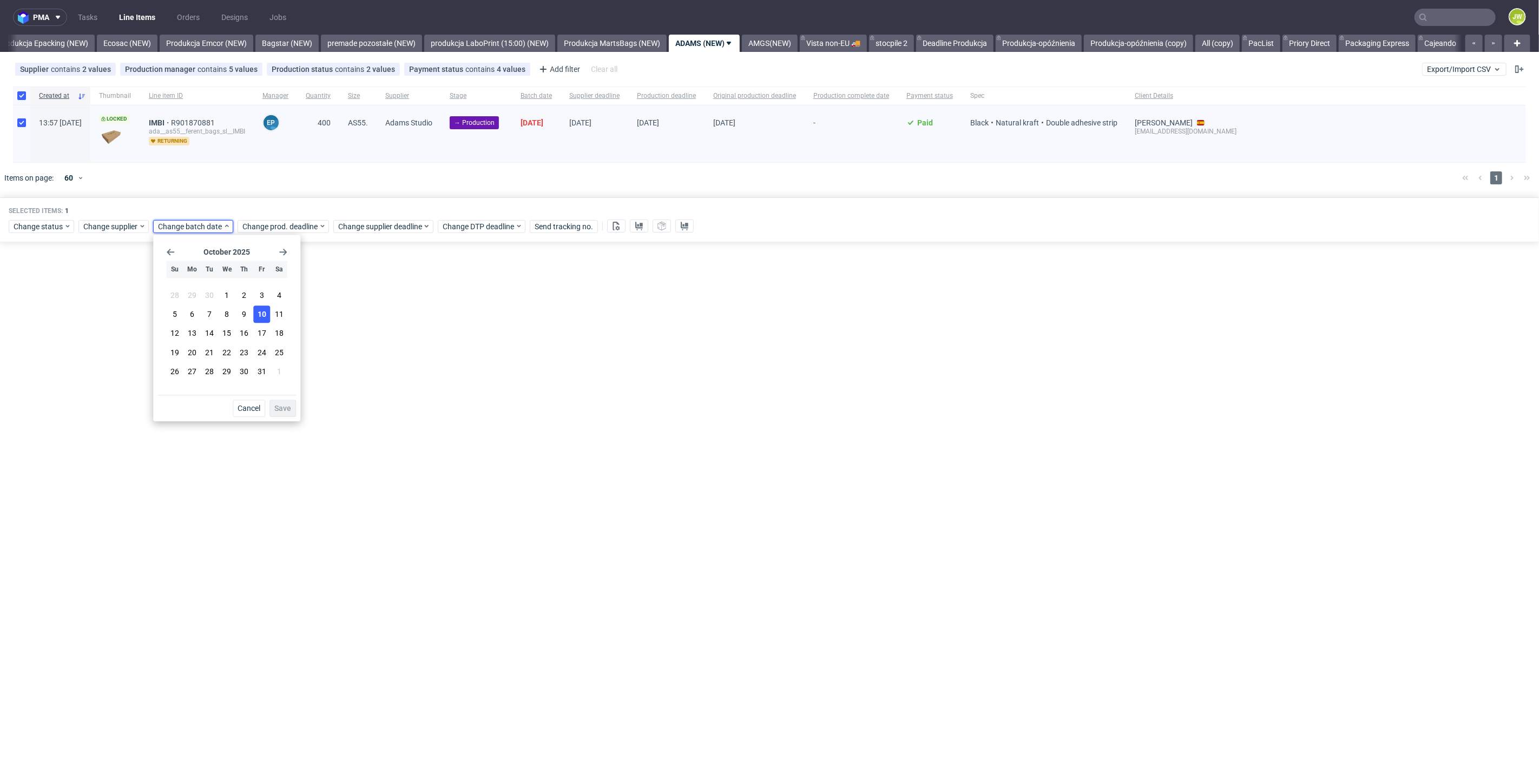
click at [256, 317] on button "10" at bounding box center [261, 314] width 17 height 17
click at [284, 410] on span "Save" at bounding box center [283, 408] width 17 height 8
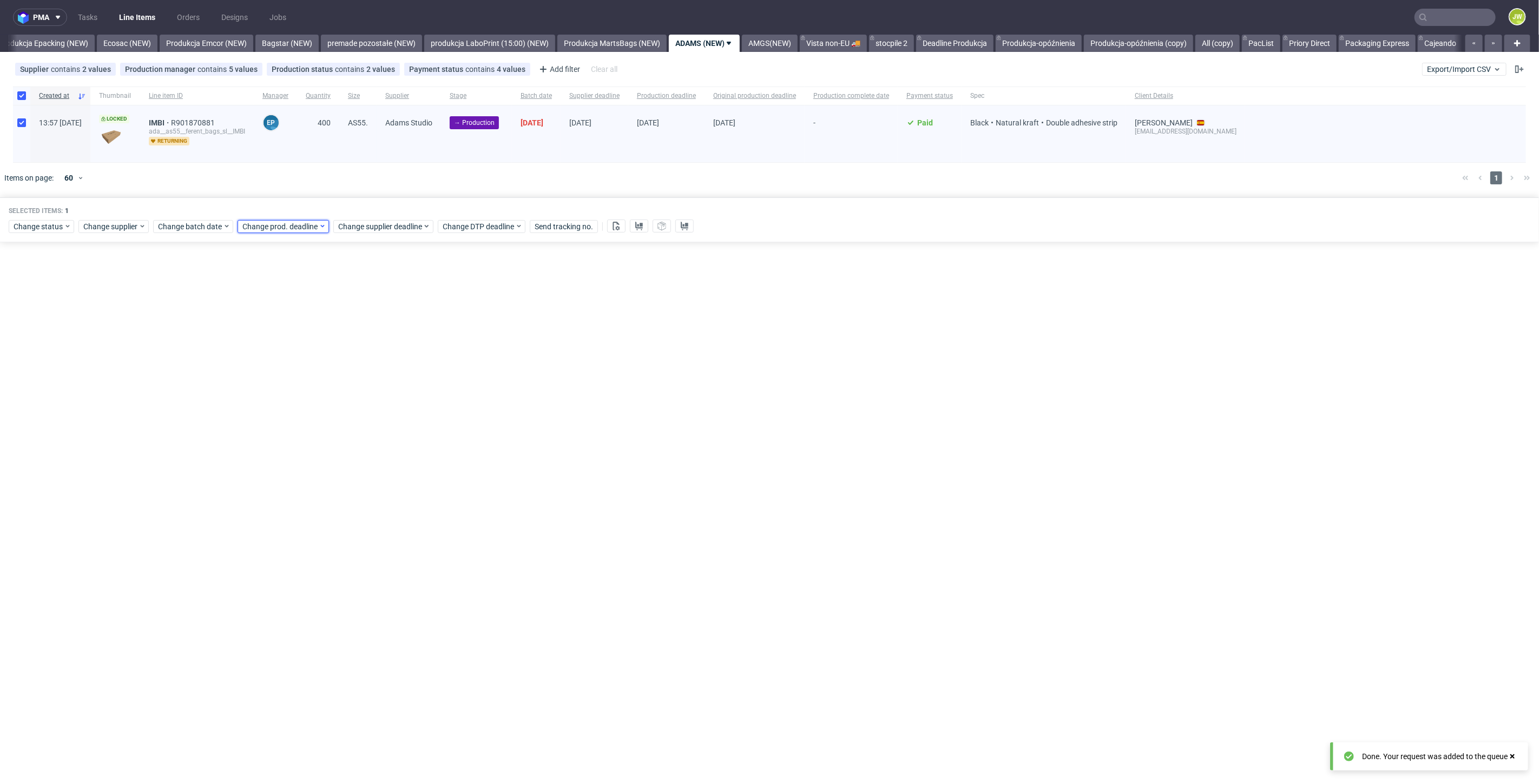
click at [271, 223] on span "Change prod. deadline" at bounding box center [280, 226] width 76 height 11
click at [292, 354] on span "21" at bounding box center [293, 352] width 9 height 11
click at [369, 412] on button "Save" at bounding box center [366, 407] width 27 height 17
click at [366, 223] on span "Change supplier deadline" at bounding box center [380, 226] width 84 height 11
click at [388, 351] on span "21" at bounding box center [389, 352] width 9 height 11
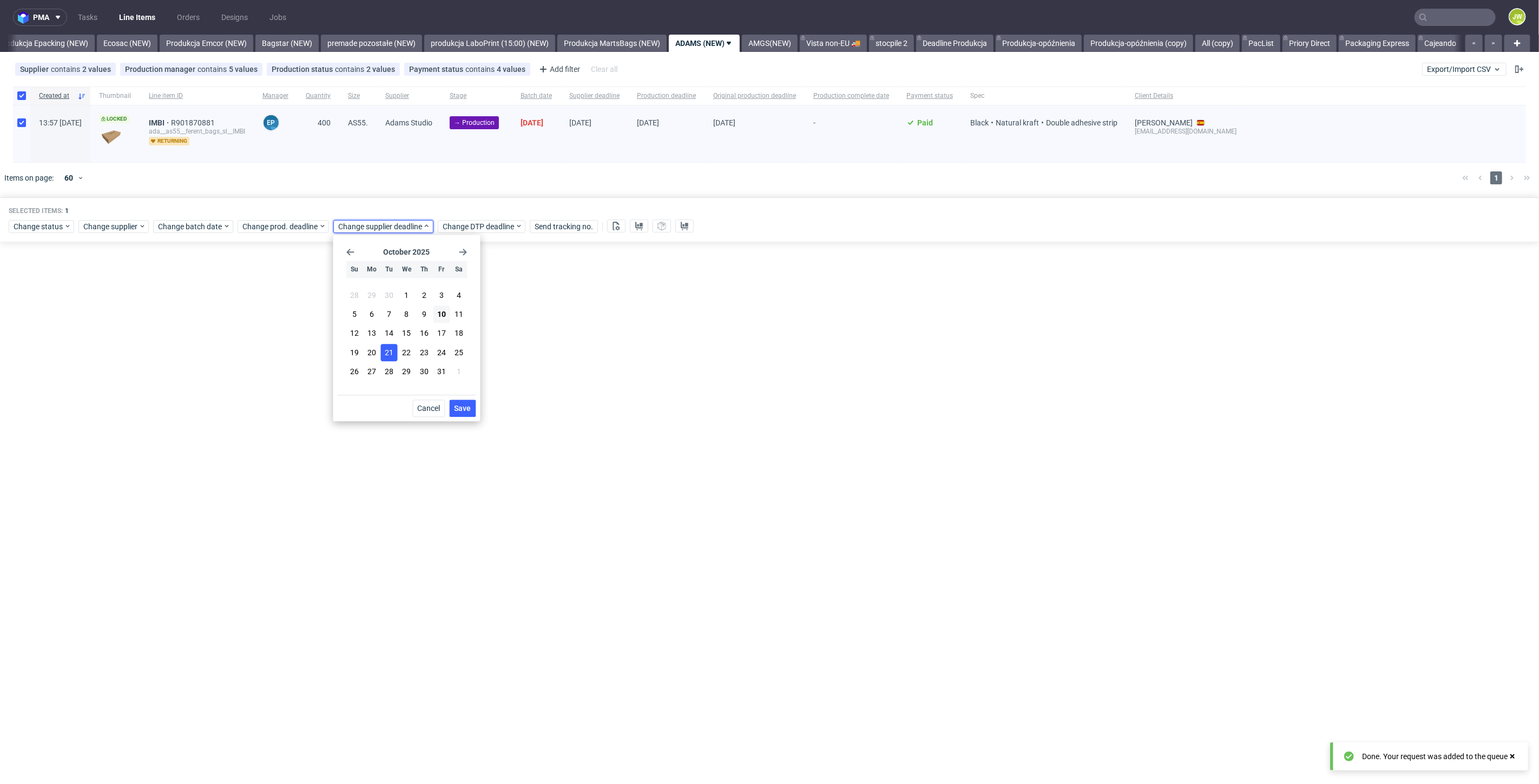
drag, startPoint x: 461, startPoint y: 412, endPoint x: 466, endPoint y: 411, distance: 5.1
click at [463, 411] on span "Save" at bounding box center [462, 408] width 17 height 8
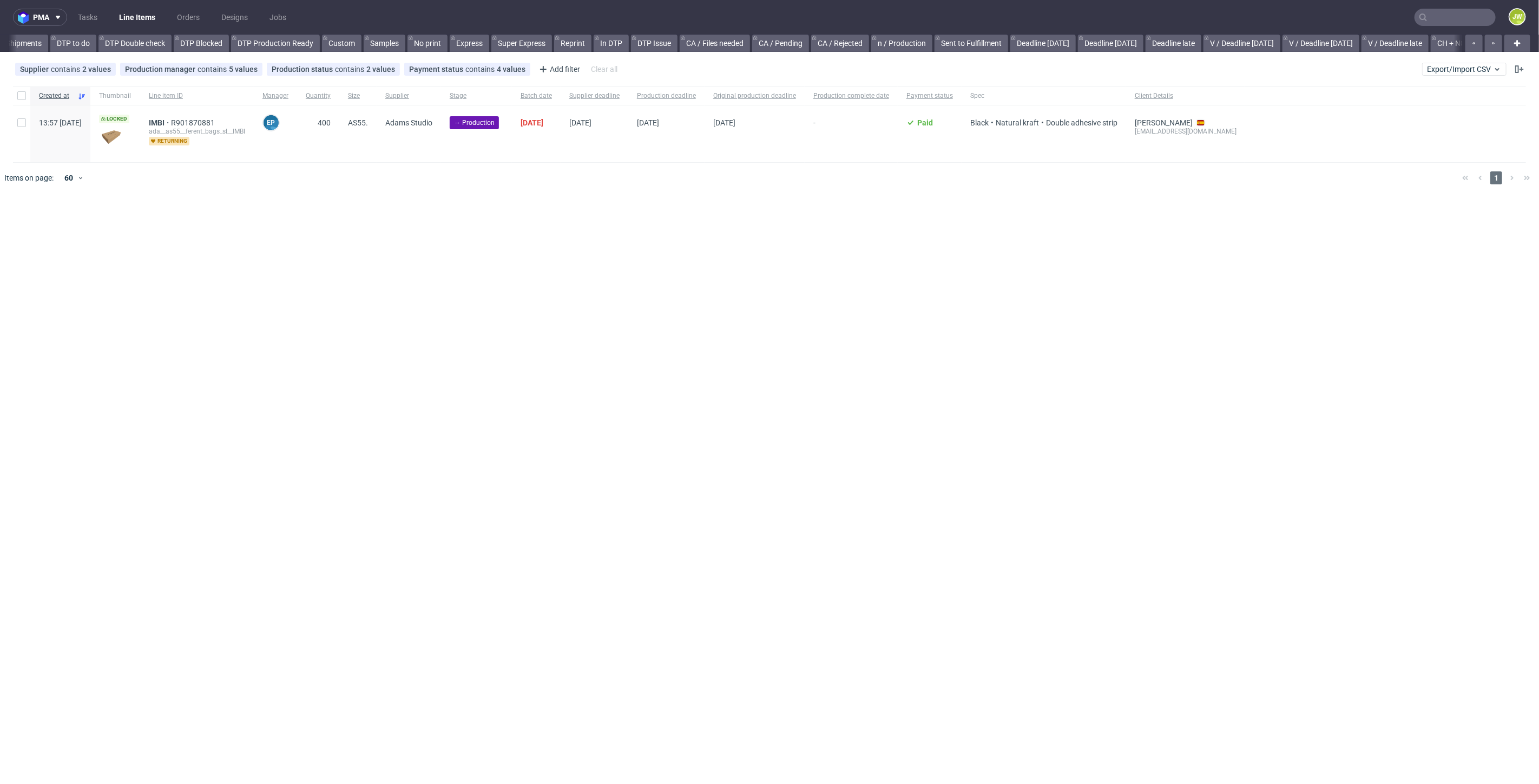
scroll to position [0, 1149]
click at [23, 98] on input "checkbox" at bounding box center [21, 95] width 9 height 9
checkbox input "true"
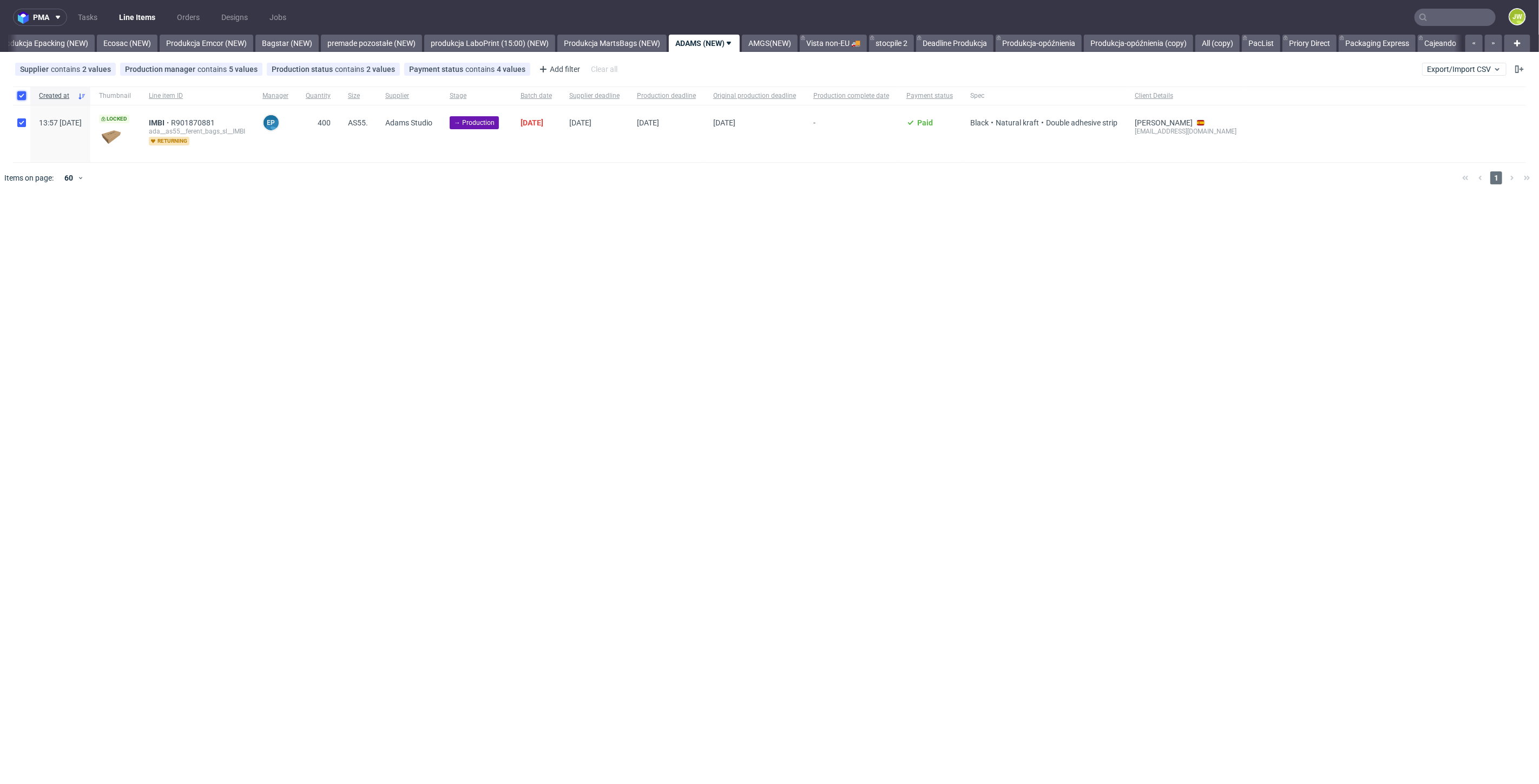
checkbox input "true"
click at [611, 224] on button at bounding box center [616, 226] width 19 height 13
click at [634, 229] on button at bounding box center [639, 226] width 19 height 13
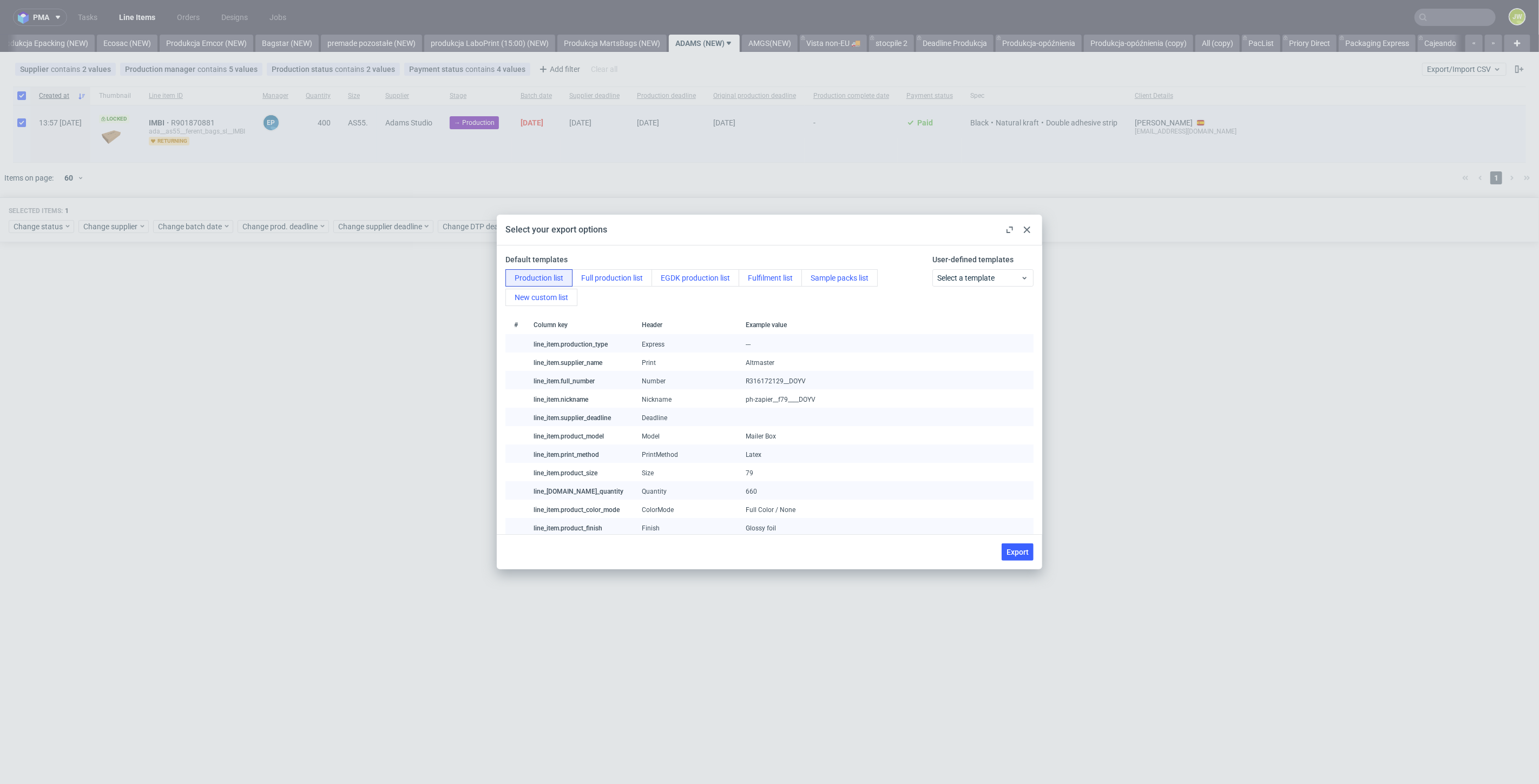
drag, startPoint x: 1019, startPoint y: 552, endPoint x: 971, endPoint y: 569, distance: 50.9
click at [1018, 552] on span "Export" at bounding box center [1017, 552] width 22 height 8
checkbox input "false"
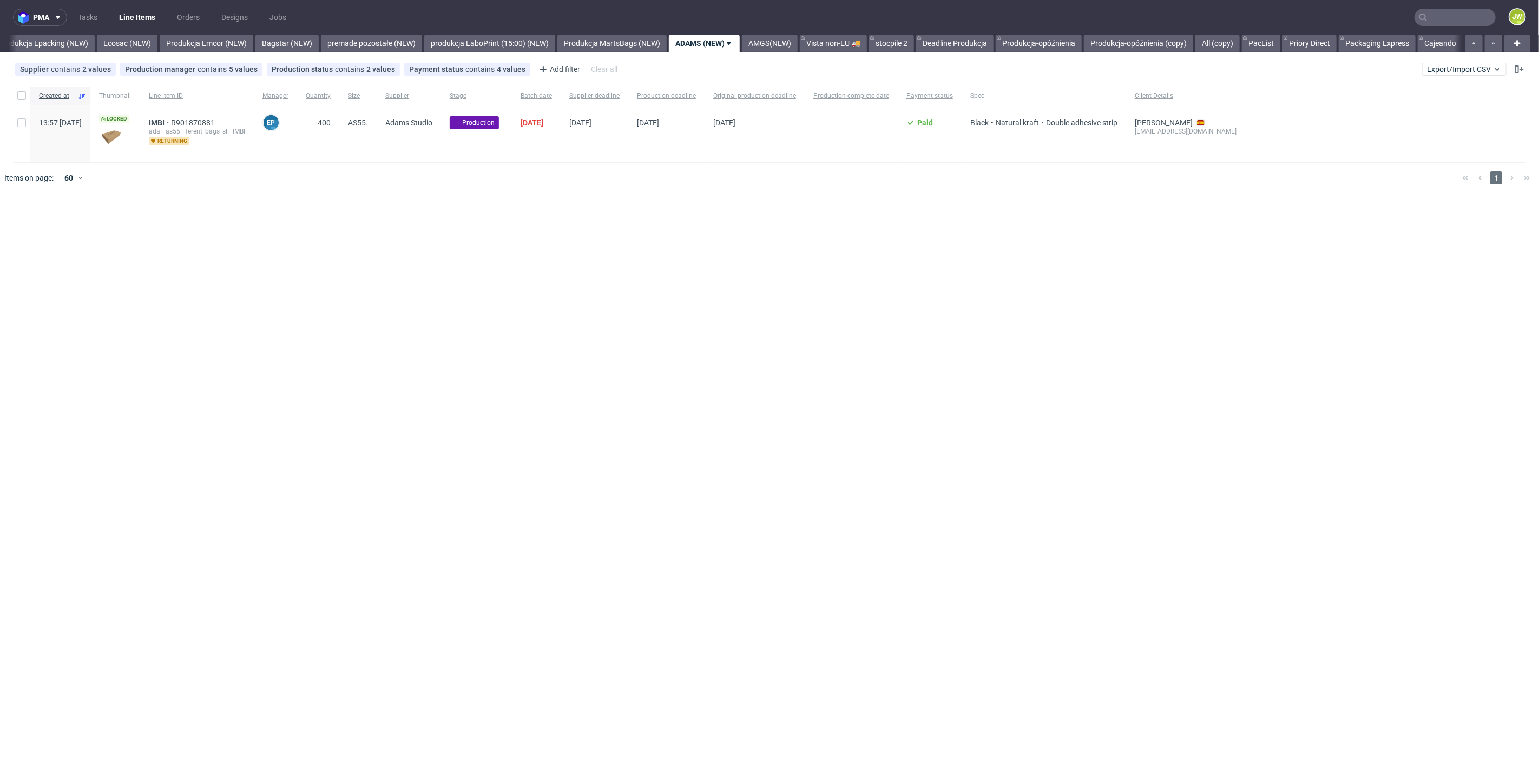
click at [14, 95] on div at bounding box center [21, 95] width 17 height 19
checkbox input "true"
click at [30, 225] on span "Change status" at bounding box center [39, 226] width 51 height 11
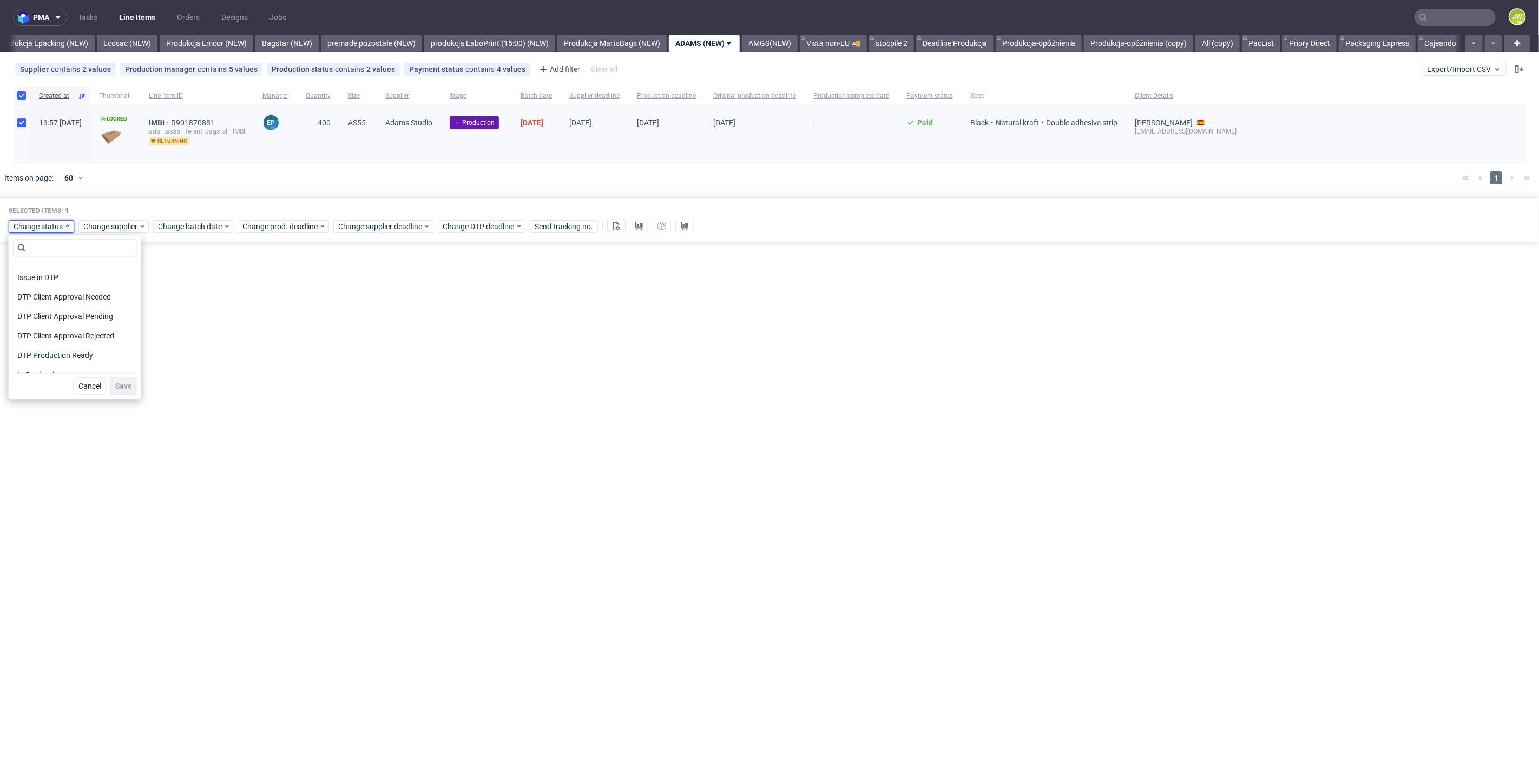
scroll to position [120, 0]
click at [28, 309] on span "In Production" at bounding box center [40, 305] width 55 height 15
click at [116, 389] on span "Save" at bounding box center [123, 387] width 17 height 8
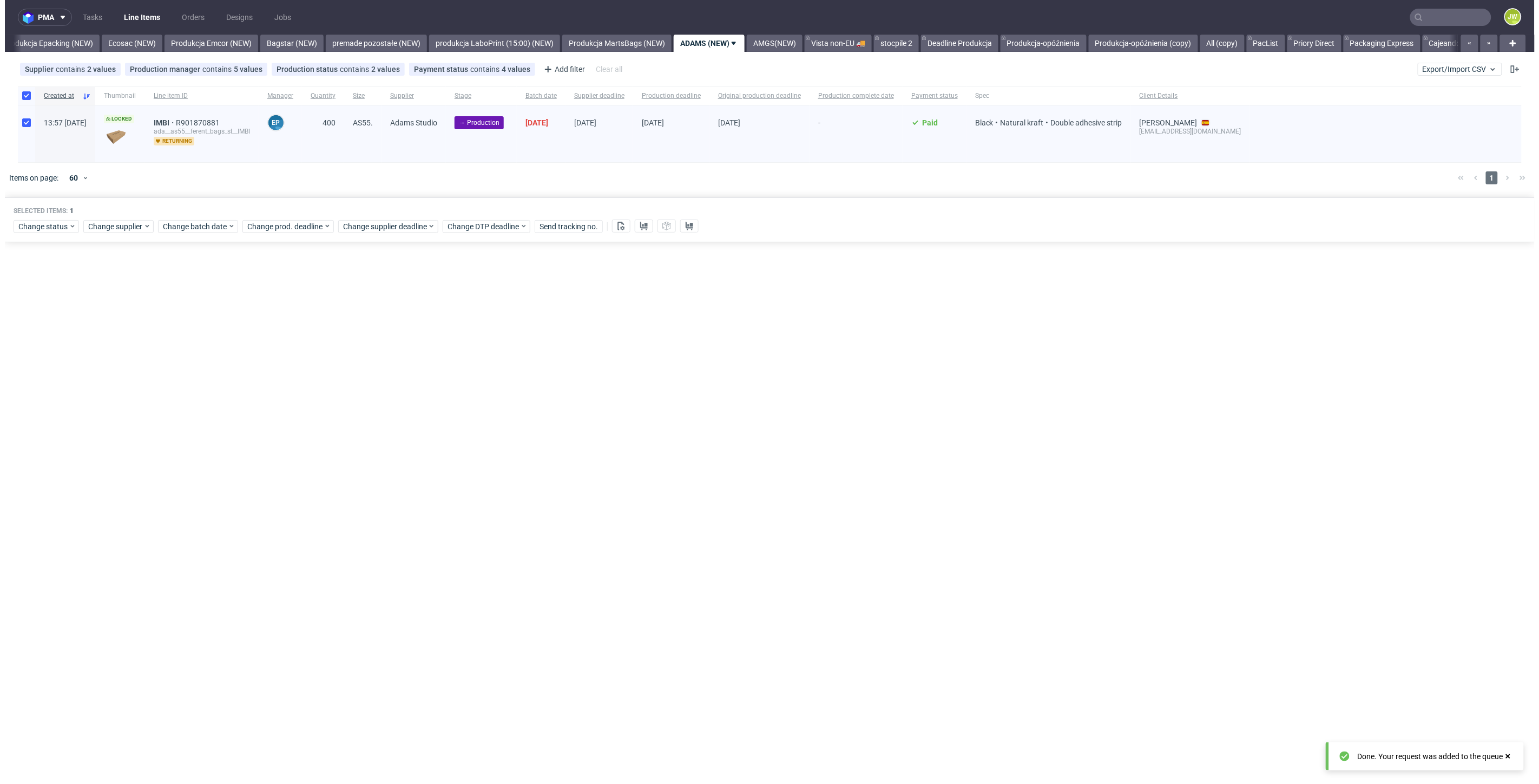
scroll to position [0, 2195]
click at [796, 46] on link "AMGS(NEW)" at bounding box center [770, 43] width 56 height 17
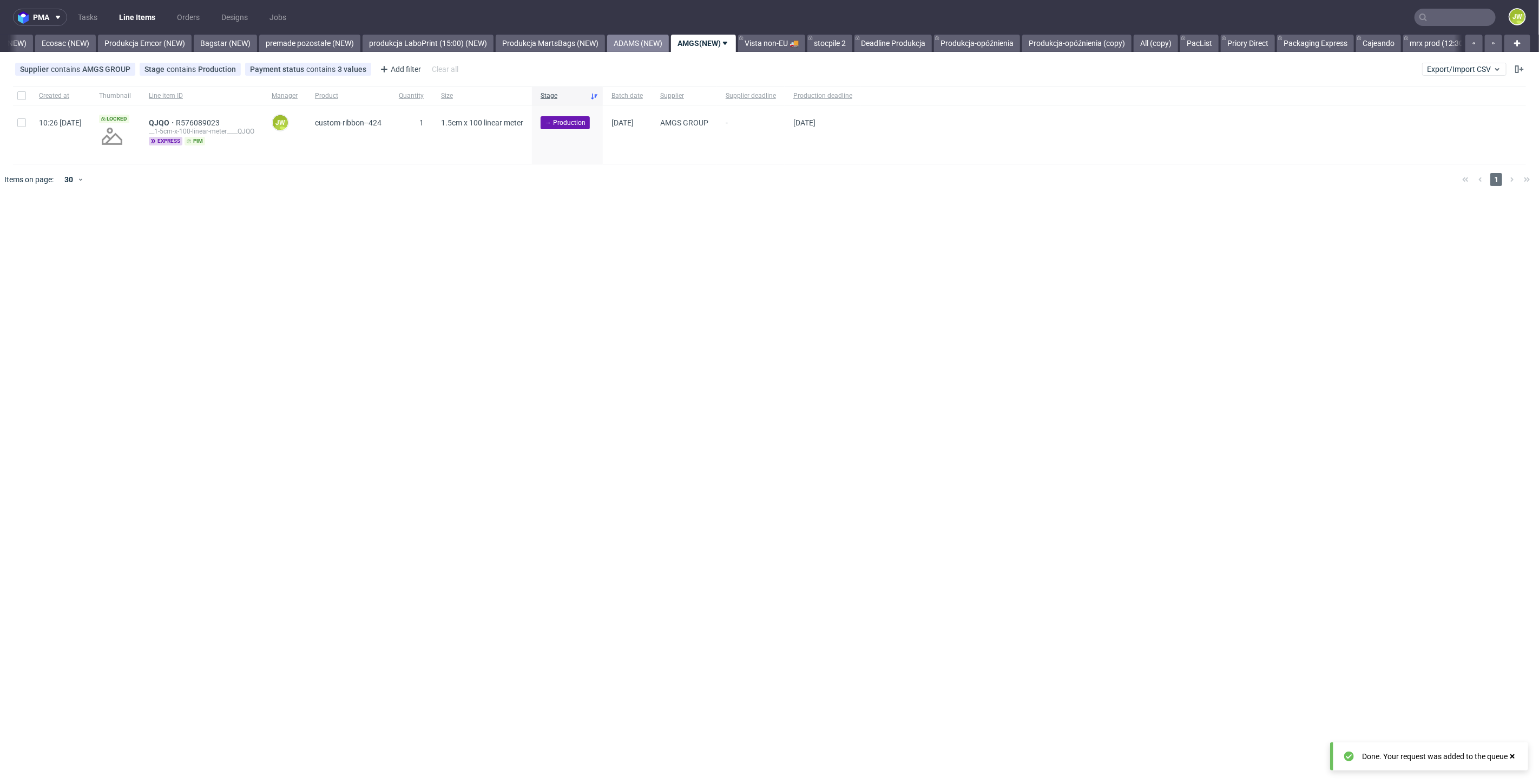
click at [657, 38] on link "ADAMS (NEW)" at bounding box center [638, 43] width 61 height 17
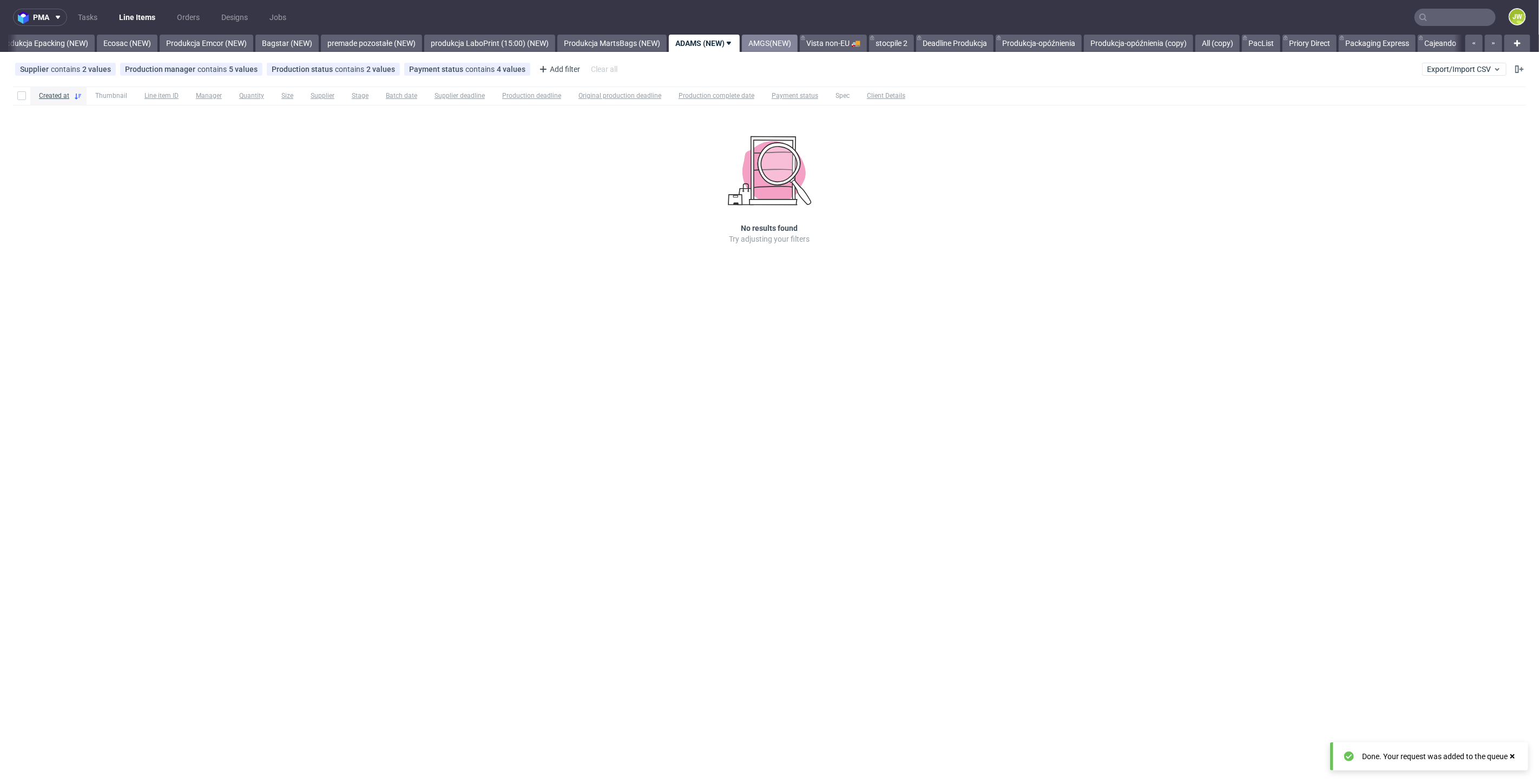
click at [791, 47] on link "AMGS(NEW)" at bounding box center [770, 43] width 56 height 17
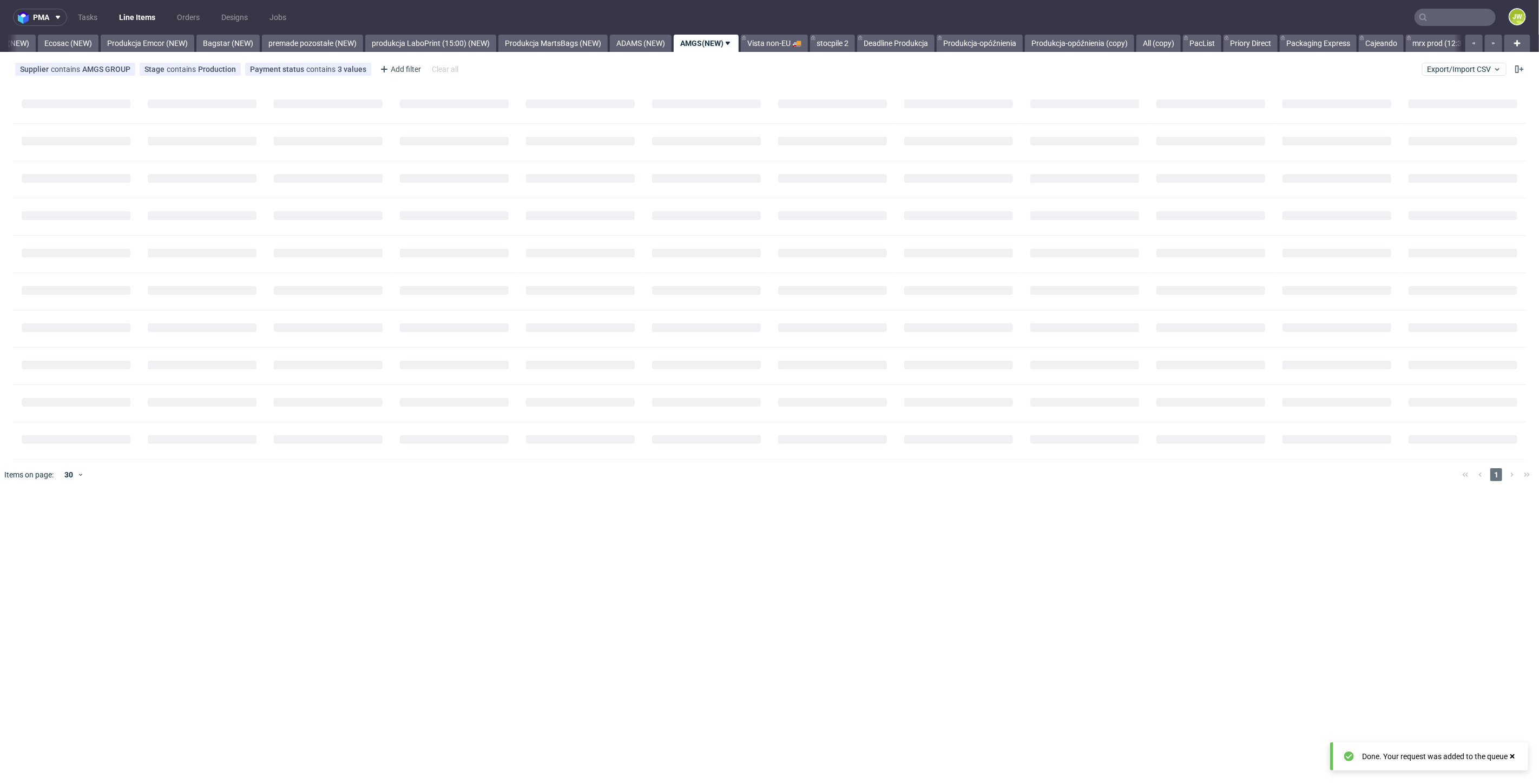
scroll to position [0, 2258]
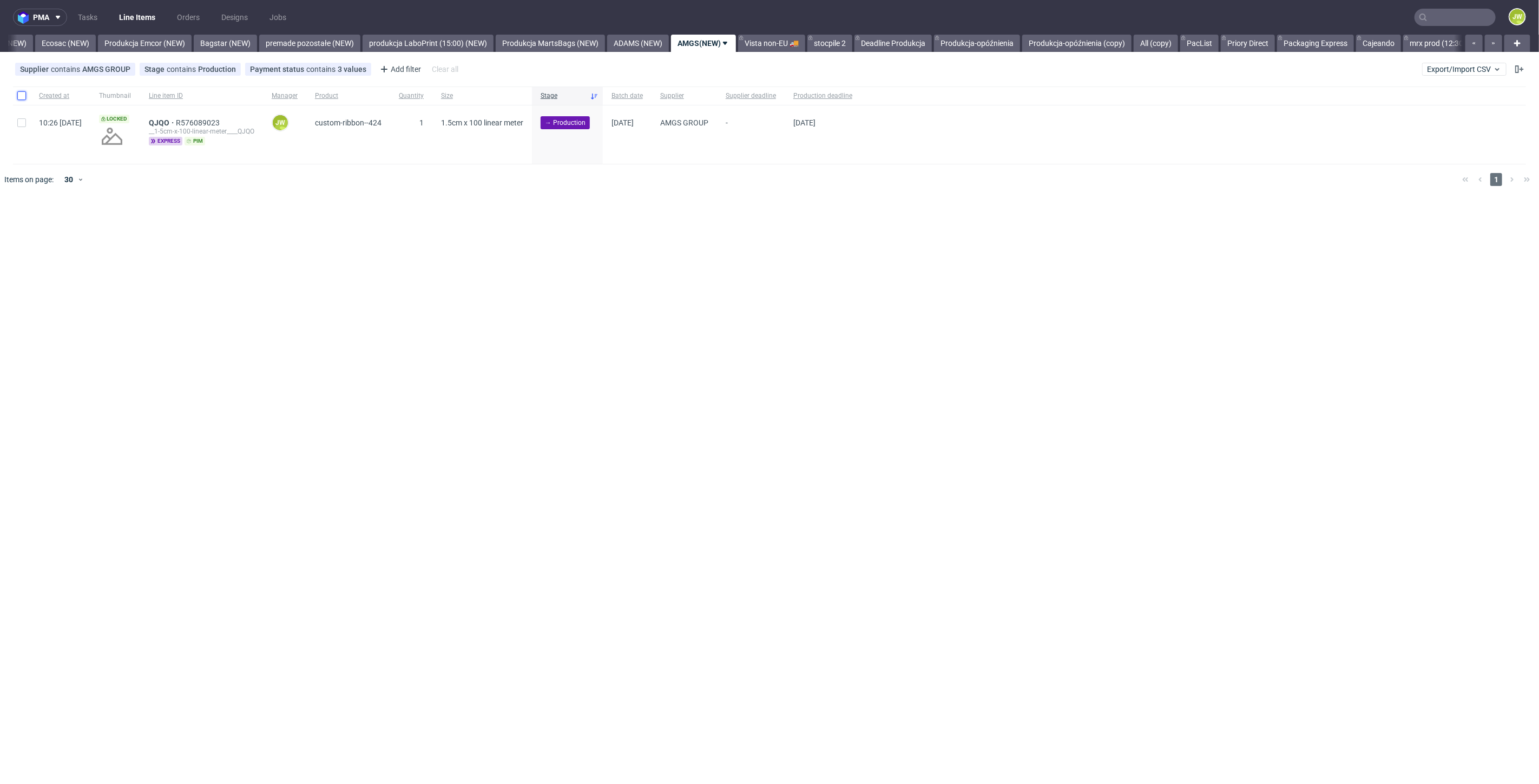
click at [20, 97] on input "checkbox" at bounding box center [21, 95] width 9 height 9
checkbox input "true"
click at [182, 228] on span "Change batch date" at bounding box center [189, 228] width 64 height 11
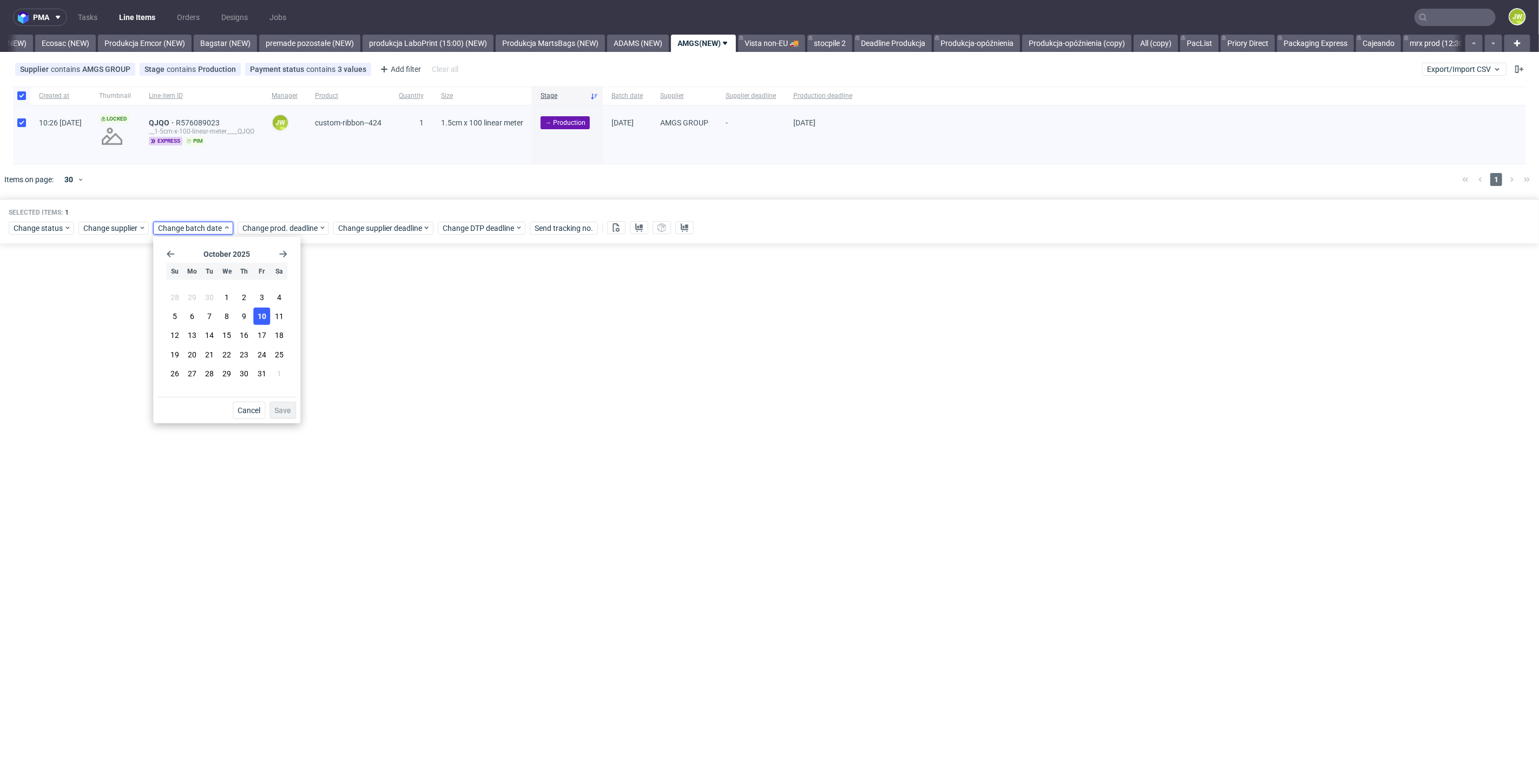
click at [262, 316] on span "10" at bounding box center [262, 316] width 9 height 11
drag, startPoint x: 282, startPoint y: 408, endPoint x: 291, endPoint y: 280, distance: 128.3
click at [282, 407] on span "Save" at bounding box center [283, 410] width 17 height 8
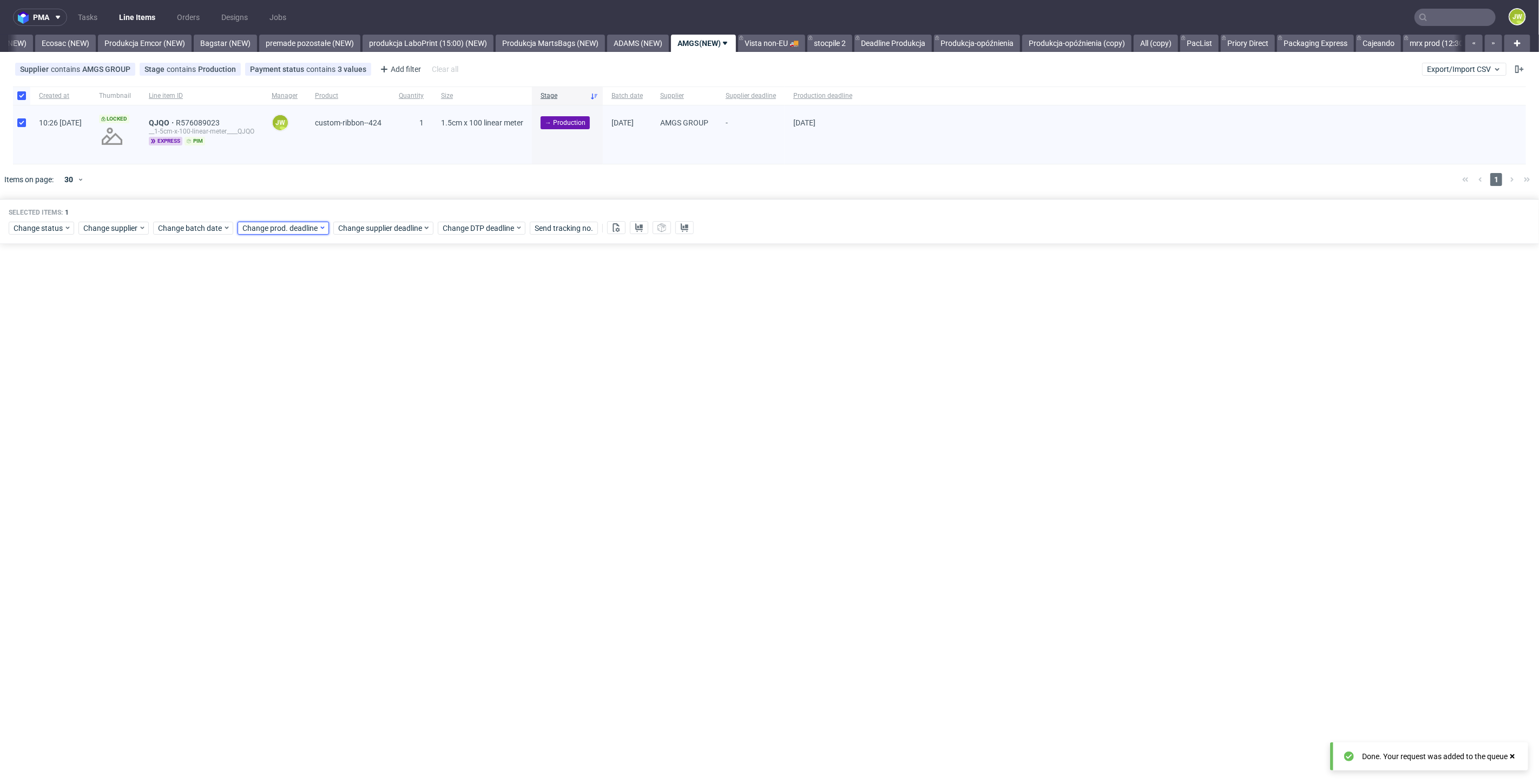
click at [282, 228] on span "Change prod. deadline" at bounding box center [280, 228] width 76 height 11
click at [342, 327] on button "17" at bounding box center [345, 335] width 17 height 17
click at [372, 415] on button "Save" at bounding box center [366, 409] width 27 height 17
click at [375, 230] on span "Change supplier deadline" at bounding box center [380, 228] width 84 height 11
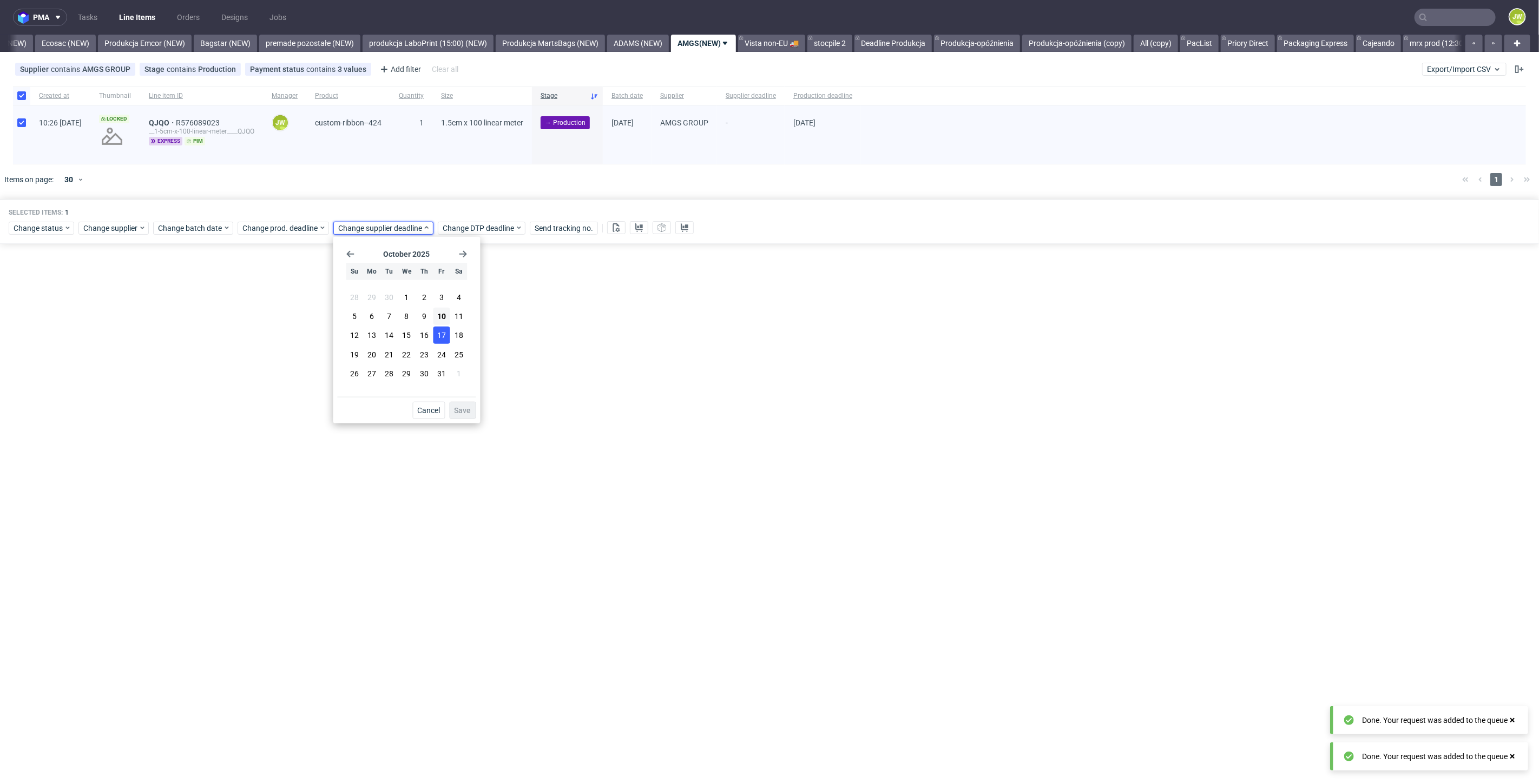
click at [442, 332] on span "17" at bounding box center [441, 335] width 9 height 11
click at [449, 419] on div "October 2025 Su Mo Tu We Th Fr Sa 28 29 30 1 2 3 4 5 6 7 8 9 10 11 12 13 14 15 …" at bounding box center [407, 330] width 147 height 186
click at [449, 415] on div "Cancel Save" at bounding box center [408, 408] width 139 height 22
click at [454, 413] on span "Save" at bounding box center [462, 410] width 17 height 8
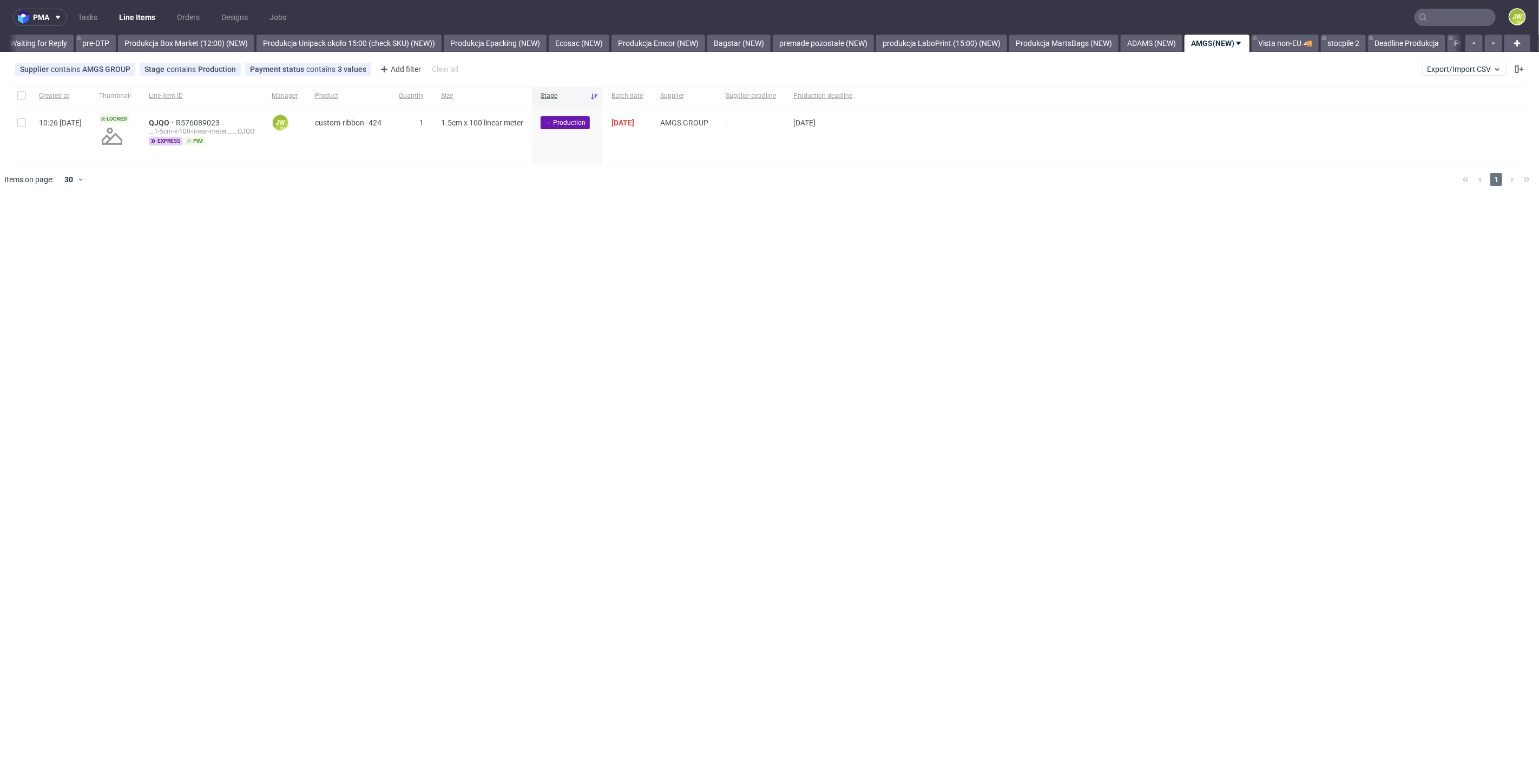
scroll to position [0, 1984]
drag, startPoint x: 21, startPoint y: 95, endPoint x: 27, endPoint y: 99, distance: 7.2
click at [21, 94] on input "checkbox" at bounding box center [21, 95] width 9 height 9
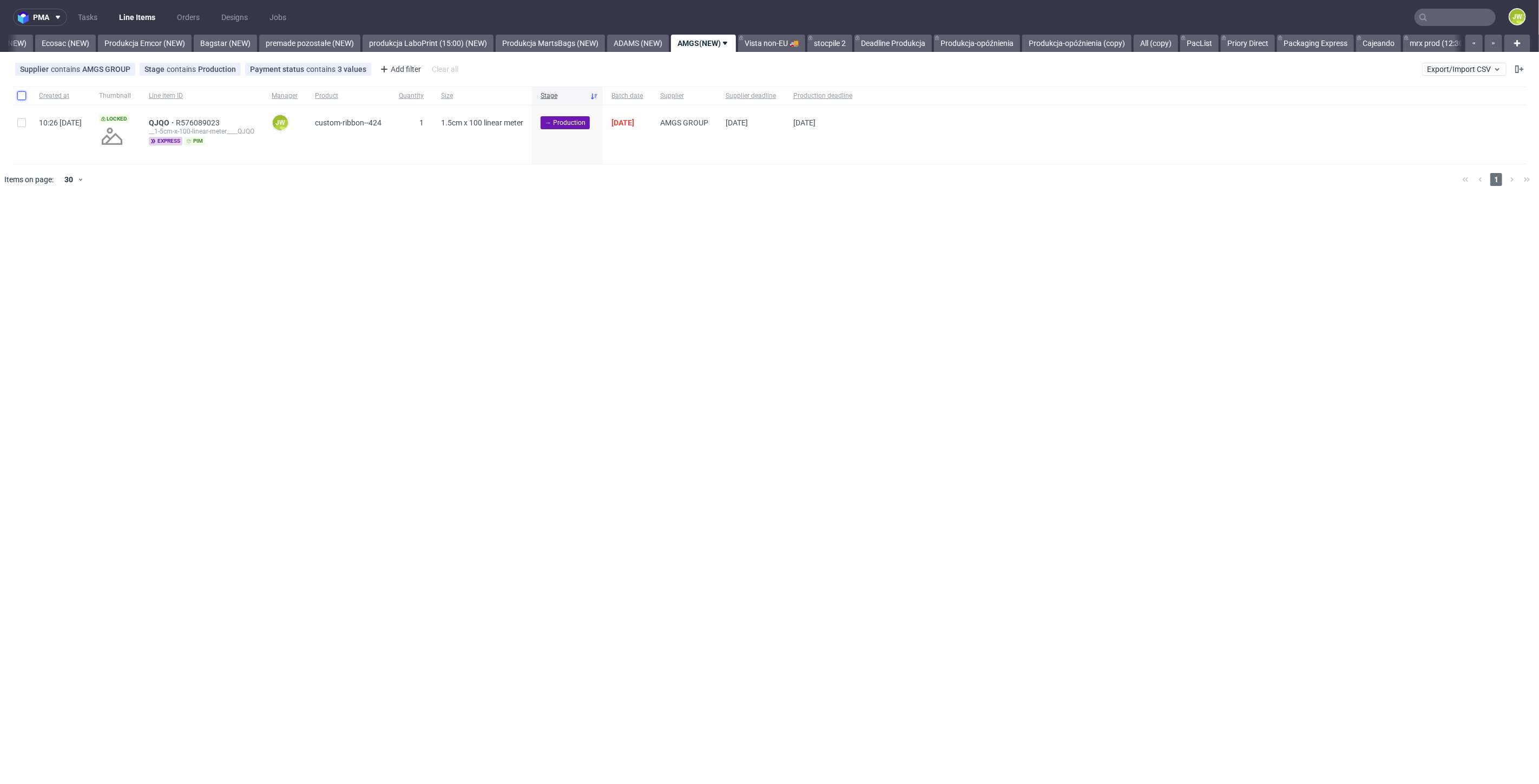
checkbox input "true"
click at [621, 233] on button at bounding box center [616, 227] width 19 height 13
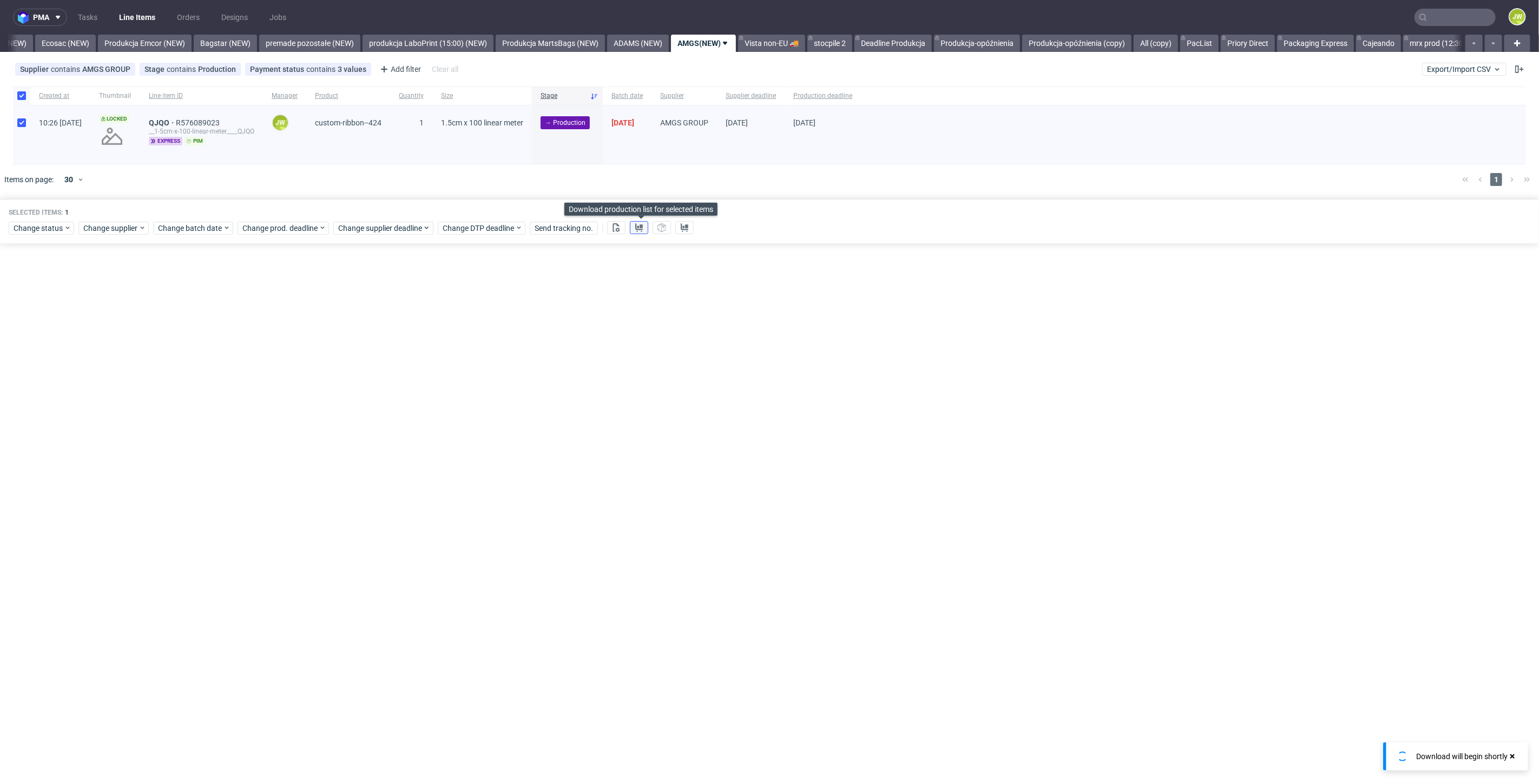
click at [636, 230] on icon at bounding box center [639, 227] width 9 height 9
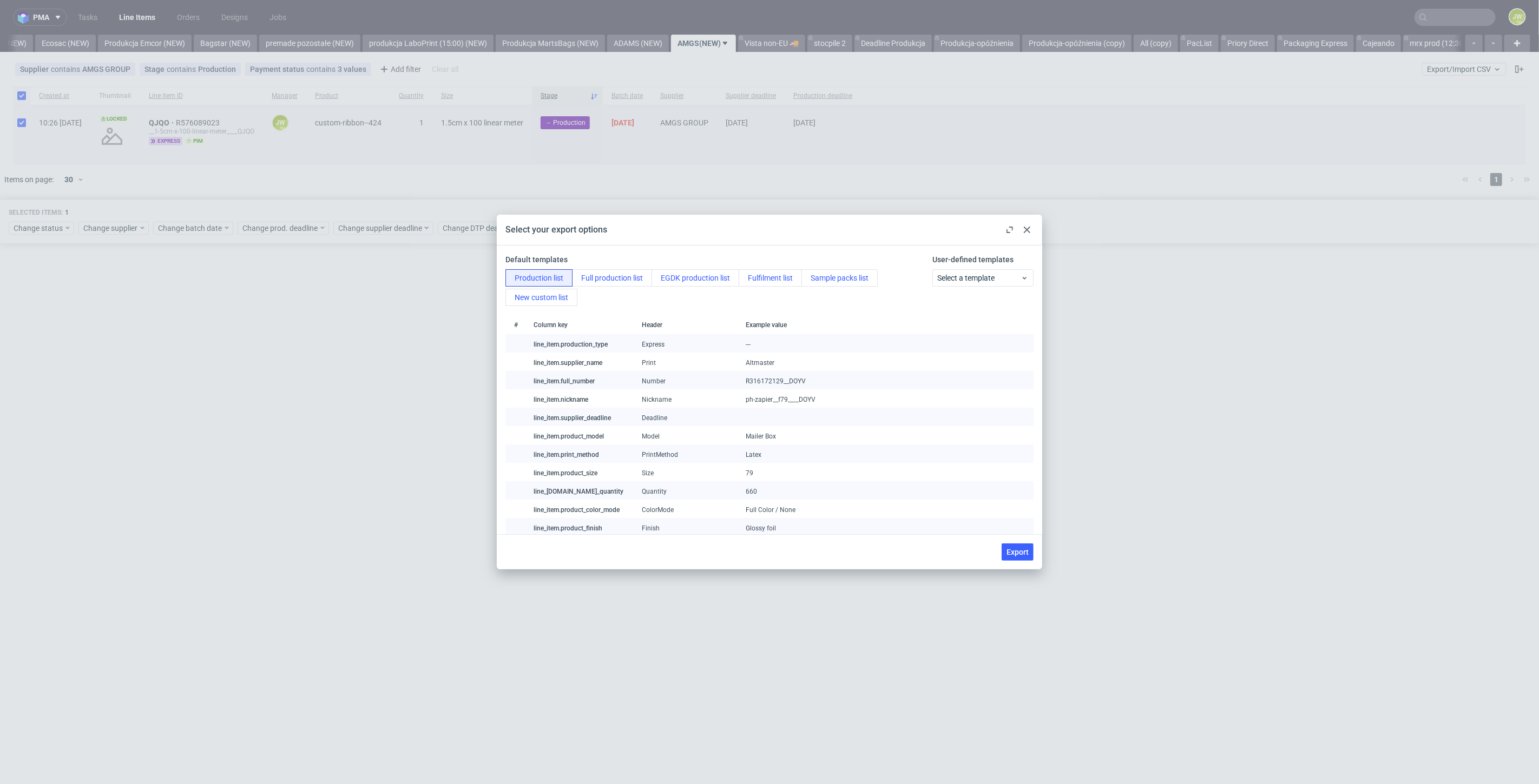
drag, startPoint x: 1021, startPoint y: 559, endPoint x: 1014, endPoint y: 539, distance: 21.2
click at [1021, 558] on button "Export" at bounding box center [1017, 551] width 32 height 17
checkbox input "false"
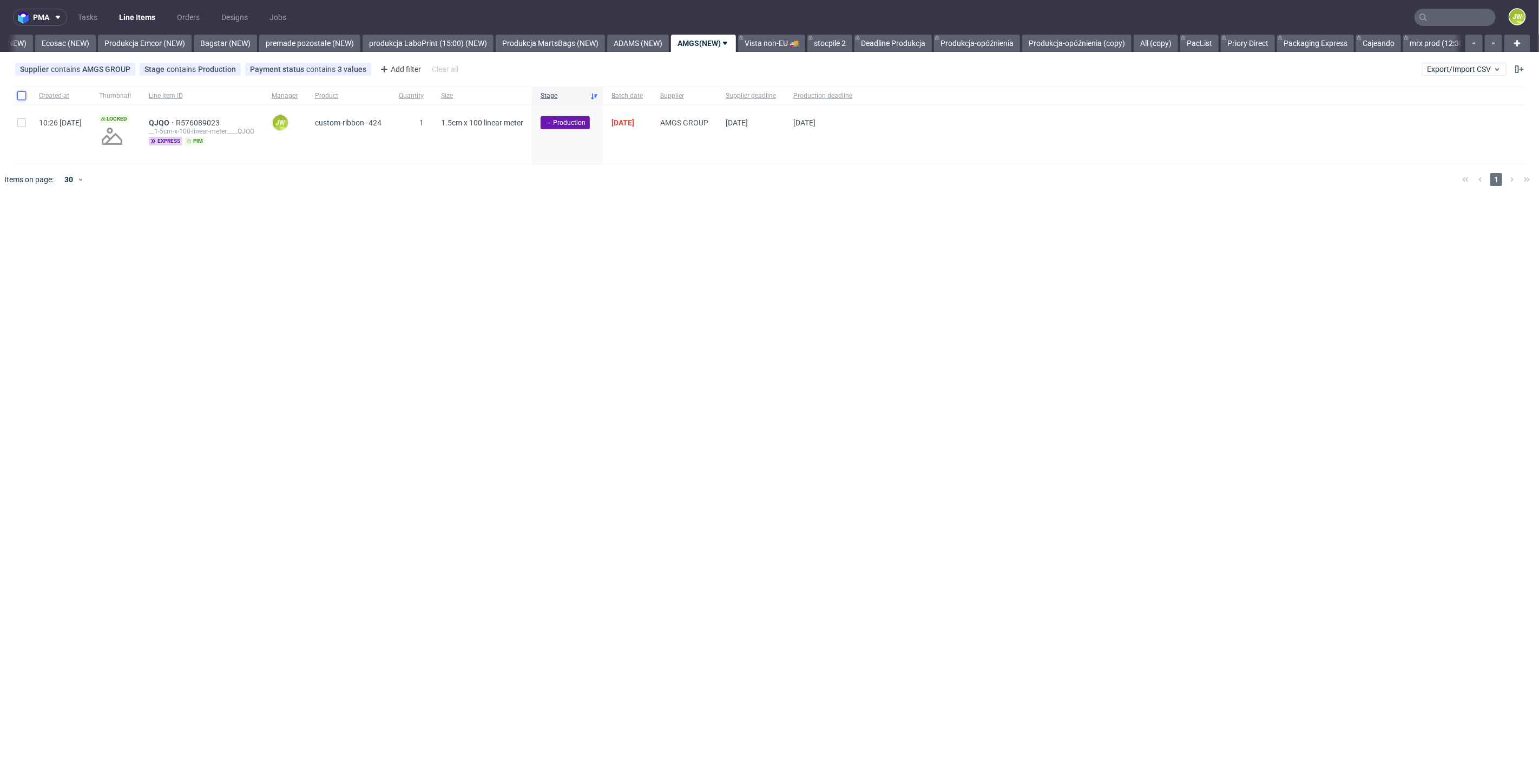
click at [25, 96] on input "checkbox" at bounding box center [21, 95] width 9 height 9
checkbox input "true"
click at [47, 223] on span "Change status" at bounding box center [39, 228] width 51 height 11
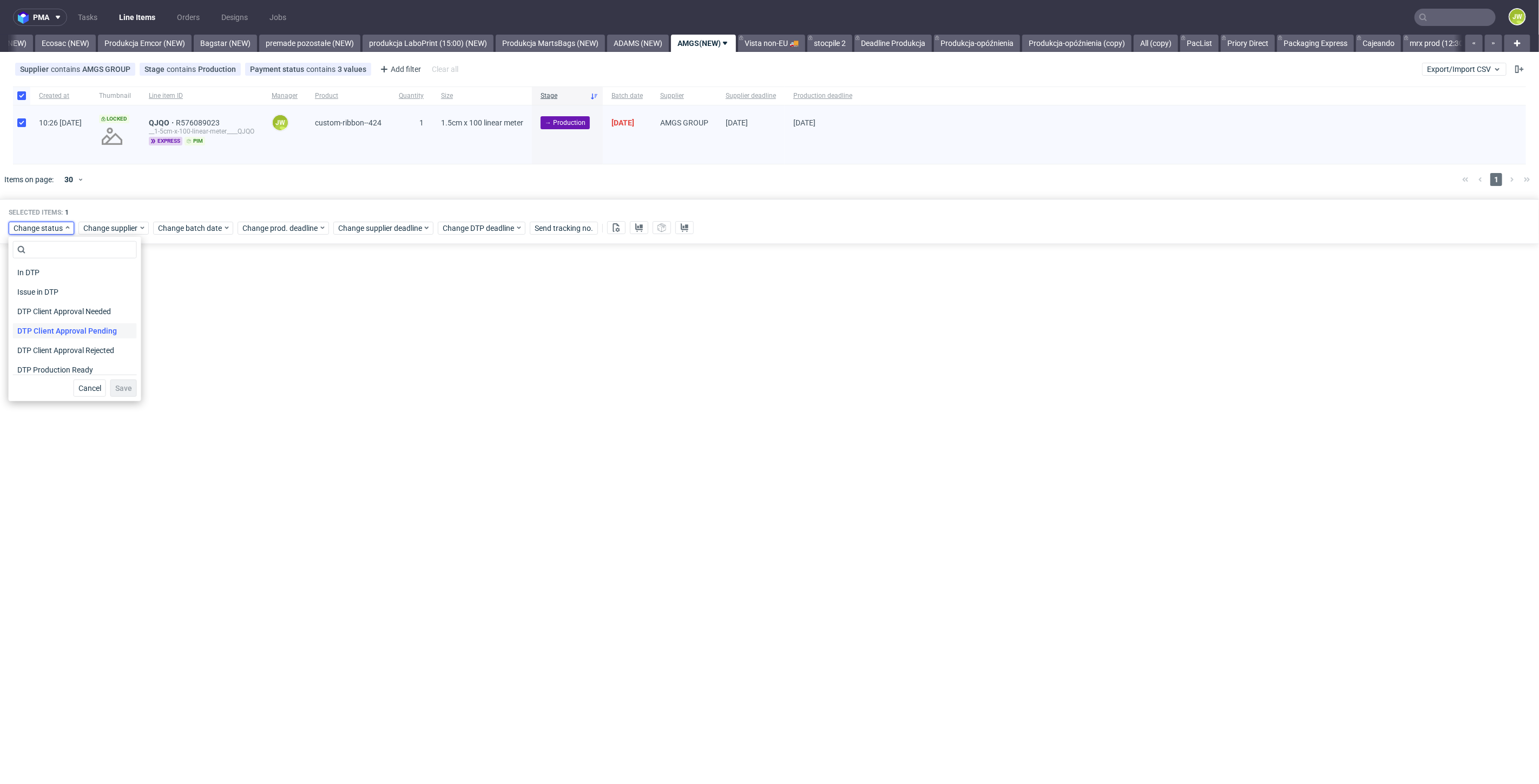
scroll to position [60, 0]
click at [37, 365] on span "In Production" at bounding box center [40, 368] width 55 height 15
click at [117, 389] on span "Save" at bounding box center [123, 389] width 17 height 8
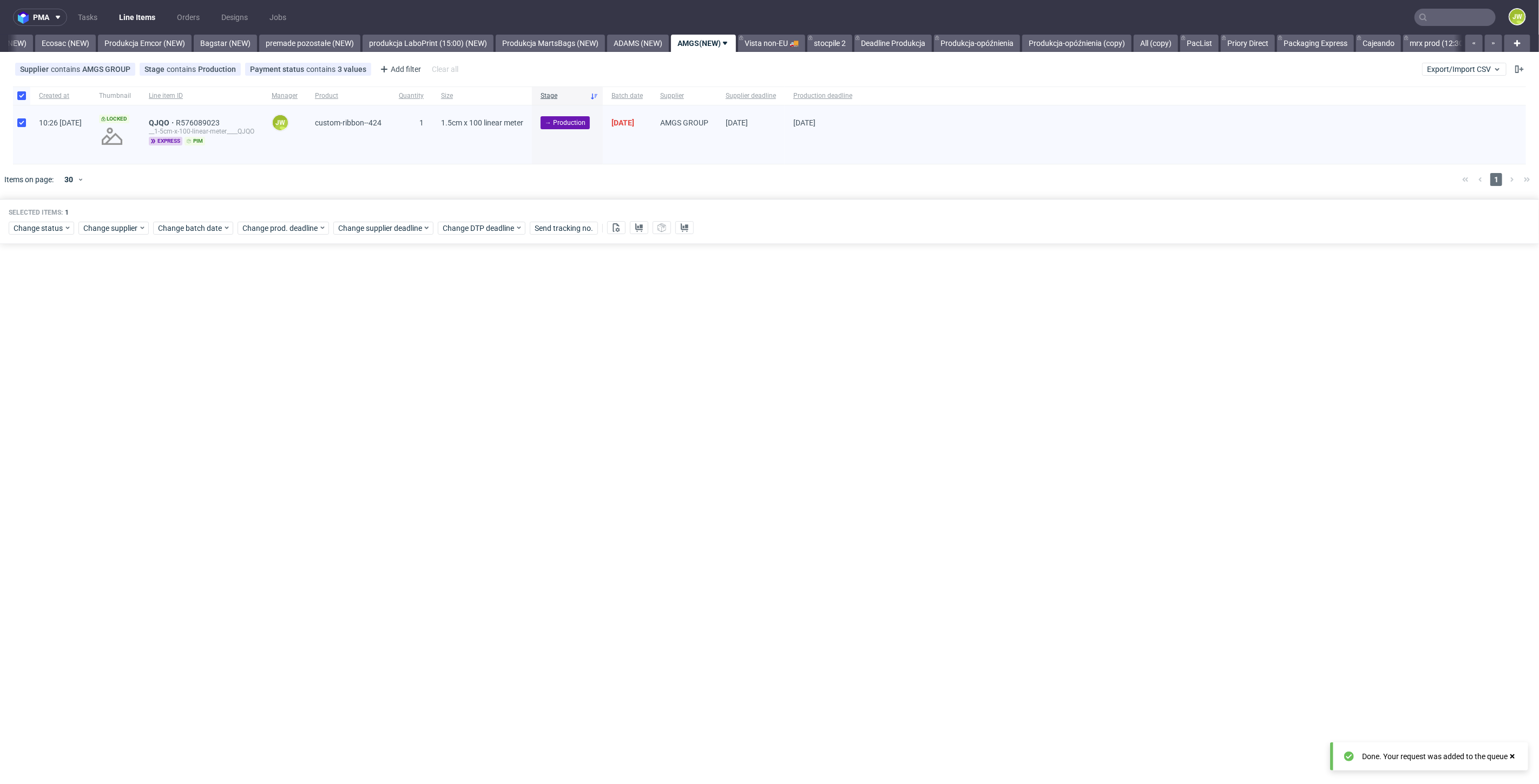
scroll to position [0, 2258]
click at [220, 494] on div "pma Tasks Line Items Orders Designs Jobs JW All DTP Late Shipped Shipments DTP …" at bounding box center [770, 392] width 1539 height 784
click at [37, 220] on div "Change status Change supplier Change batch date Change prod. deadline Change su…" at bounding box center [770, 227] width 1522 height 16
click at [37, 223] on span "Change status" at bounding box center [39, 228] width 51 height 11
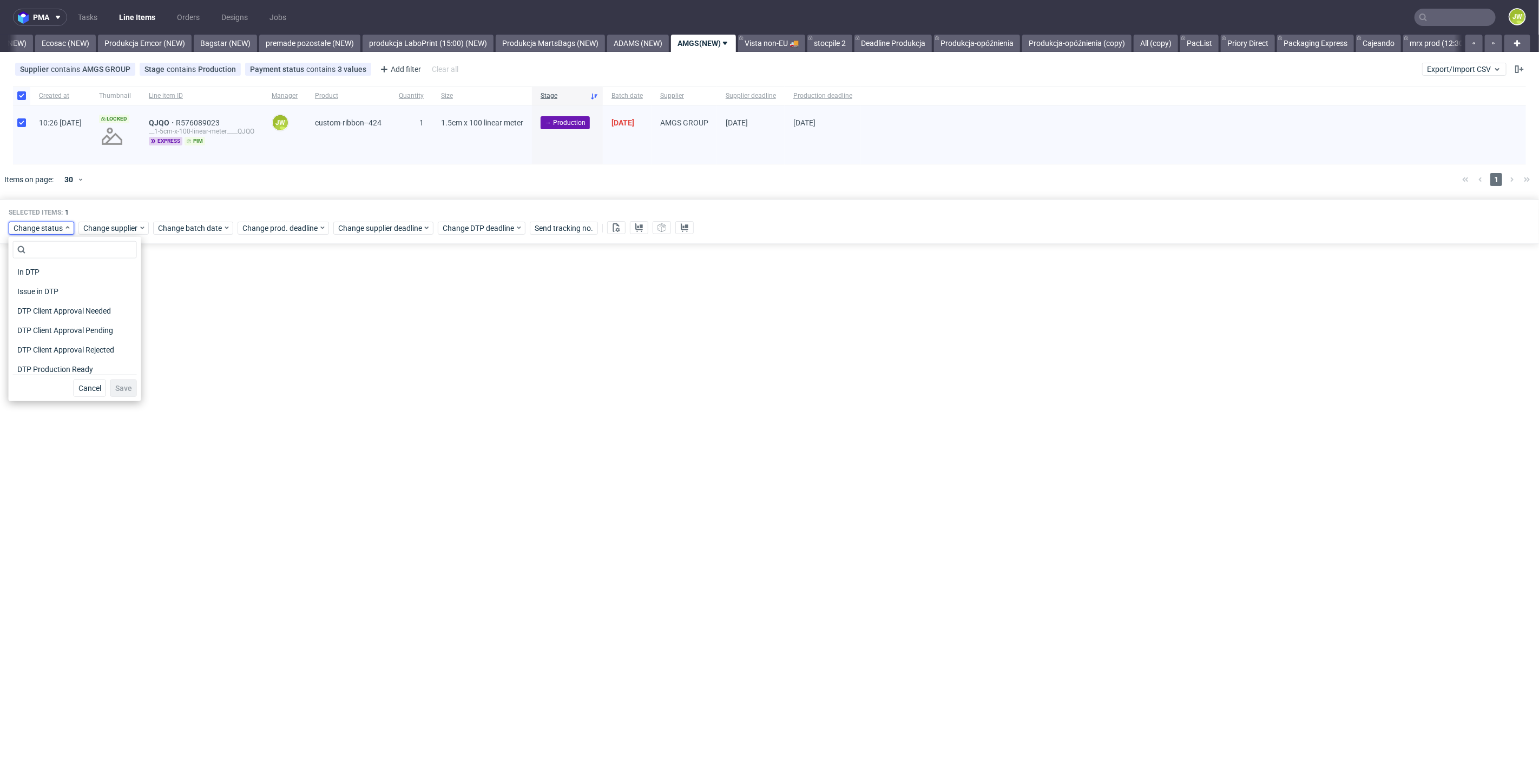
scroll to position [120, 0]
click at [37, 301] on span "In Production" at bounding box center [40, 307] width 55 height 15
click at [112, 382] on button "Save" at bounding box center [123, 388] width 27 height 17
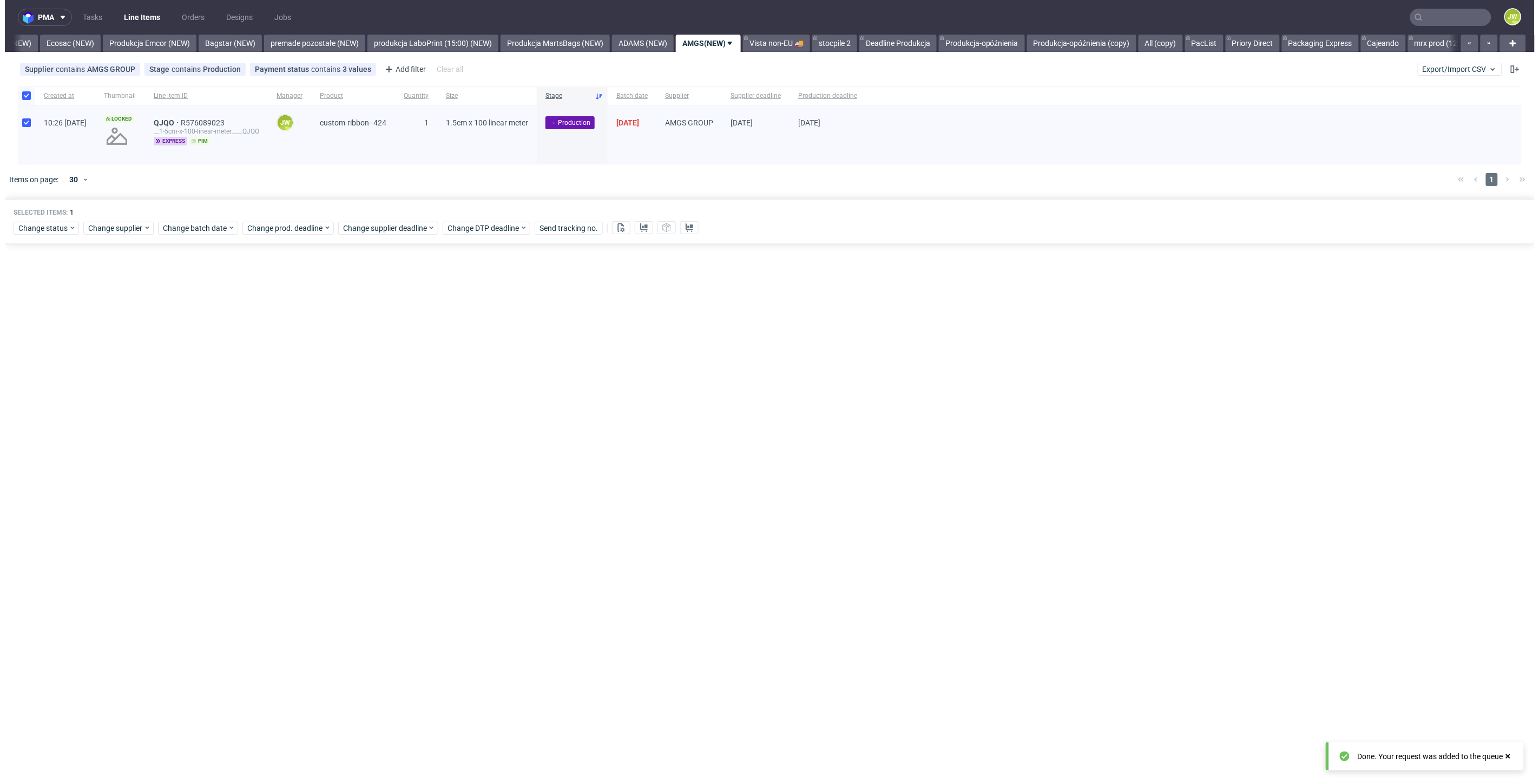
scroll to position [0, 2258]
click at [1448, 63] on button "Export/Import CSV" at bounding box center [1464, 68] width 84 height 13
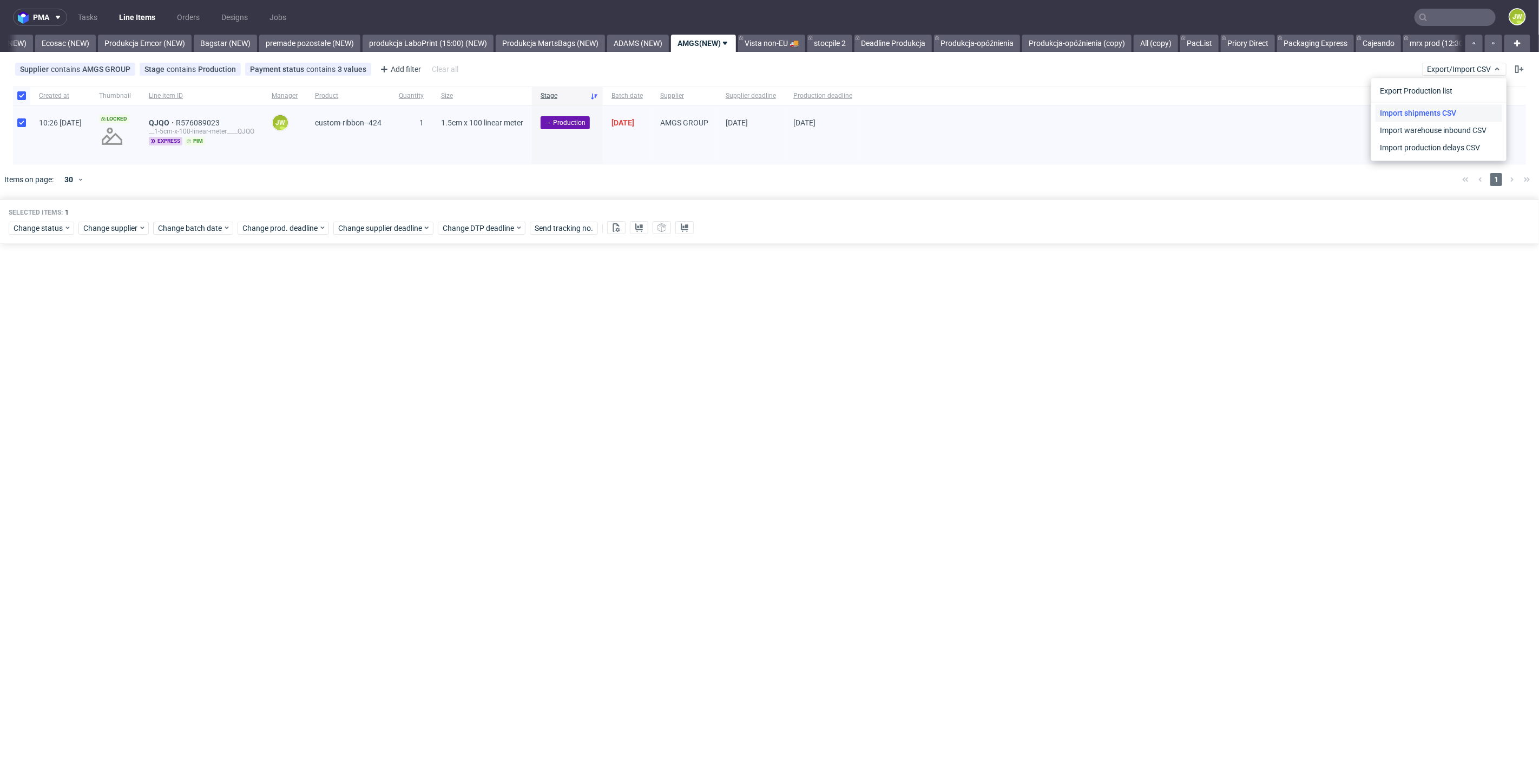
click at [1438, 109] on link "Import shipments CSV" at bounding box center [1439, 112] width 127 height 17
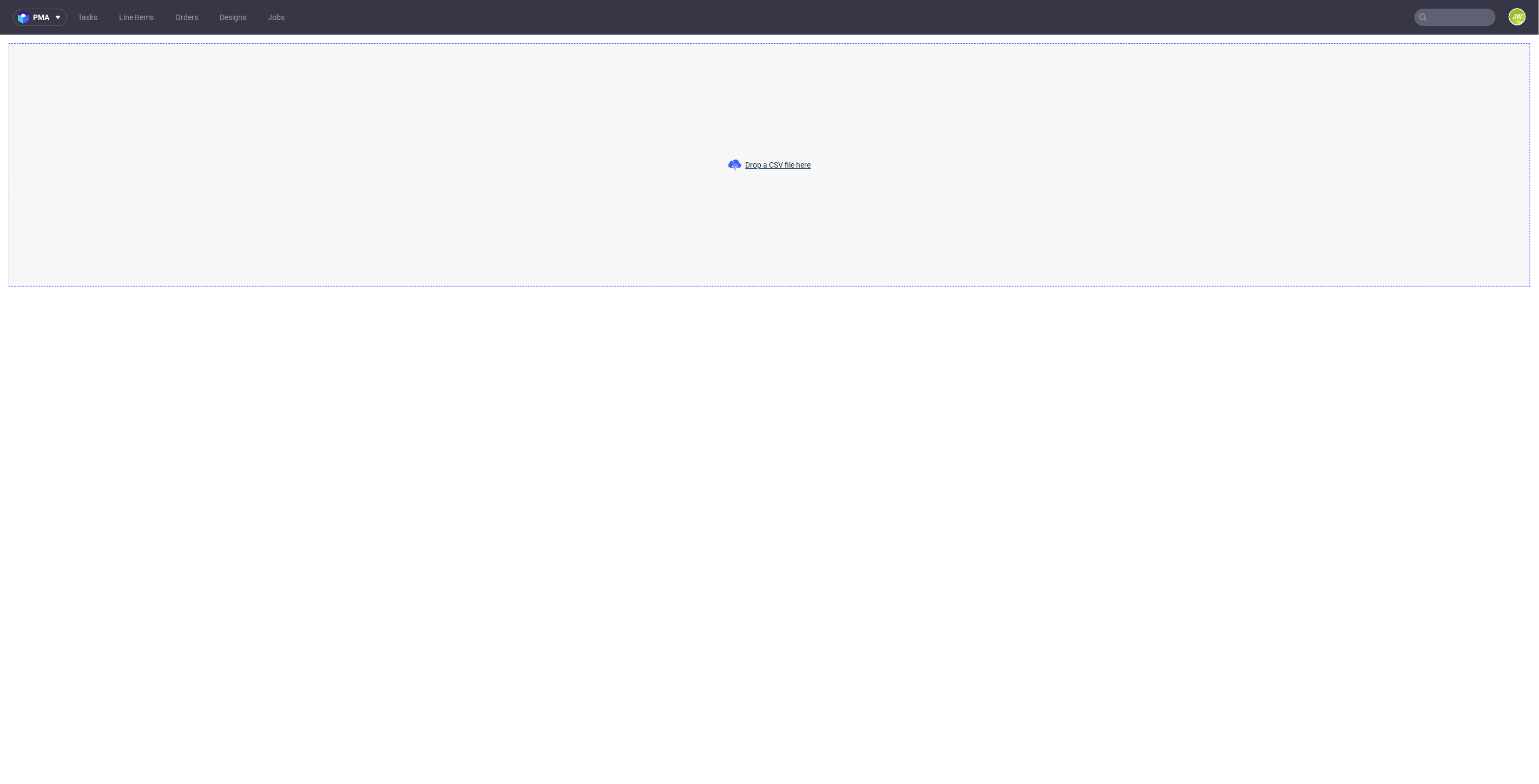
click at [779, 168] on span "Drop a CSV file here" at bounding box center [778, 165] width 65 height 11
click at [779, 141] on div "Drop a CSV file here" at bounding box center [770, 166] width 1522 height 244
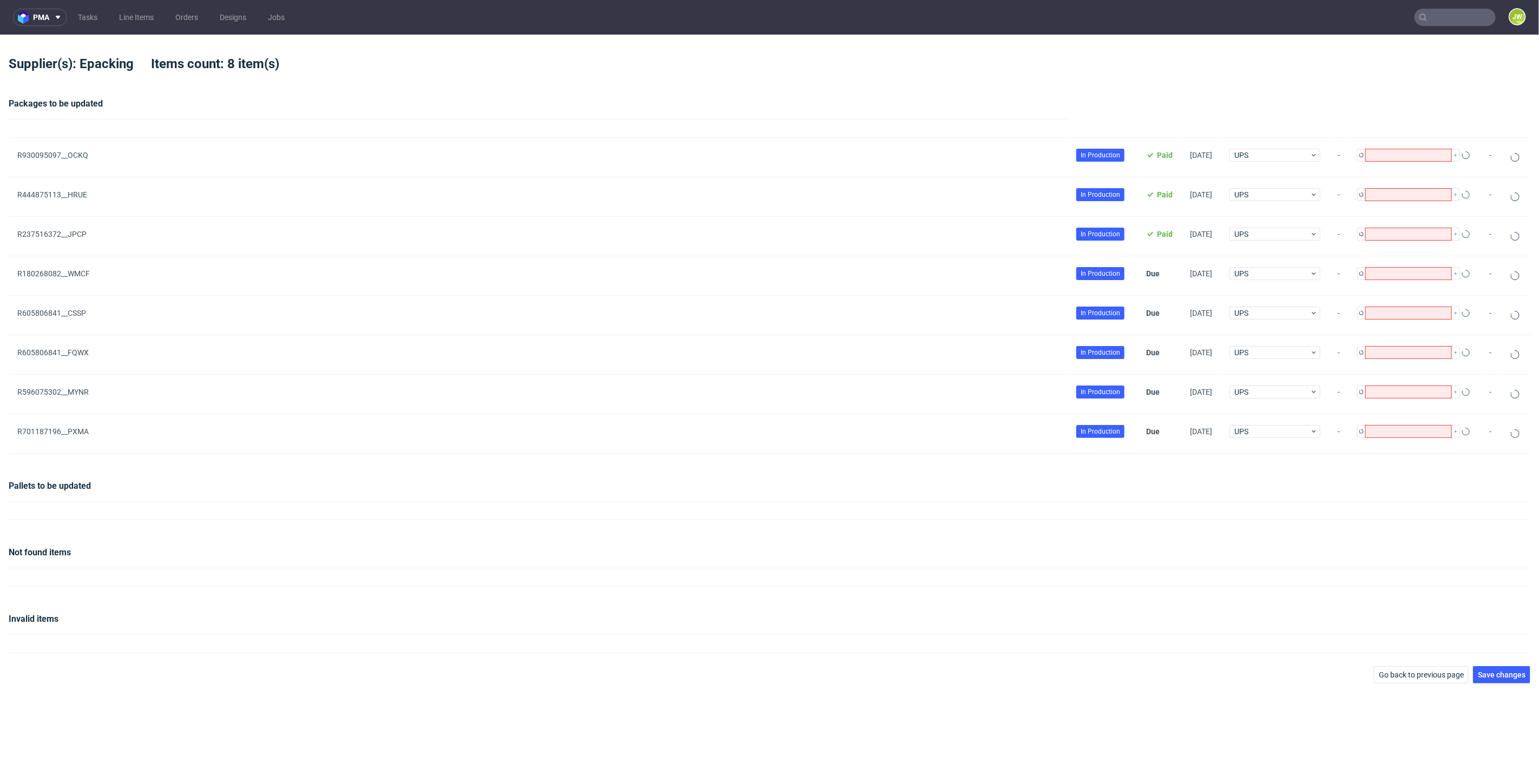
type input "1"
type input "9"
type input "1"
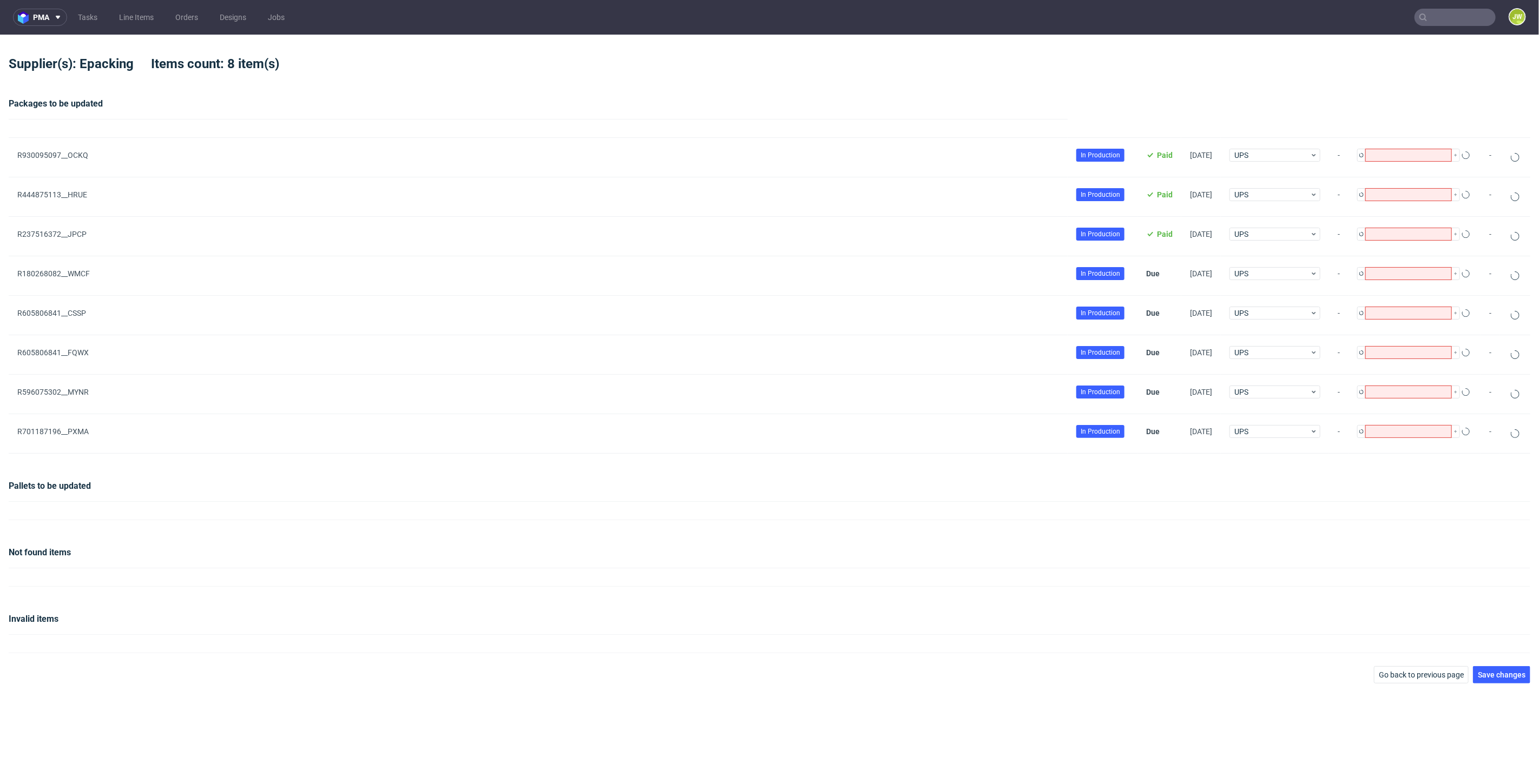
type input "1"
type input "2"
type input "1"
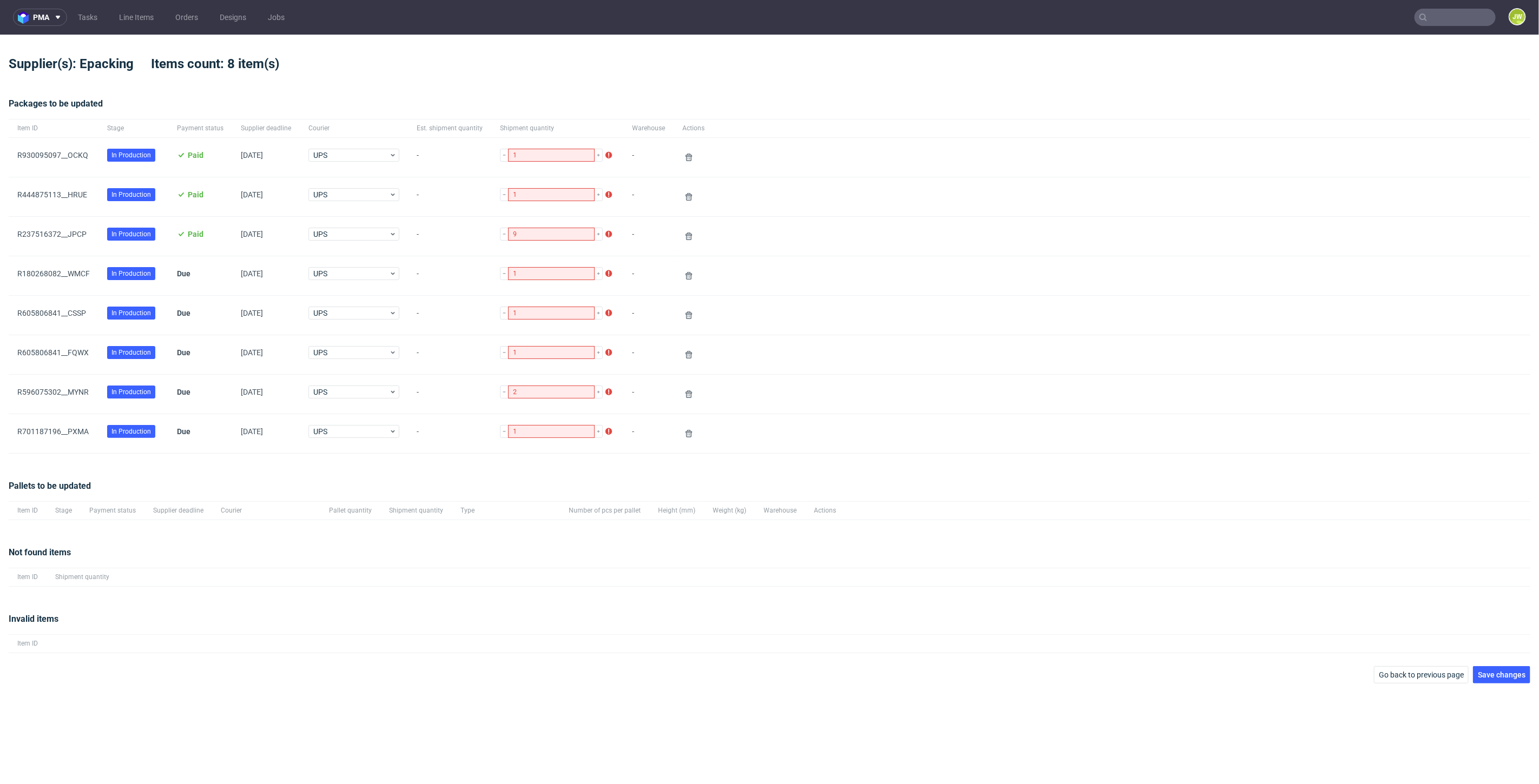
click at [1497, 662] on div "Invalid items Item ID" at bounding box center [770, 632] width 1522 height 66
drag, startPoint x: 1494, startPoint y: 670, endPoint x: 1483, endPoint y: 662, distance: 13.6
click at [1493, 671] on button "Save changes" at bounding box center [1501, 674] width 58 height 17
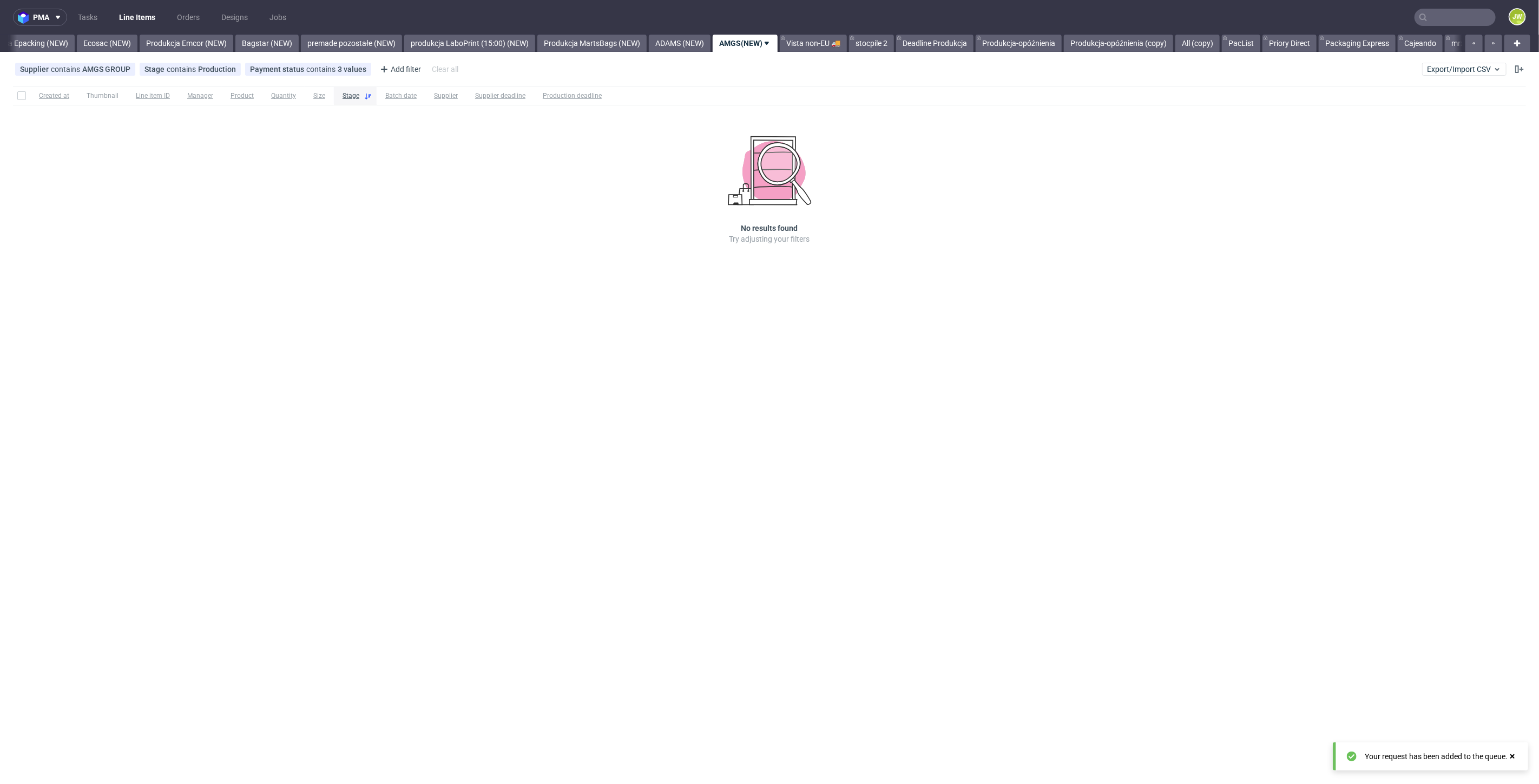
scroll to position [0, 2258]
click at [1103, 35] on link "Produkcja-opóźnienia (copy)" at bounding box center [1077, 43] width 109 height 17
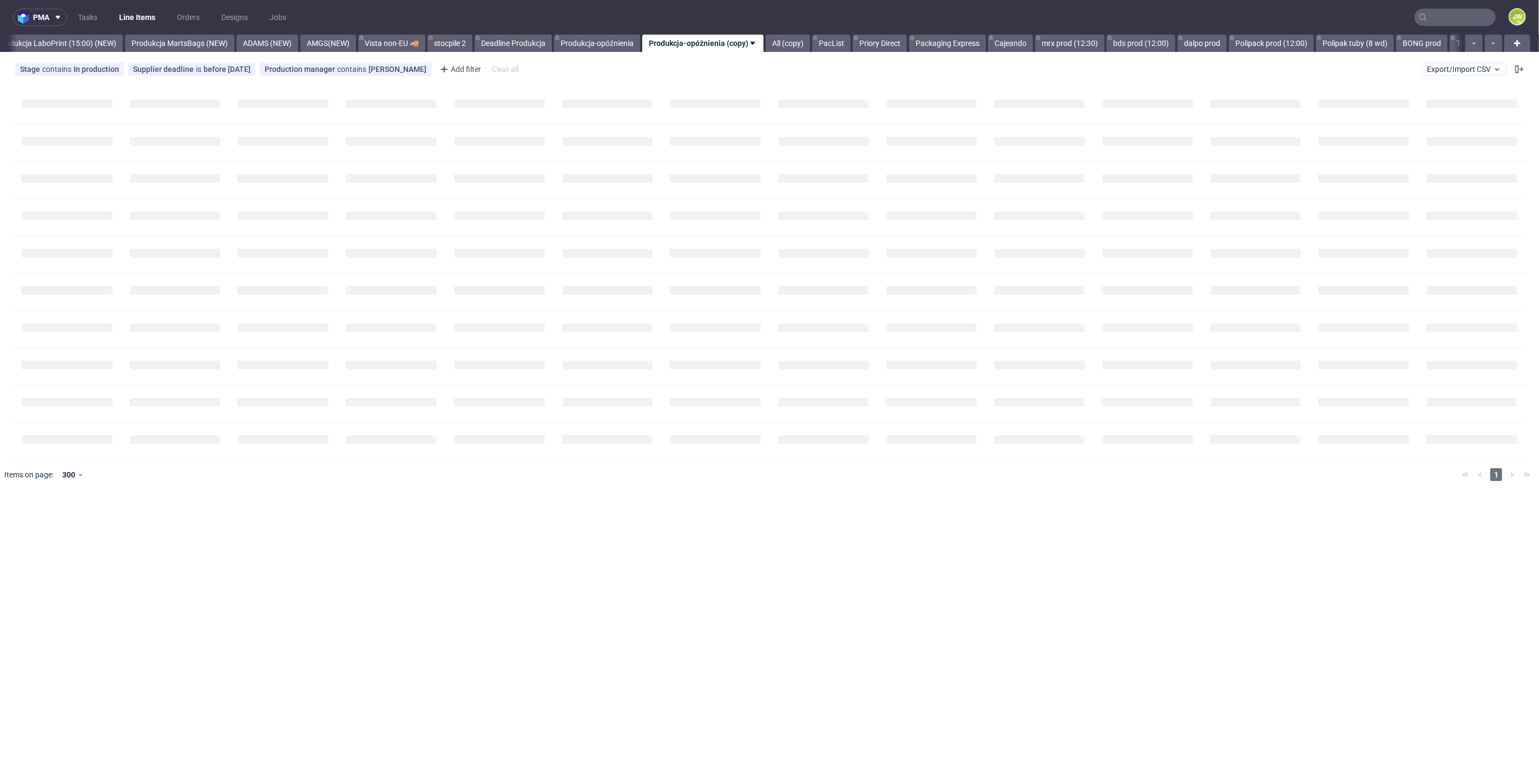
scroll to position [0, 2629]
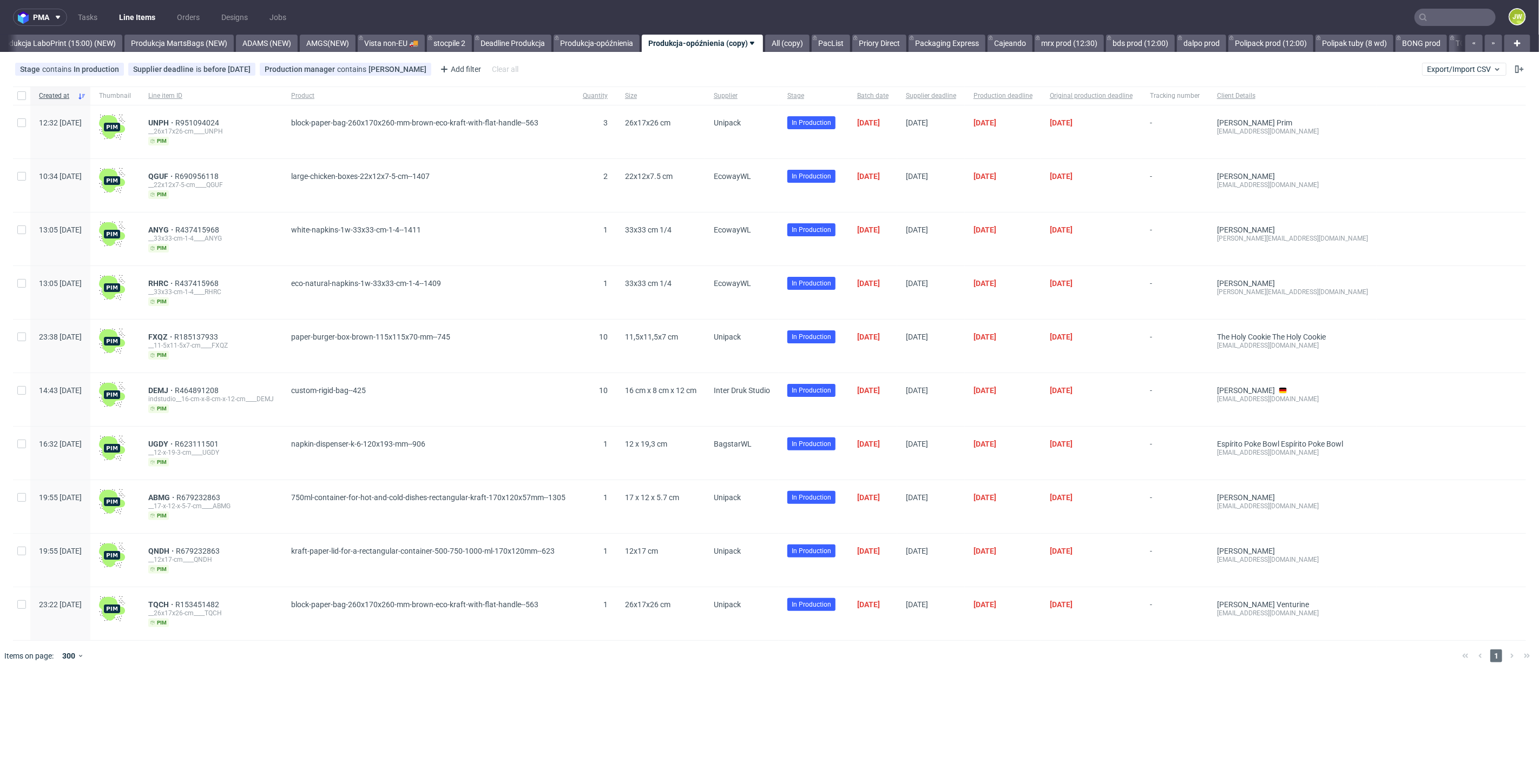
drag, startPoint x: 1125, startPoint y: 455, endPoint x: 814, endPoint y: 441, distance: 311.3
click at [1058, 484] on div "Created at Thumbnail Line item ID Product Quantity Size Supplier Stage Batch da…" at bounding box center [770, 363] width 1513 height 554
click at [1441, 70] on span "Export/Import CSV" at bounding box center [1464, 68] width 74 height 9
click at [1427, 111] on link "Import shipments CSV" at bounding box center [1439, 112] width 127 height 17
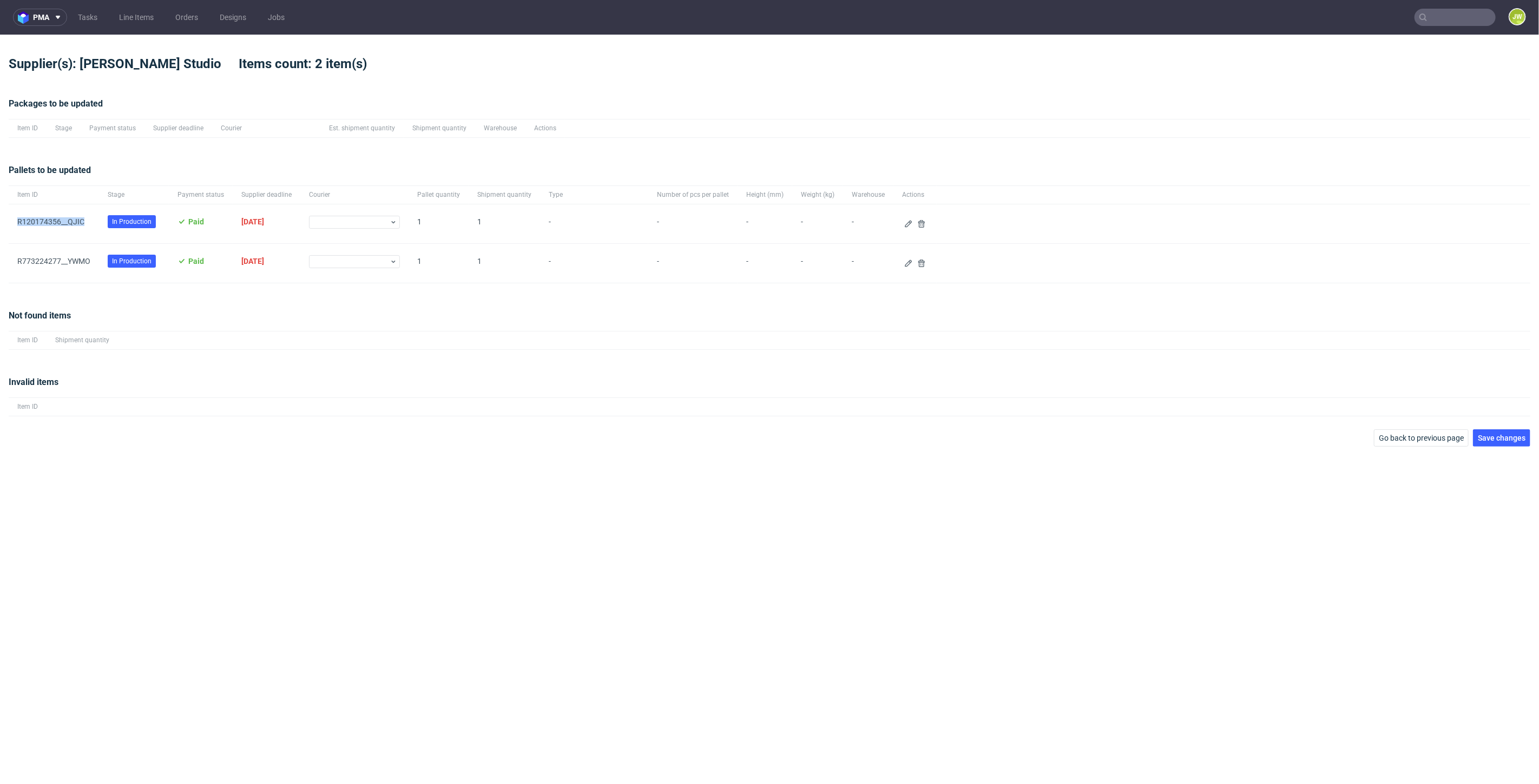
drag, startPoint x: 87, startPoint y: 222, endPoint x: 15, endPoint y: 231, distance: 72.6
click at [15, 231] on div "﻿R120174356__QJIC" at bounding box center [54, 223] width 90 height 39
copy link "﻿R120174356__QJIC"
click at [904, 222] on icon at bounding box center [908, 224] width 9 height 9
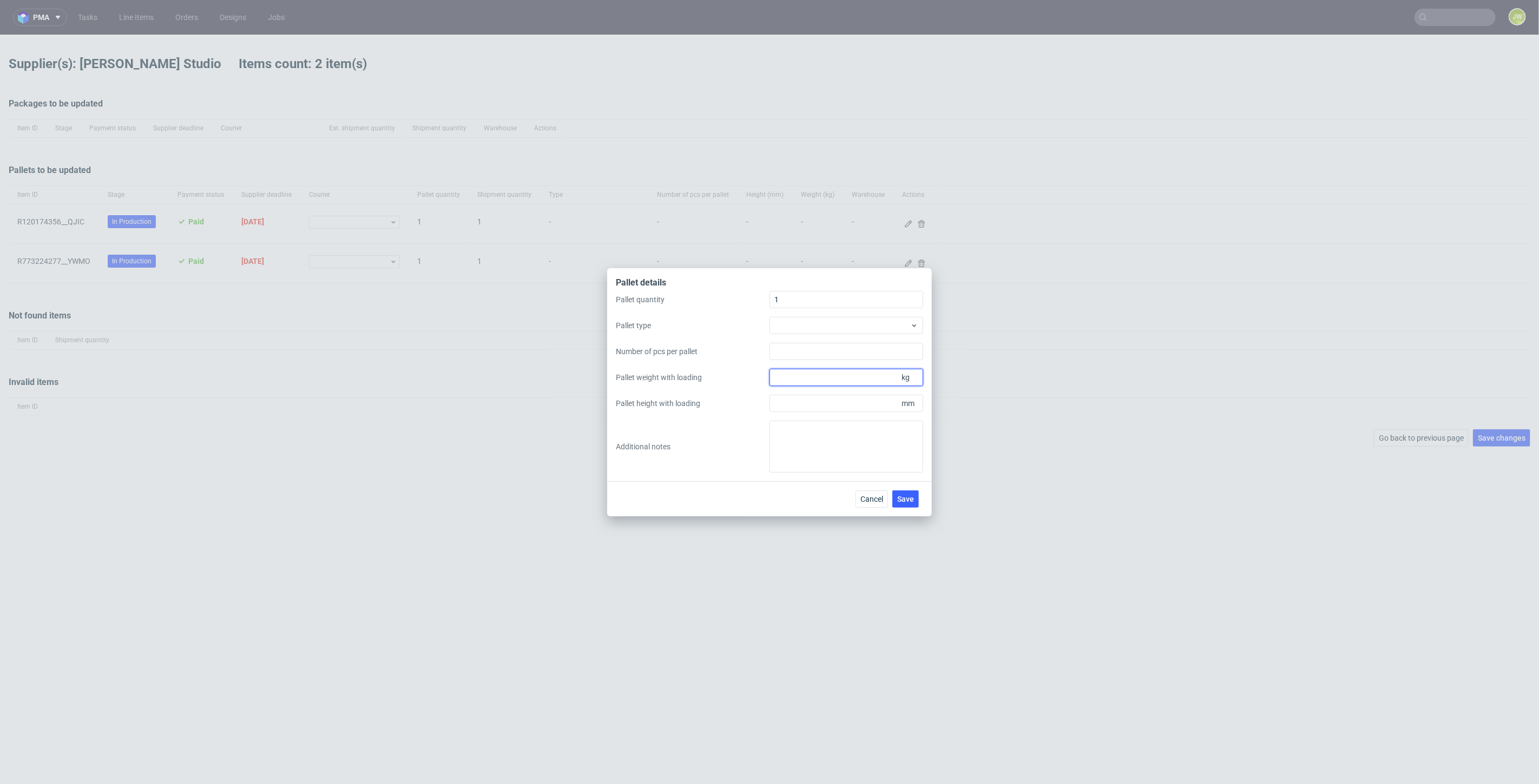
drag, startPoint x: 821, startPoint y: 380, endPoint x: 819, endPoint y: 374, distance: 6.3
click at [821, 380] on input "Pallet weight with loading" at bounding box center [846, 377] width 154 height 17
paste input "265"
type input "265"
click at [794, 322] on div at bounding box center [846, 325] width 154 height 17
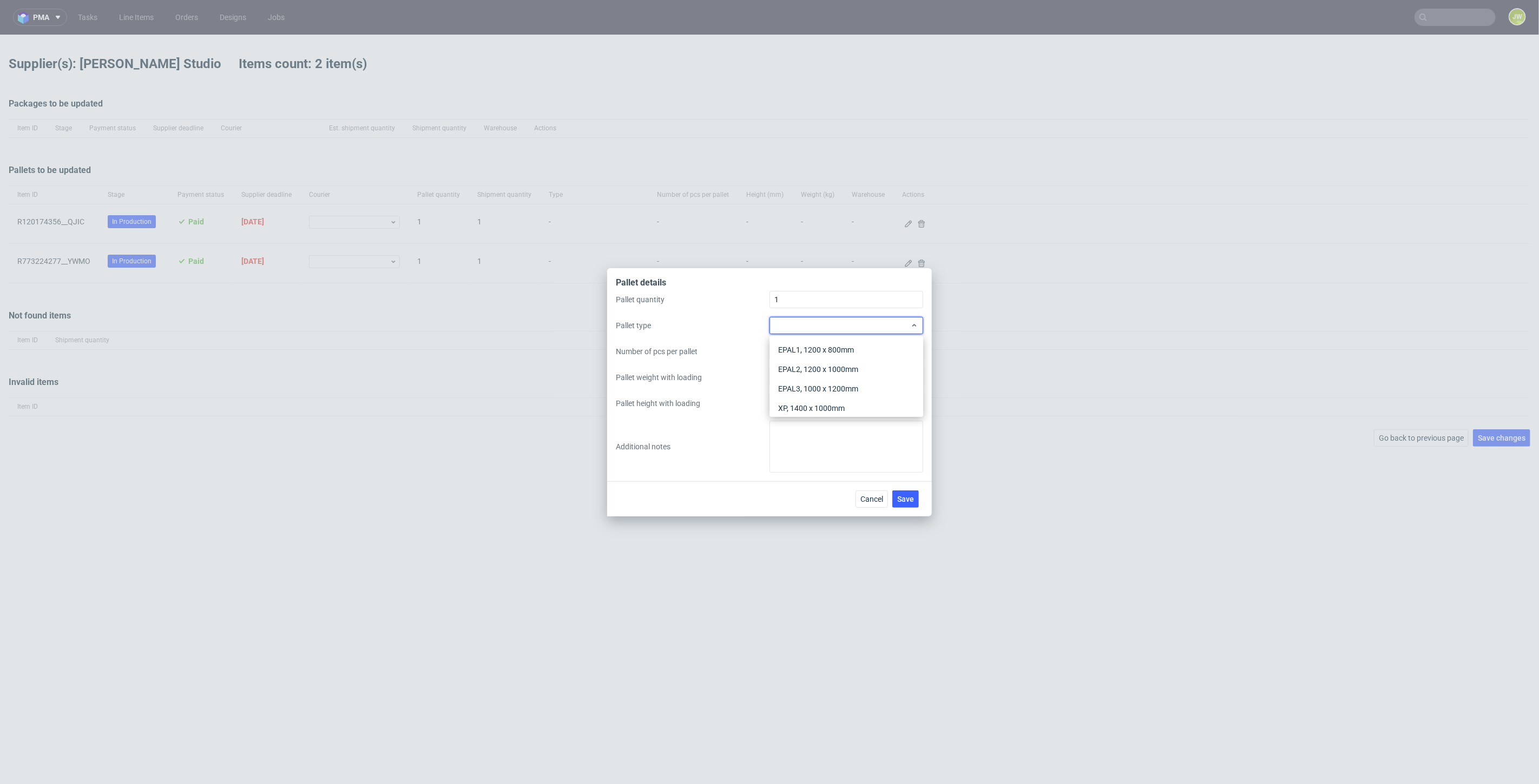
drag, startPoint x: 787, startPoint y: 351, endPoint x: 788, endPoint y: 364, distance: 13.0
click at [787, 350] on div "EPAL1, 1200 x 800mm" at bounding box center [846, 350] width 145 height 20
click at [790, 403] on input "Pallet height with loading" at bounding box center [846, 402] width 154 height 17
type input "1800"
click at [728, 435] on div "Pallet quantity 1 Pallet type EPAL1, 1200 x 800mm Number of pcs per pallet Pall…" at bounding box center [770, 382] width 307 height 181
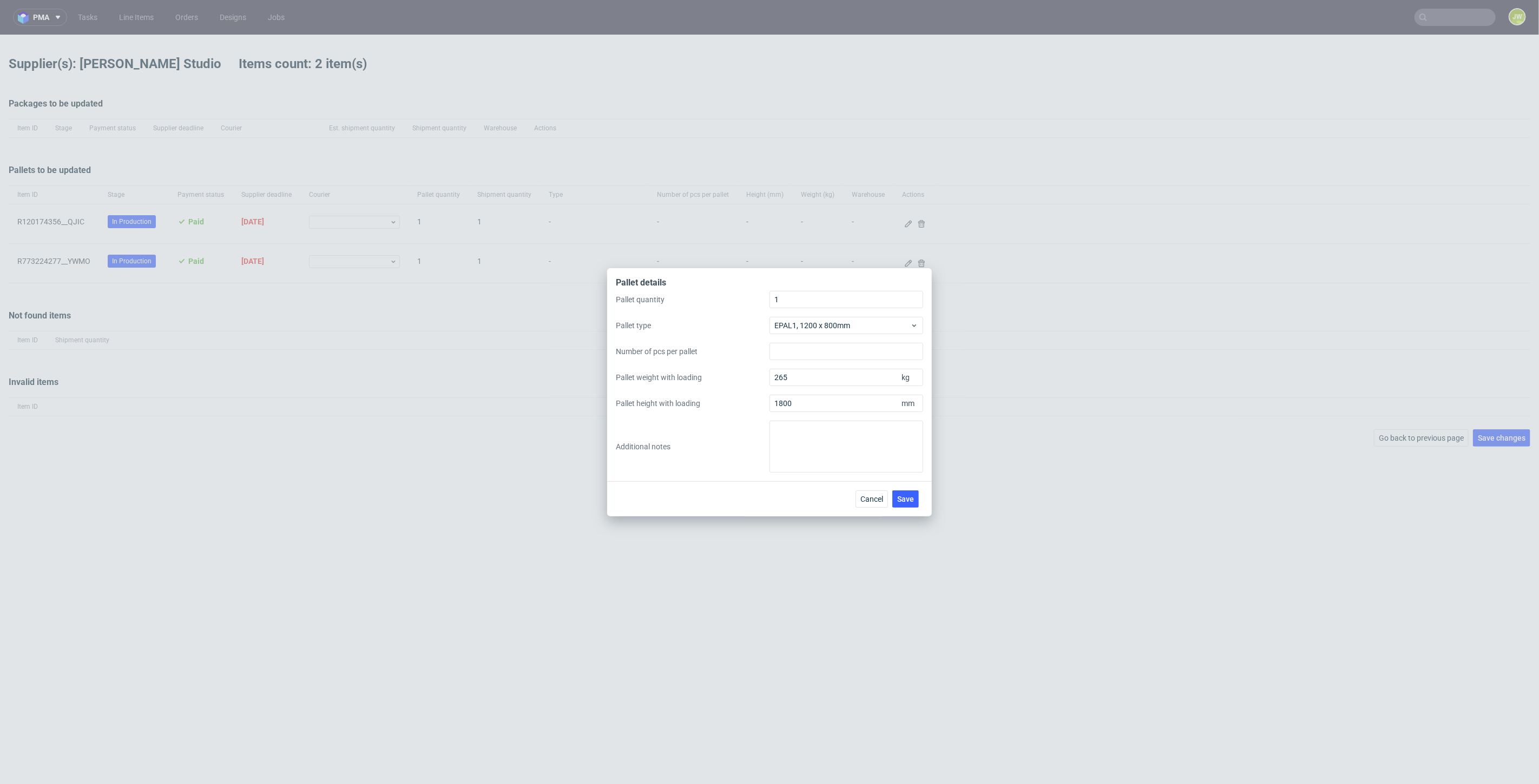
click at [909, 504] on button "Save" at bounding box center [905, 499] width 27 height 17
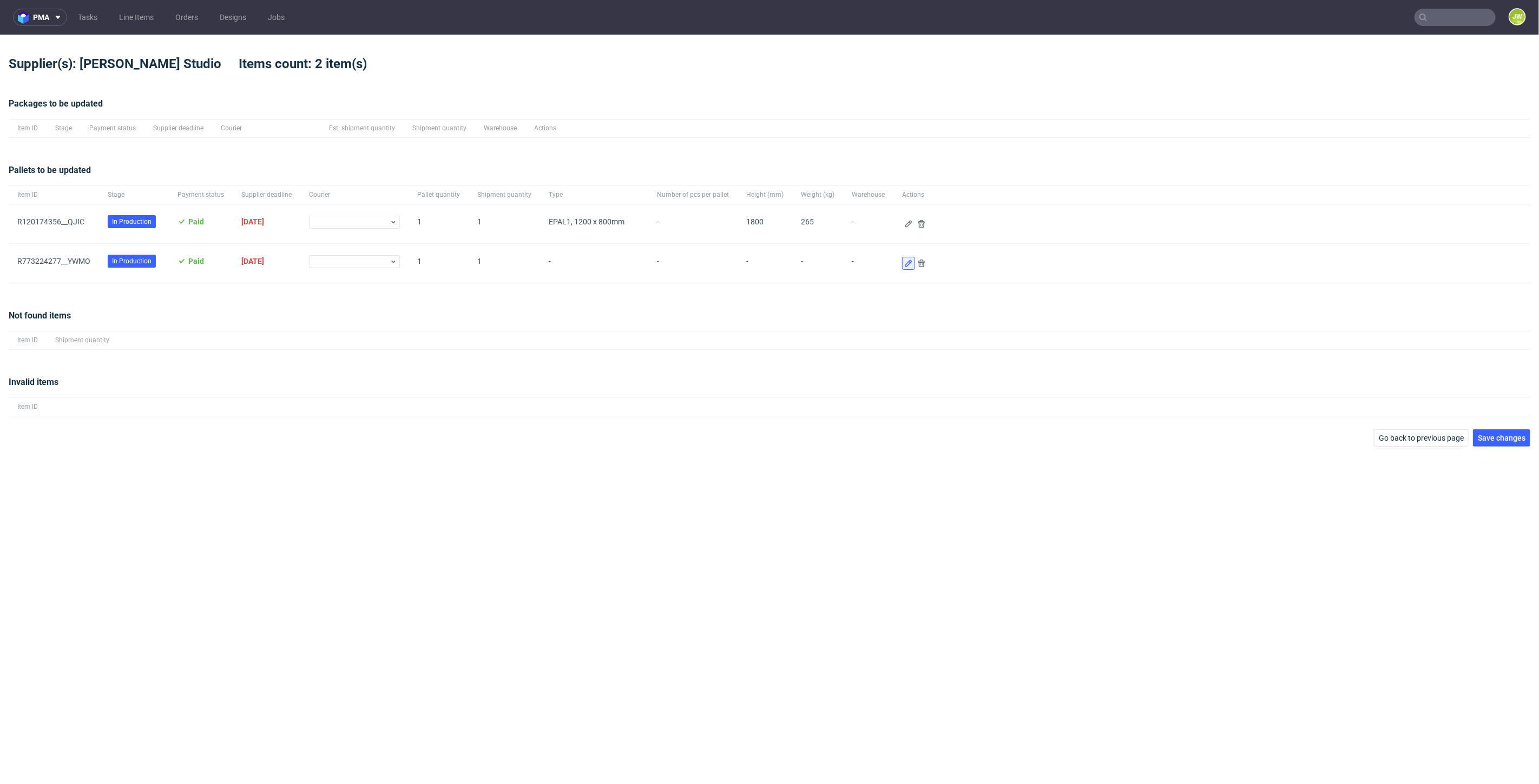
click at [904, 265] on icon at bounding box center [908, 263] width 9 height 9
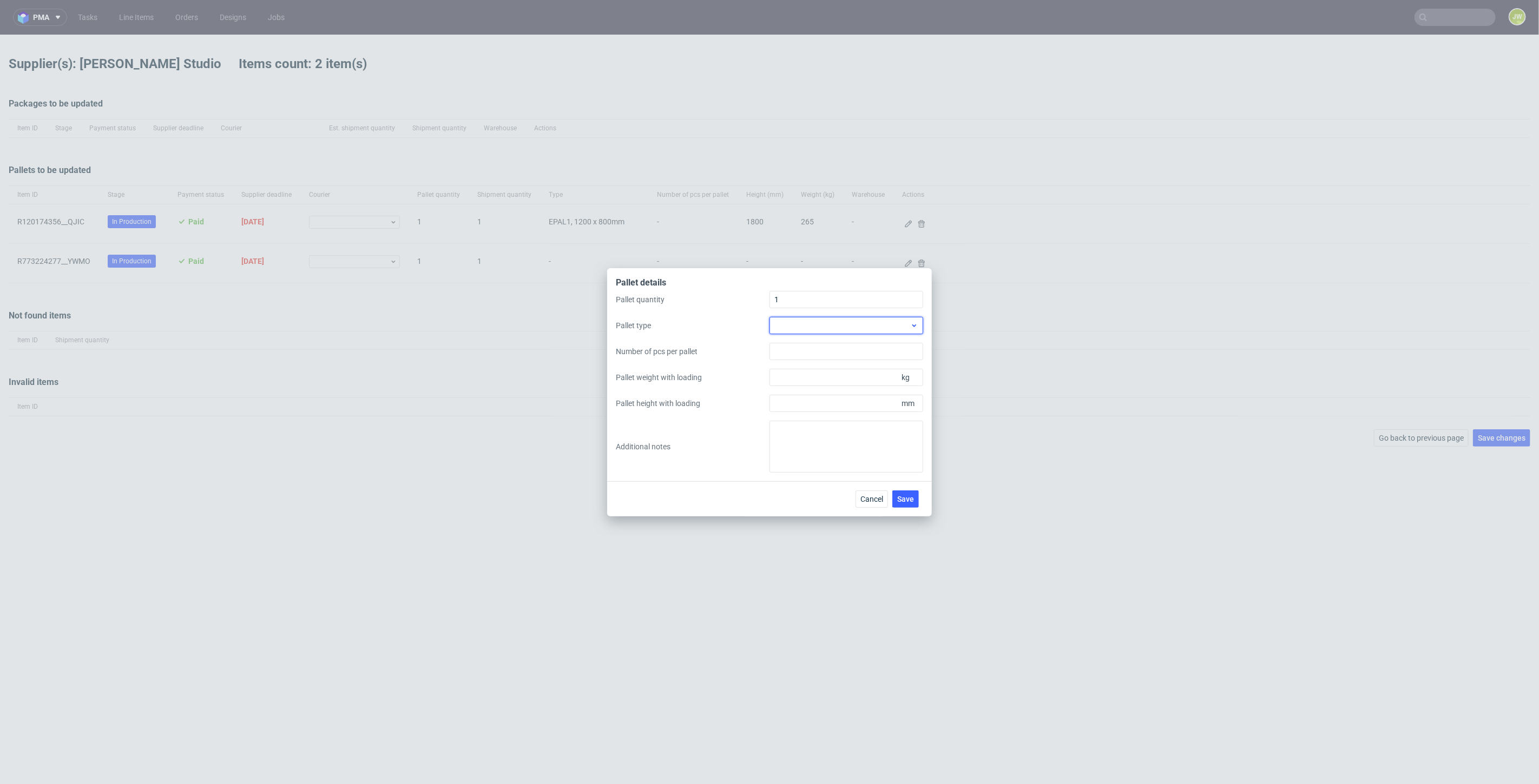
click at [799, 326] on div at bounding box center [846, 325] width 154 height 17
click at [807, 368] on div "EPAL2, 1200 x 1000mm" at bounding box center [846, 370] width 145 height 20
click at [813, 375] on input "Pallet weight with loading" at bounding box center [846, 377] width 154 height 17
type input "132"
click at [788, 403] on input "Pallet height with loading" at bounding box center [846, 402] width 154 height 17
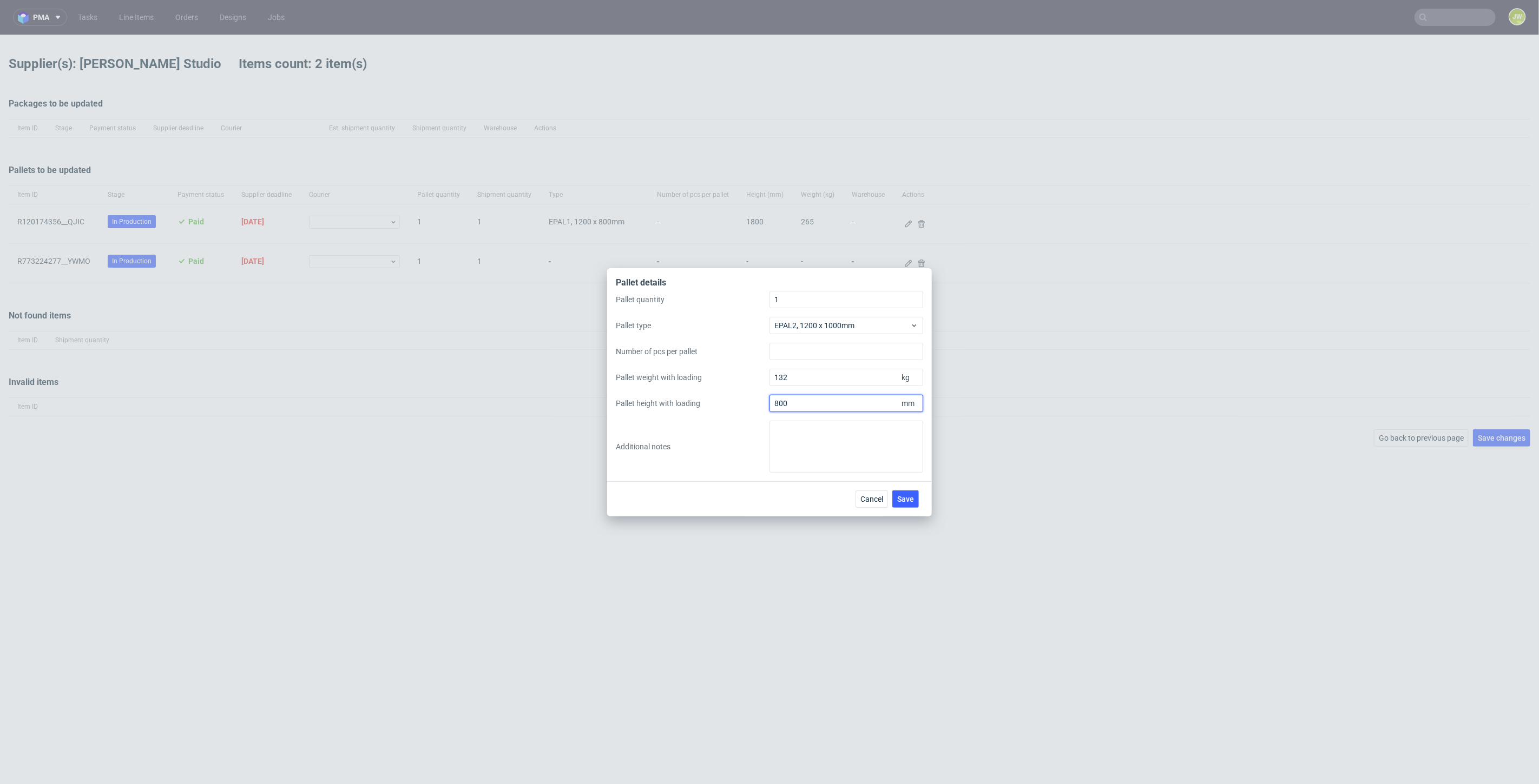
type input "800"
click at [762, 446] on label "Additional notes" at bounding box center [692, 446] width 154 height 11
click at [770, 412] on input "800" at bounding box center [846, 402] width 154 height 17
click at [911, 500] on span "Save" at bounding box center [905, 500] width 17 height 8
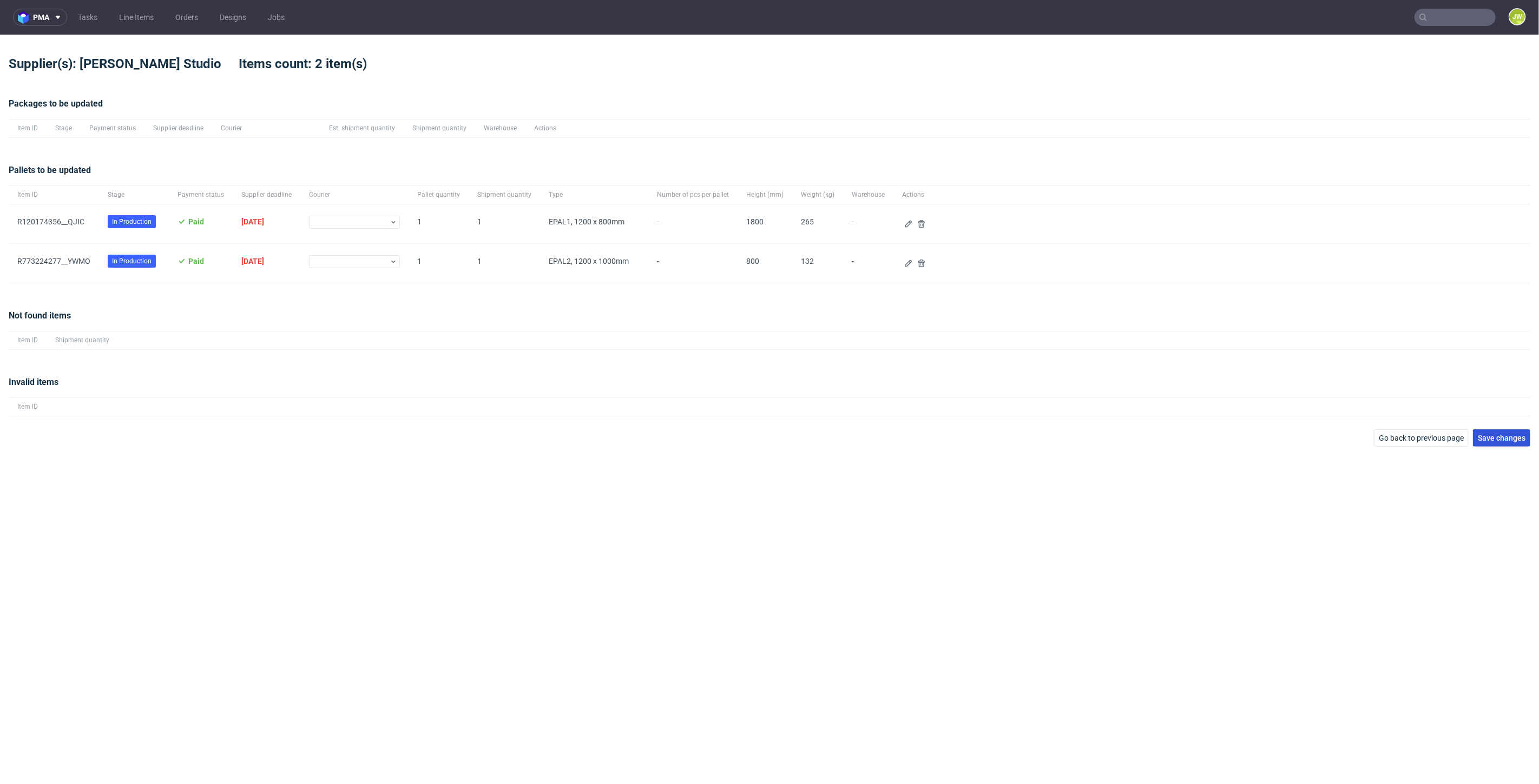
click at [1479, 434] on span "Save changes" at bounding box center [1501, 438] width 48 height 8
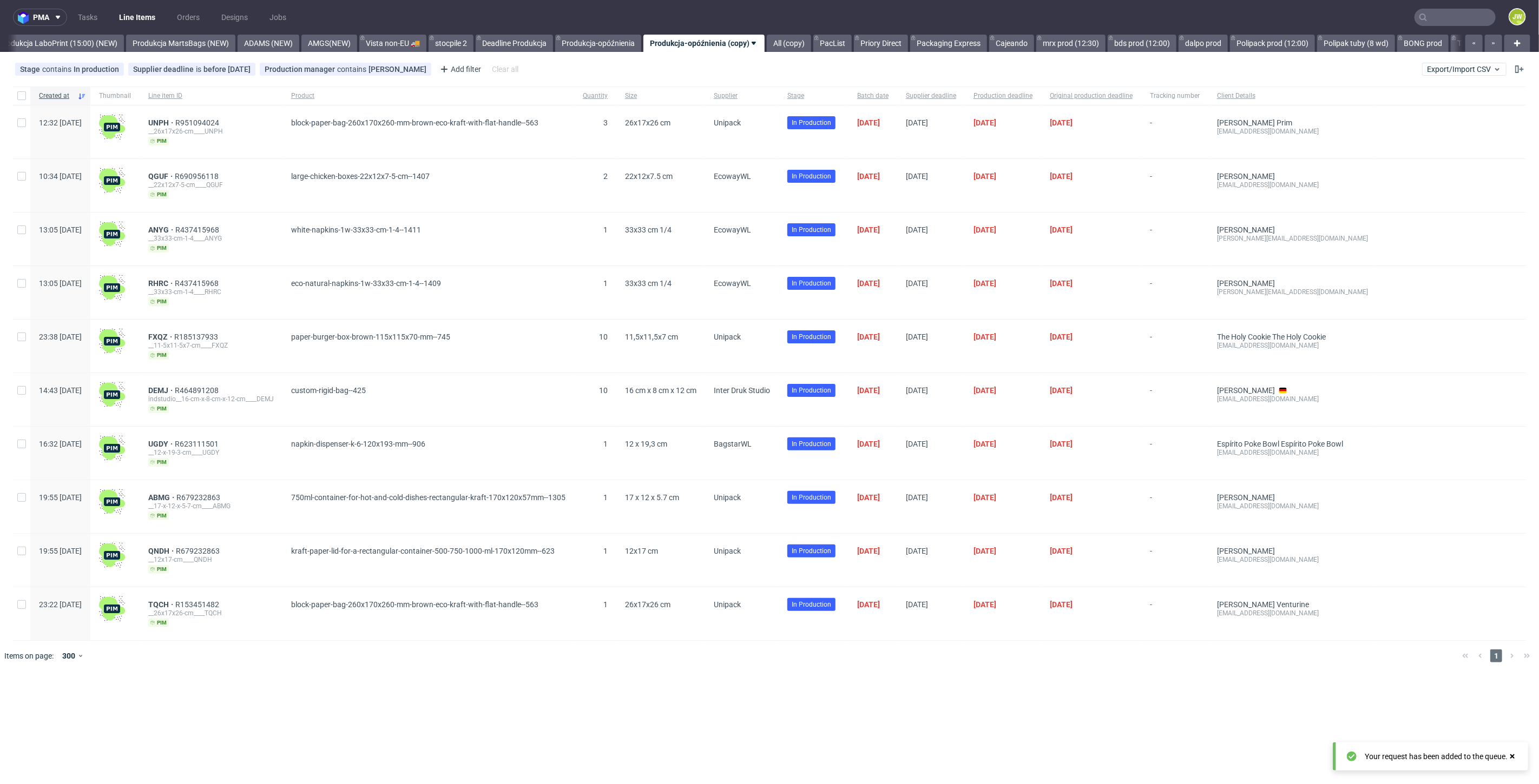
scroll to position [0, 2629]
